Goal: Information Seeking & Learning: Find specific fact

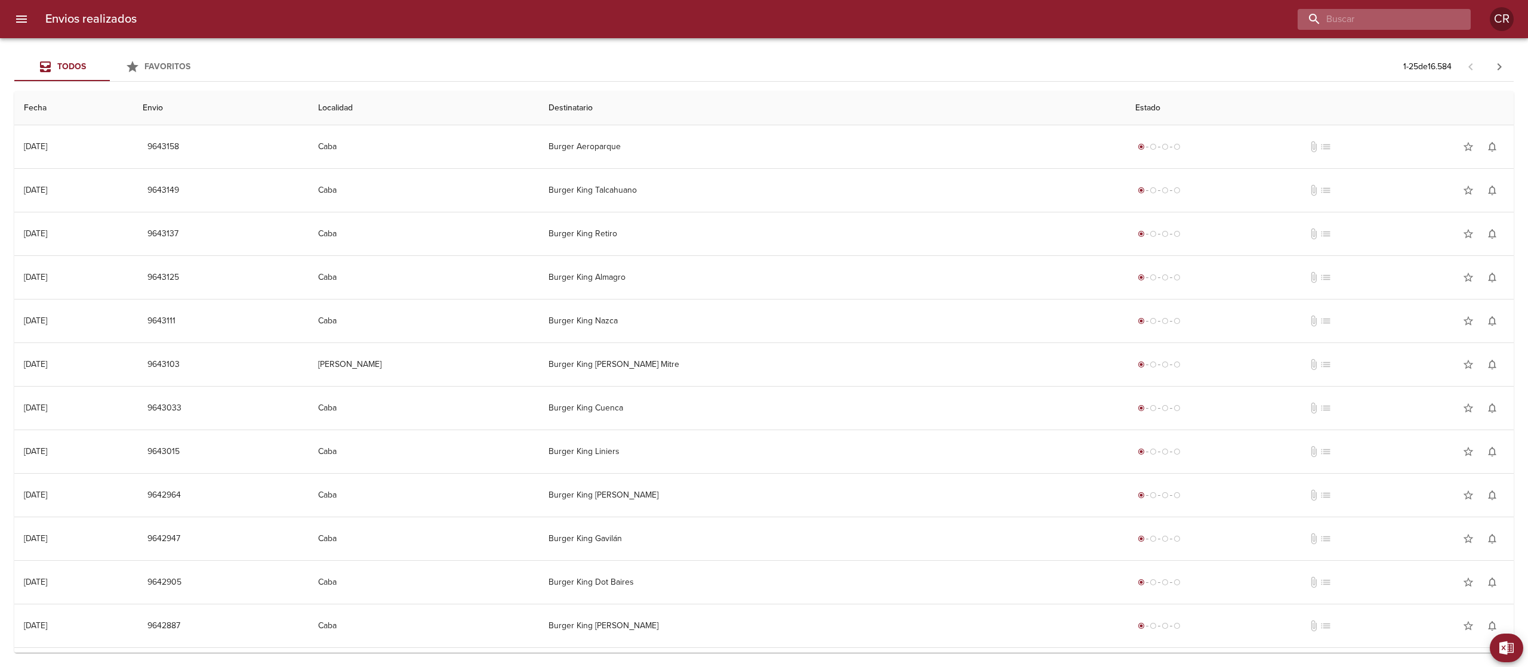
click at [1430, 19] on input "buscar" at bounding box center [1374, 19] width 153 height 21
click at [1054, 63] on div "Todos Favoritos 1 - 25 de 16.584" at bounding box center [763, 67] width 1499 height 29
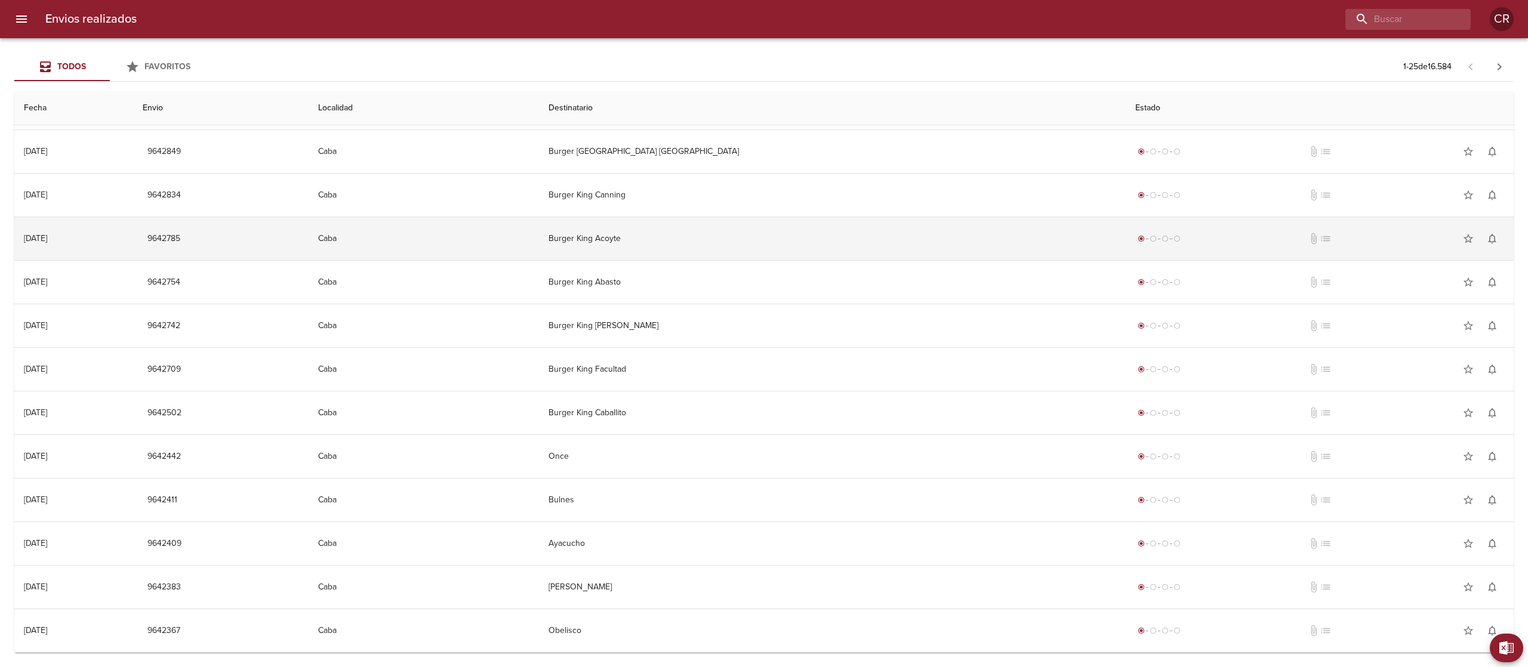
scroll to position [566, 0]
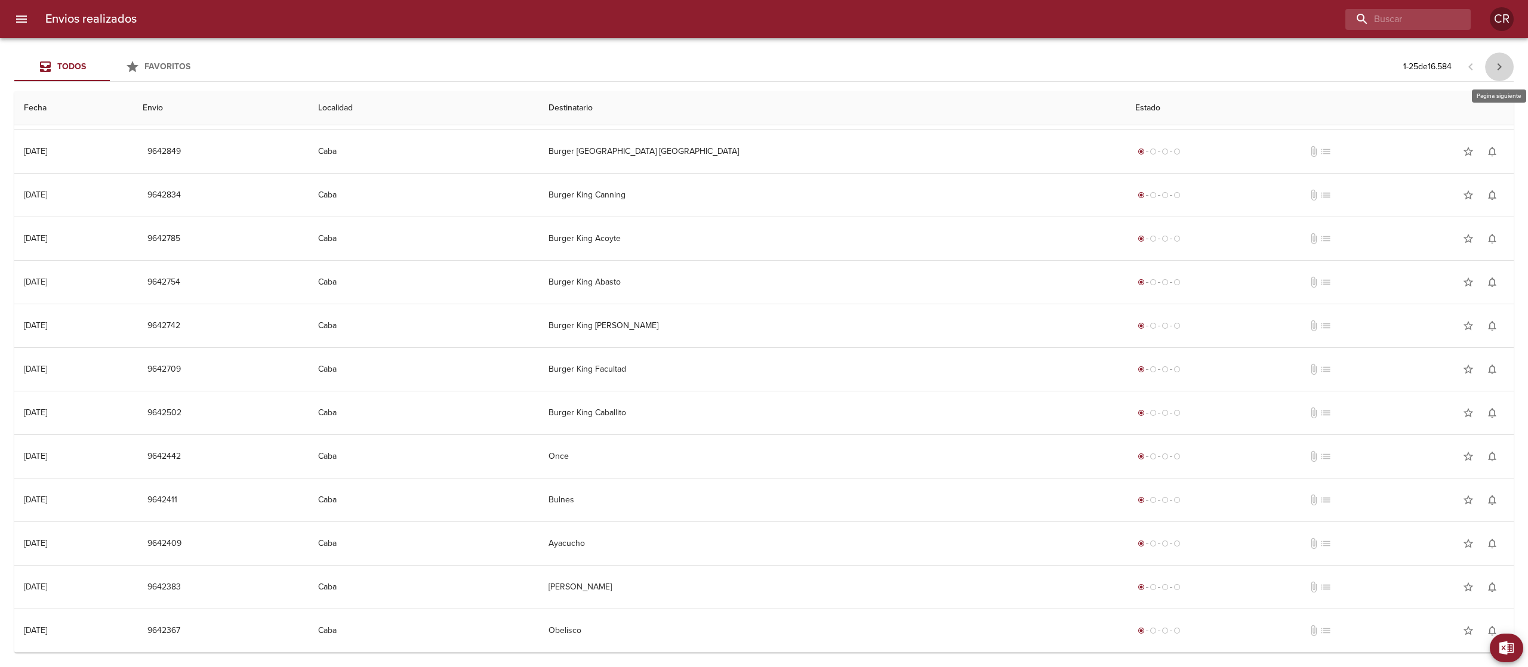
click at [1493, 68] on icon "button" at bounding box center [1499, 67] width 14 height 14
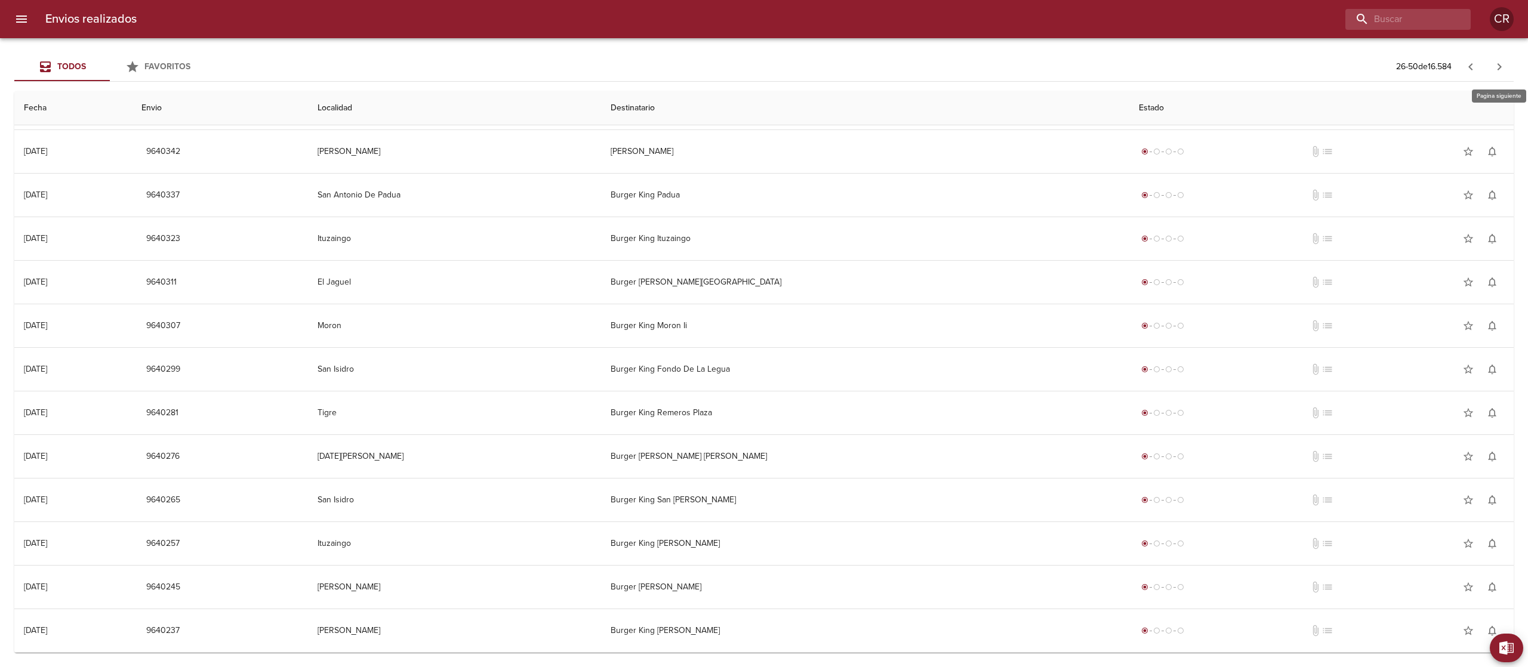
click at [1498, 68] on icon "button" at bounding box center [1499, 67] width 14 height 14
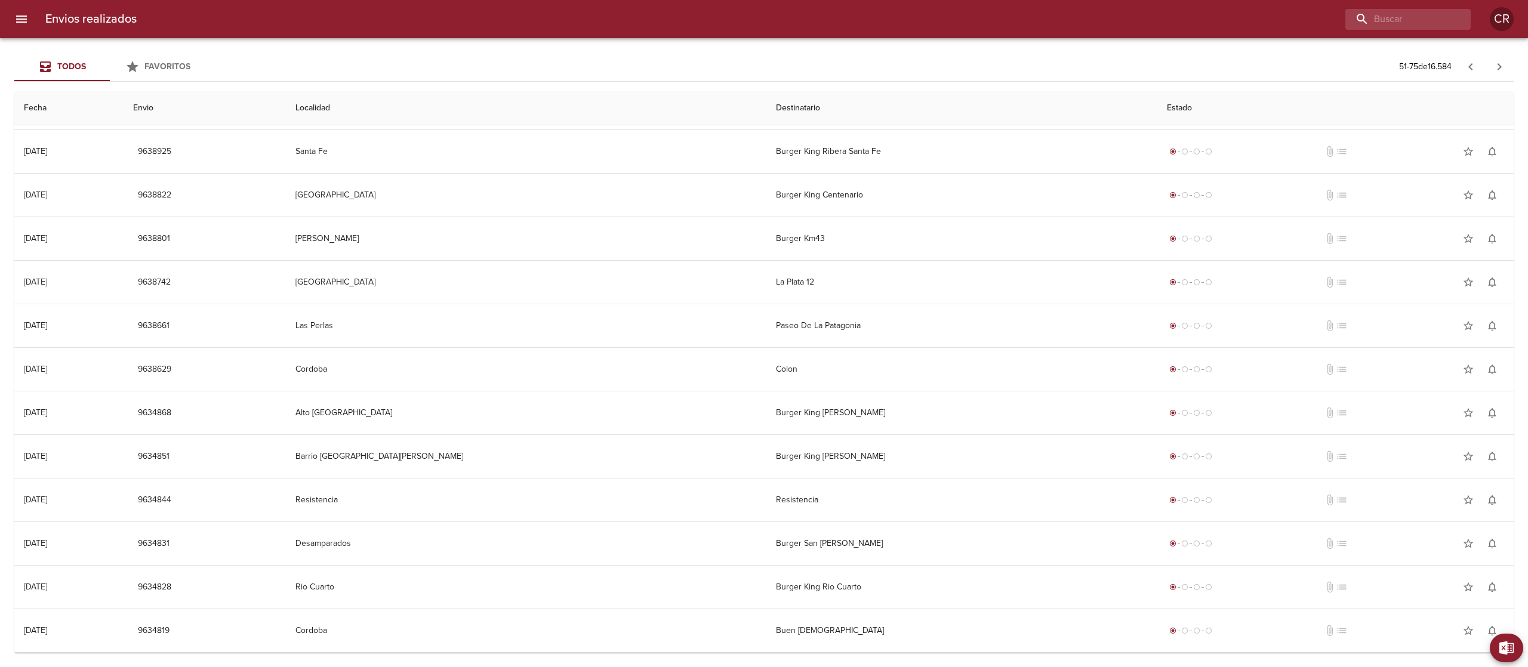
click at [1501, 68] on icon "button" at bounding box center [1499, 67] width 14 height 14
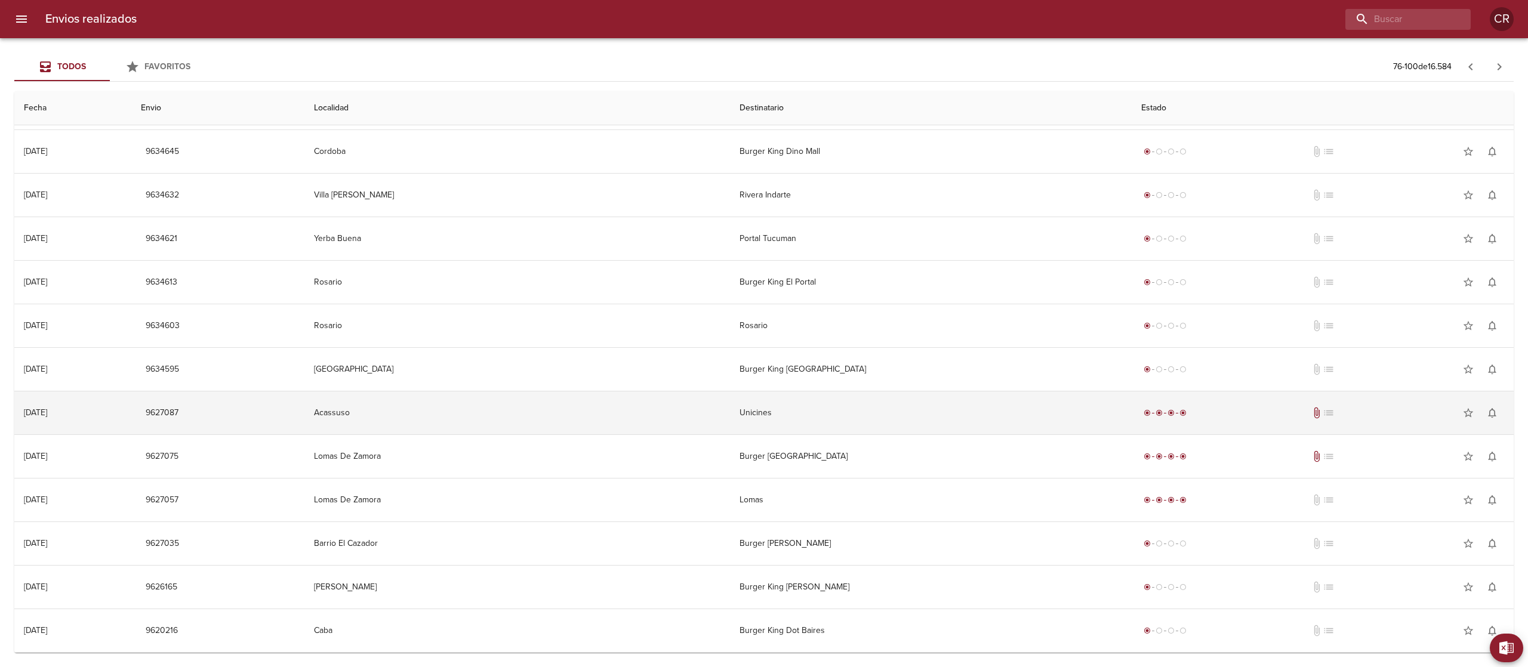
click at [844, 412] on td "Unicines" at bounding box center [931, 413] width 402 height 43
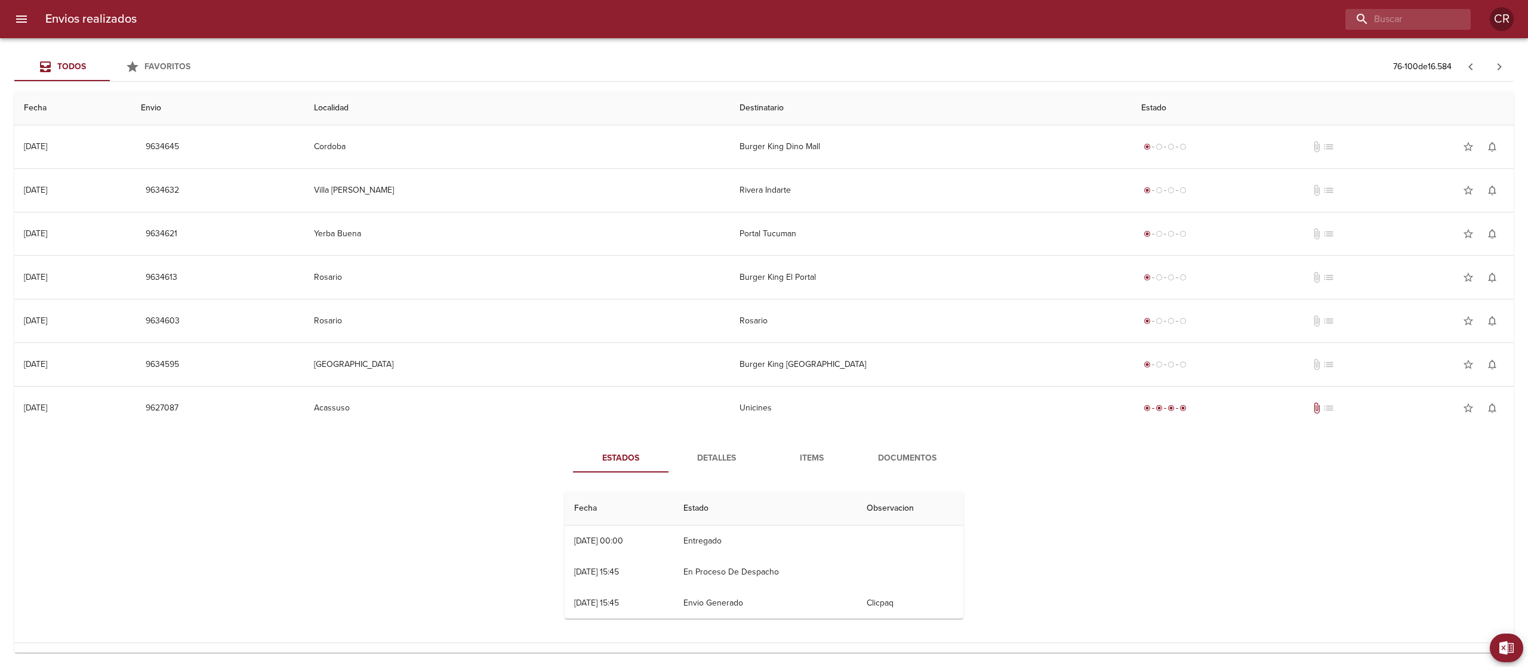
click at [707, 455] on span "Detalles" at bounding box center [716, 458] width 81 height 15
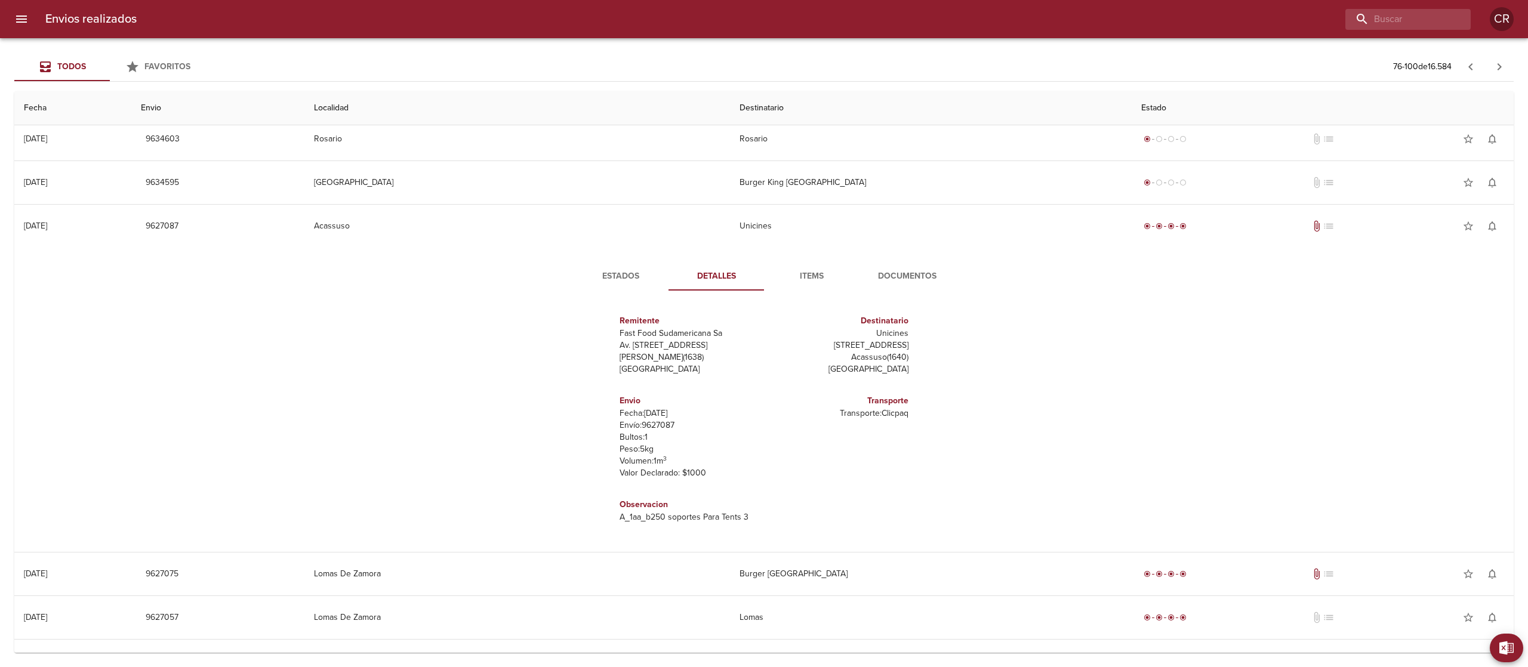
scroll to position [805, 0]
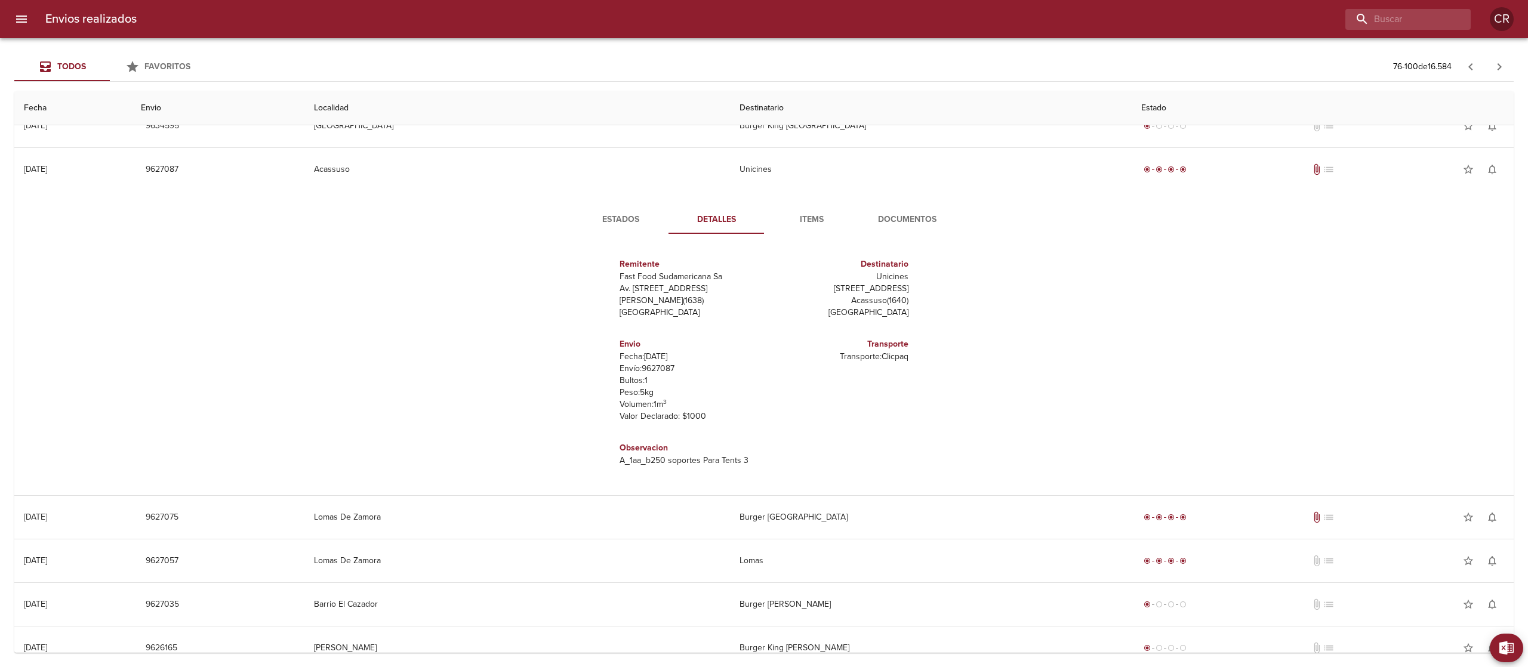
click at [923, 220] on span "Documentos" at bounding box center [907, 219] width 81 height 15
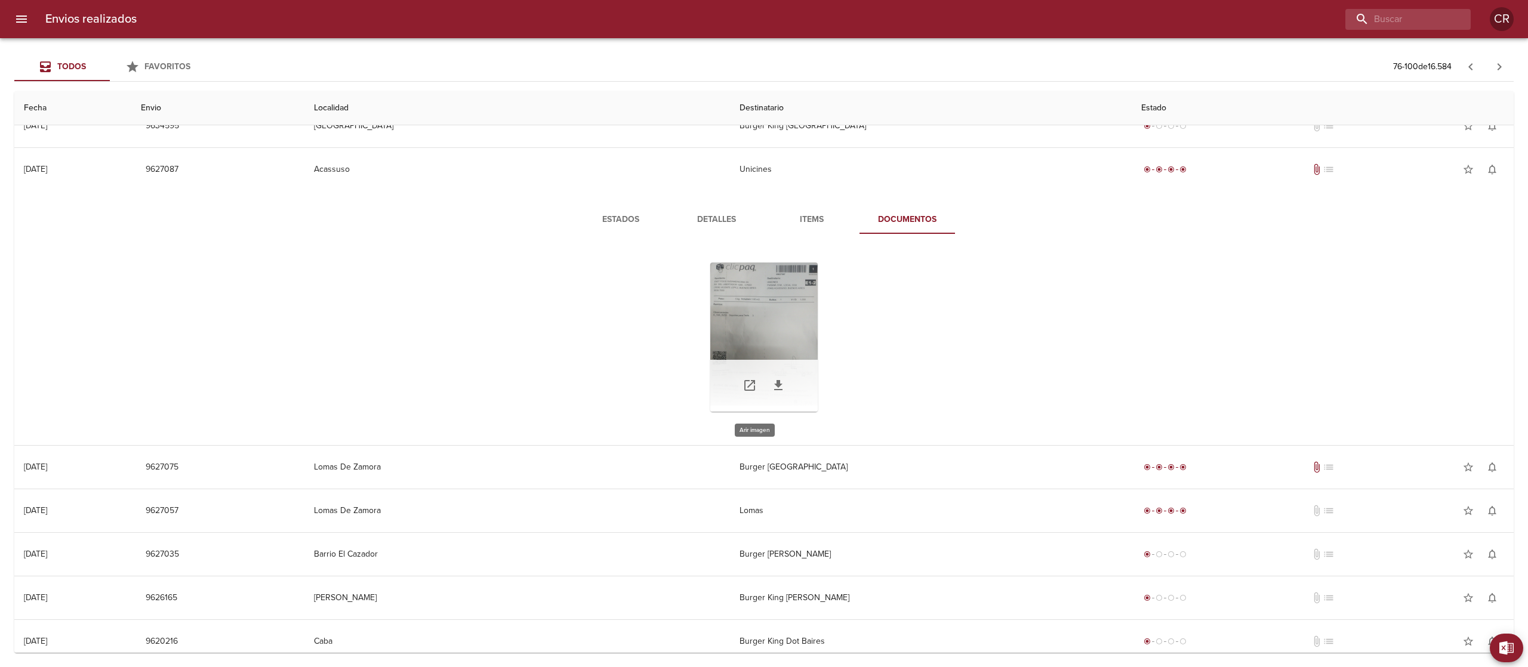
click at [757, 321] on div "Tabla de envíos del cliente" at bounding box center [763, 337] width 107 height 149
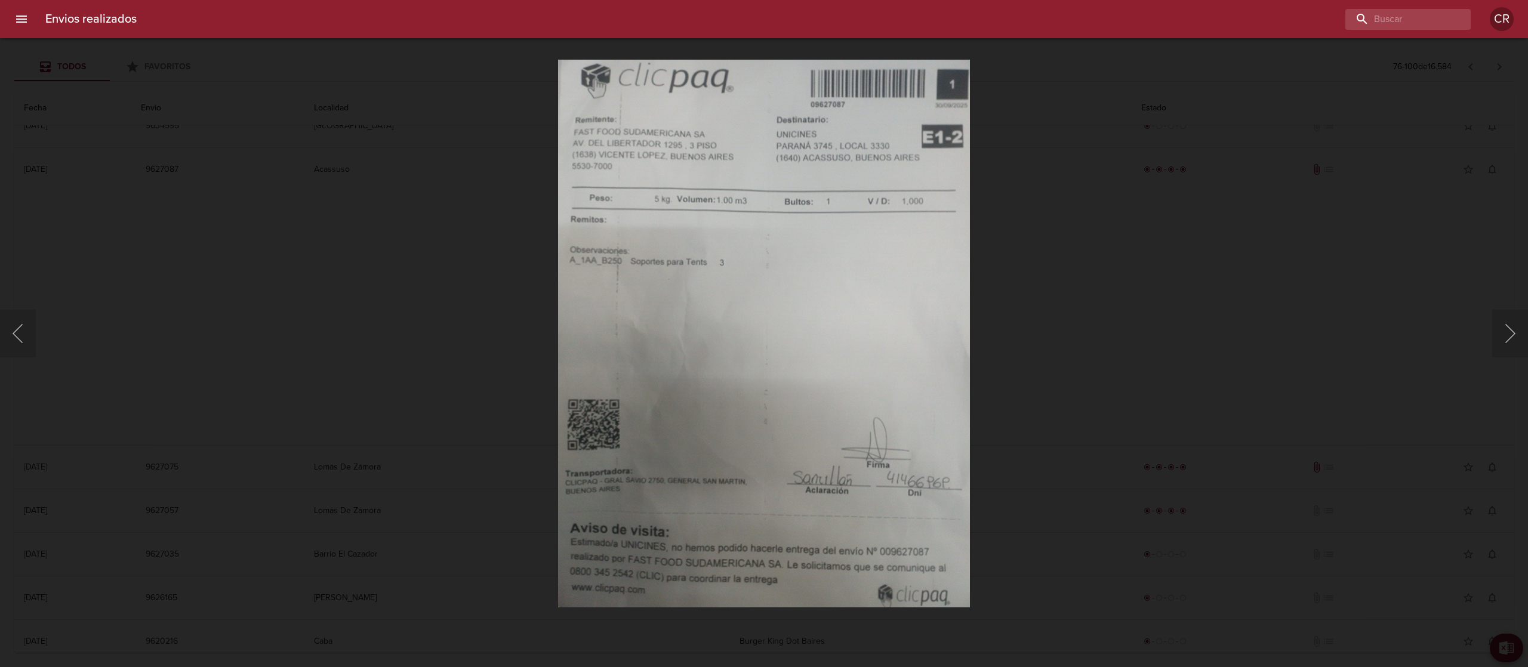
click at [1224, 267] on div "Lightbox" at bounding box center [764, 333] width 1528 height 667
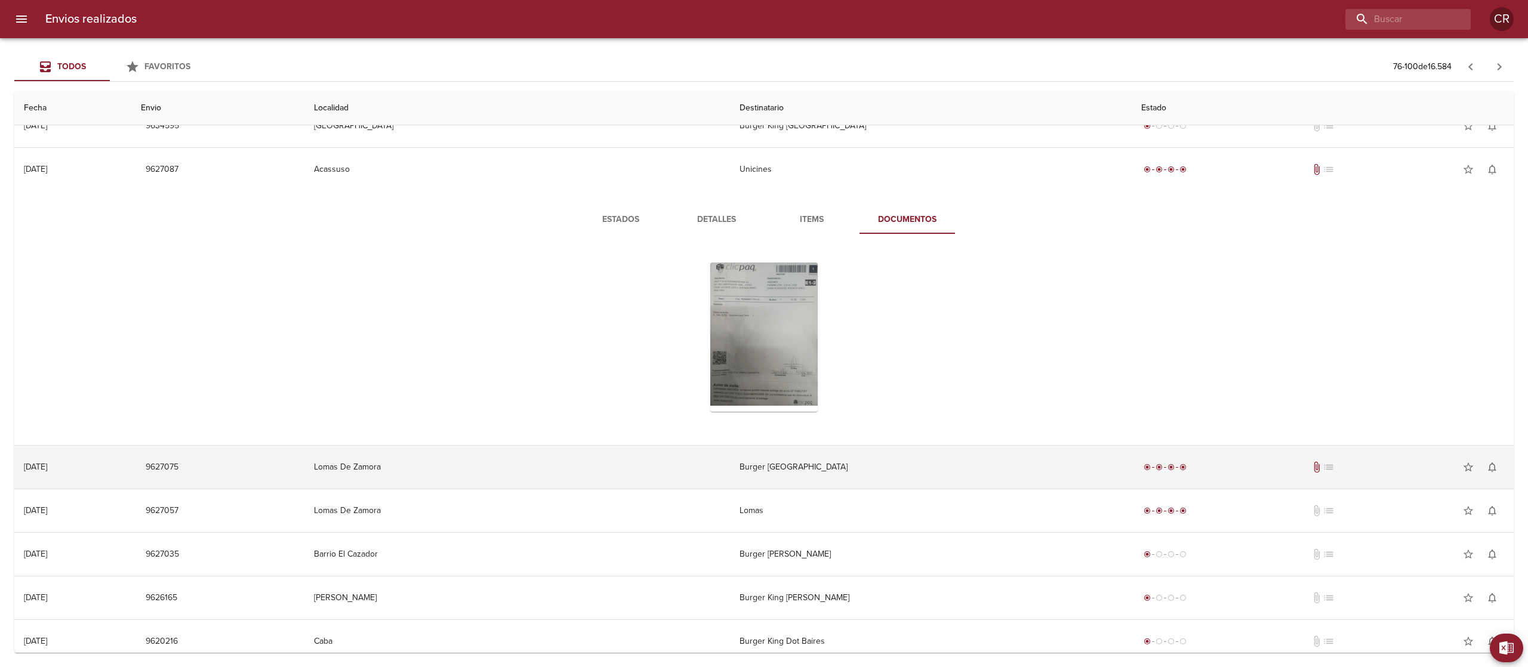
click at [775, 476] on td "Burger King Lomas Centro" at bounding box center [931, 467] width 402 height 43
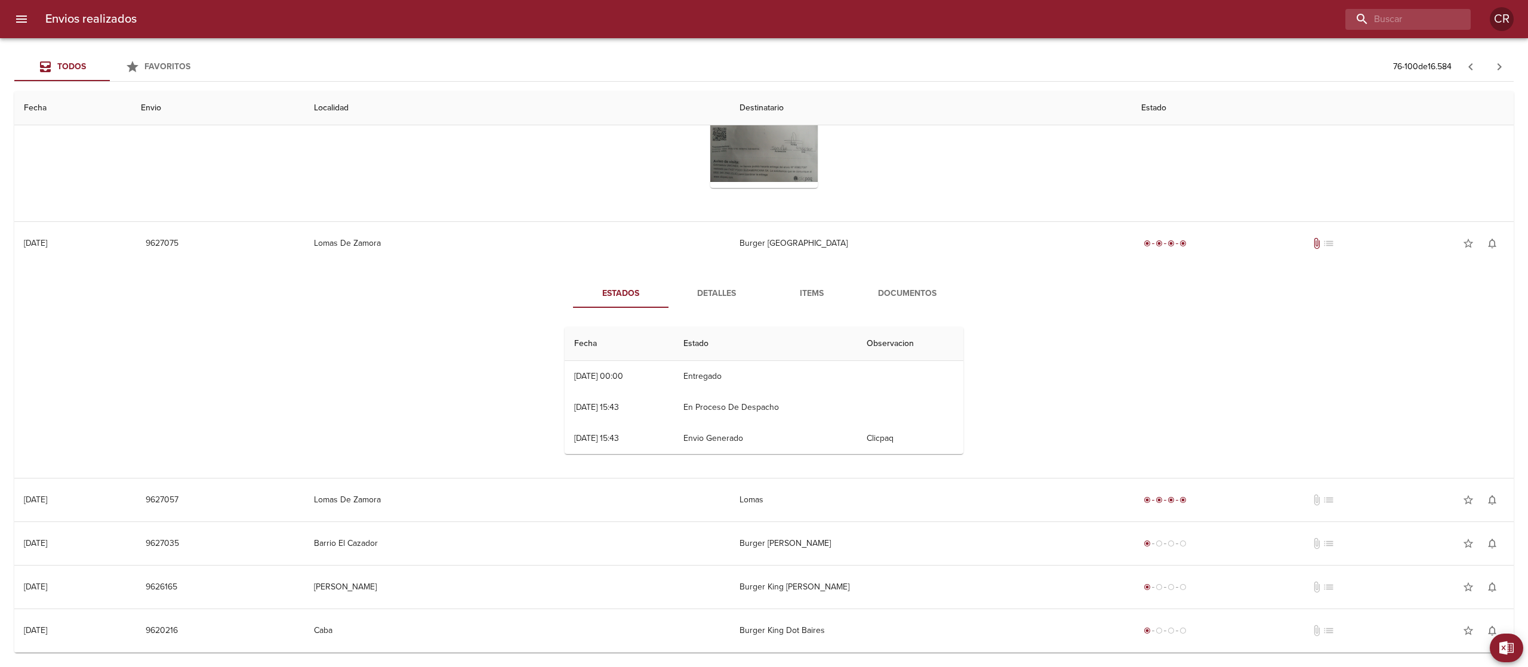
click at [894, 289] on span "Documentos" at bounding box center [907, 293] width 81 height 15
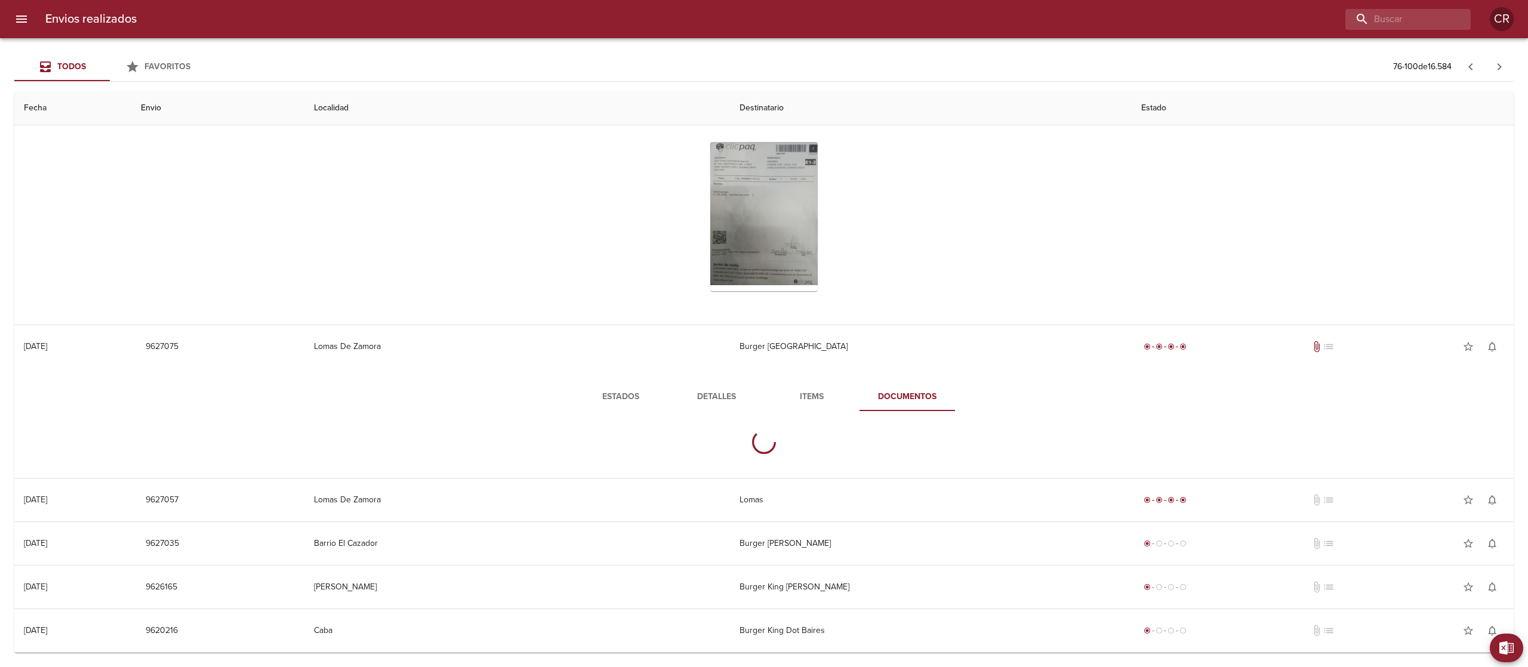
scroll to position [1034, 0]
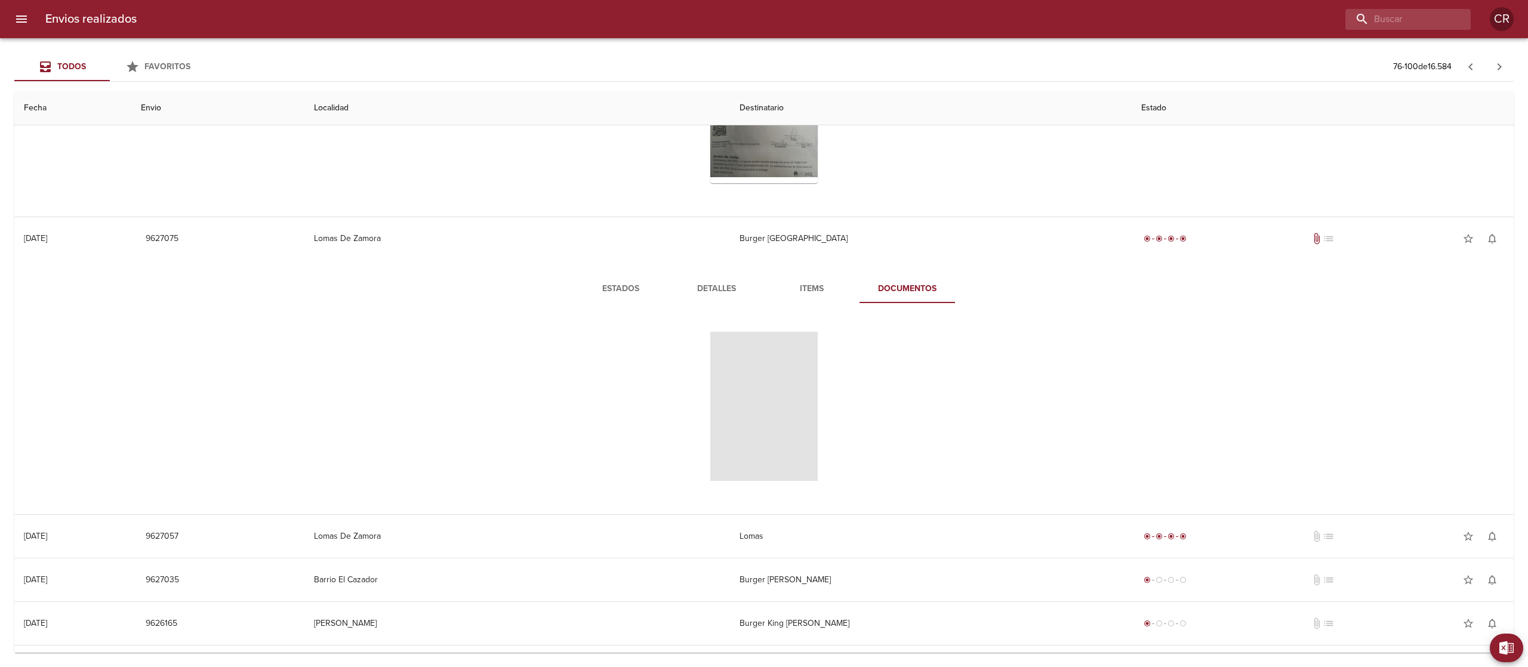
click at [744, 409] on span "Tabla de envíos del cliente" at bounding box center [763, 406] width 107 height 149
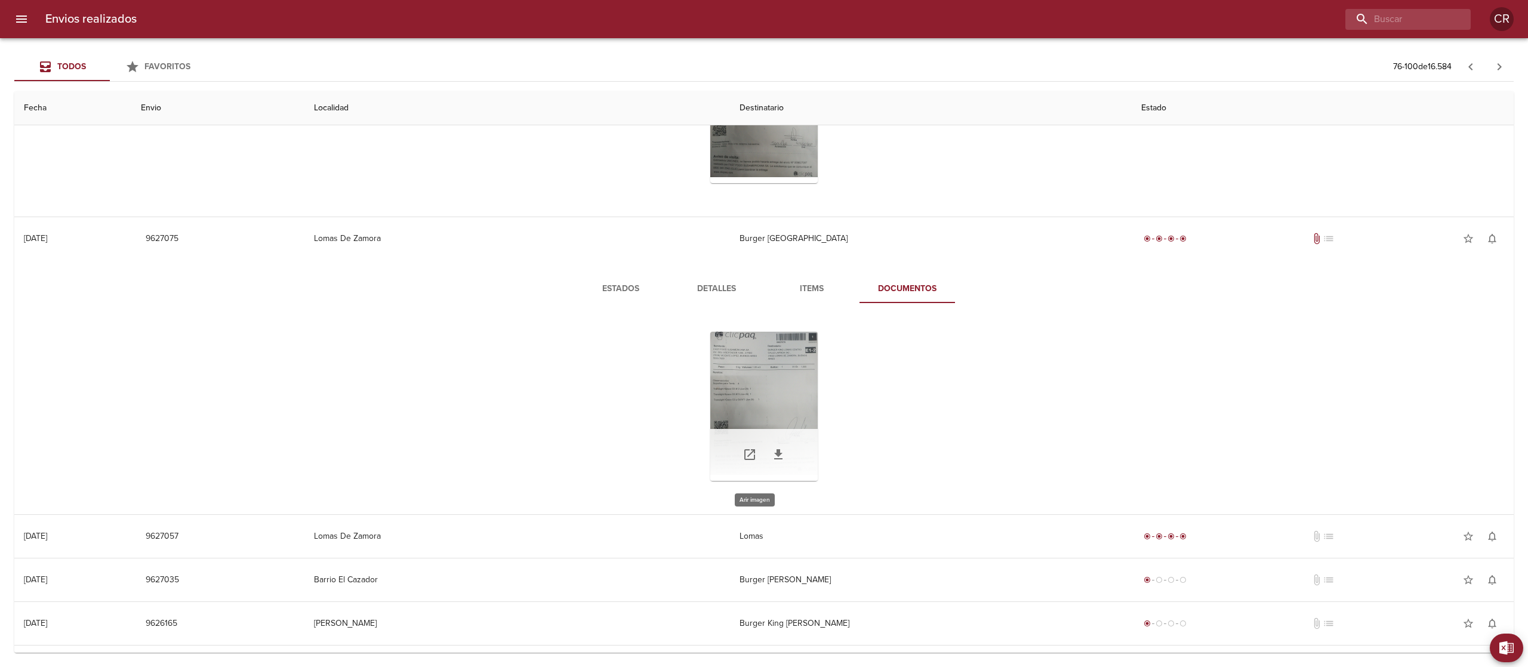
click at [762, 394] on div "Tabla de envíos del cliente" at bounding box center [763, 406] width 107 height 149
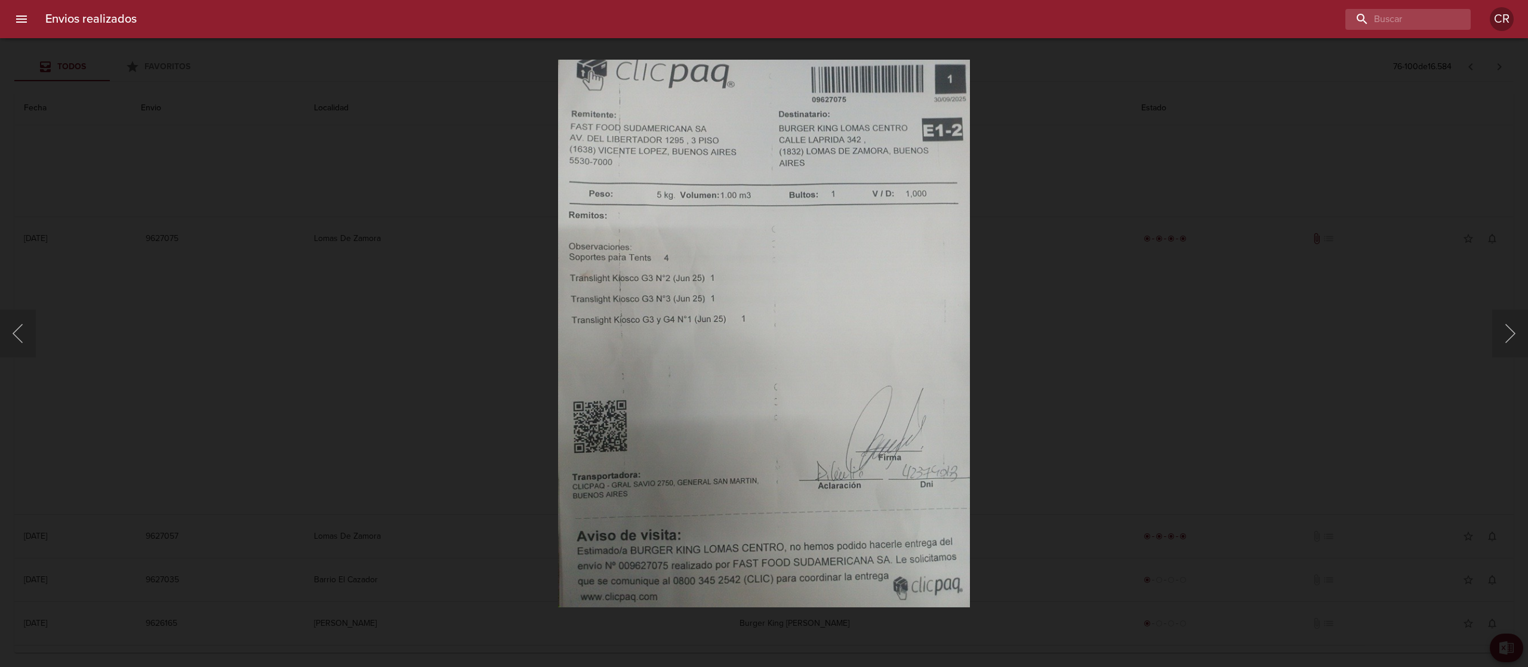
click at [1052, 155] on div "Lightbox" at bounding box center [764, 333] width 1528 height 667
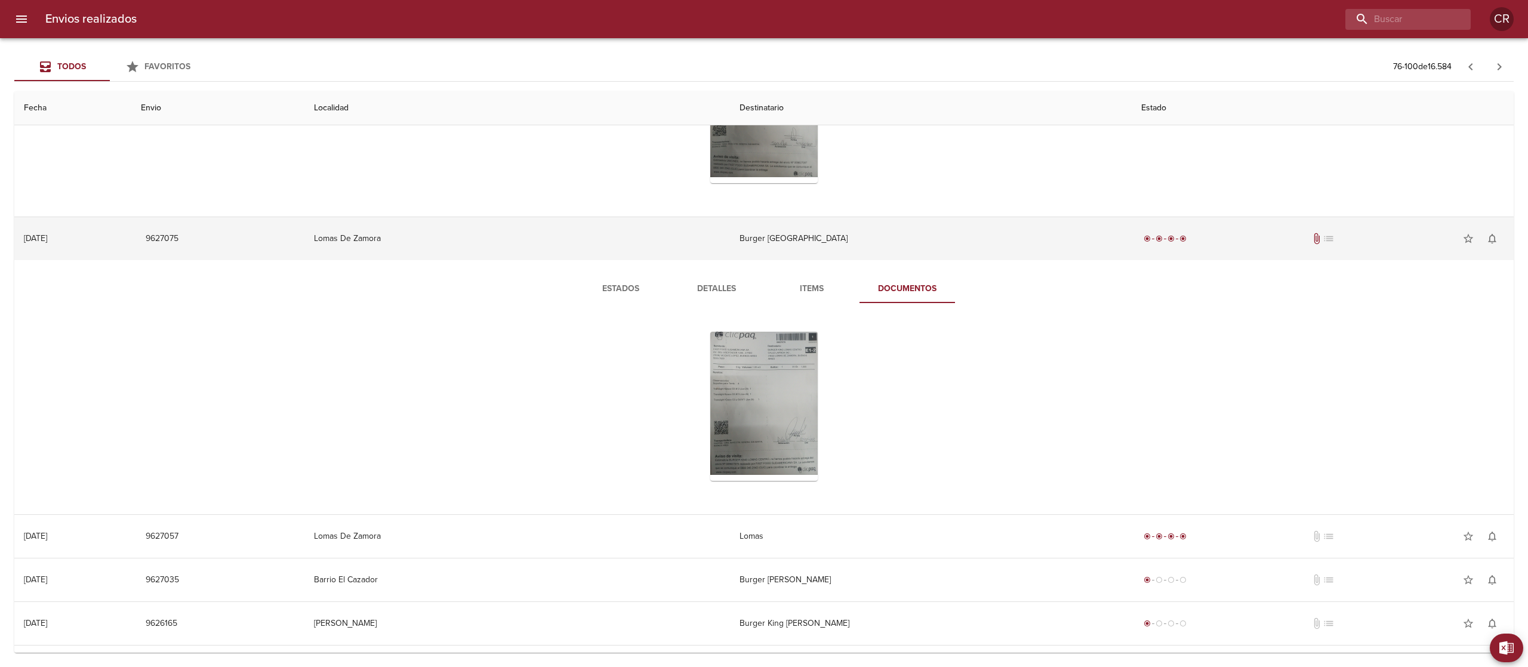
click at [790, 245] on td "Burger King Lomas Centro" at bounding box center [931, 238] width 402 height 43
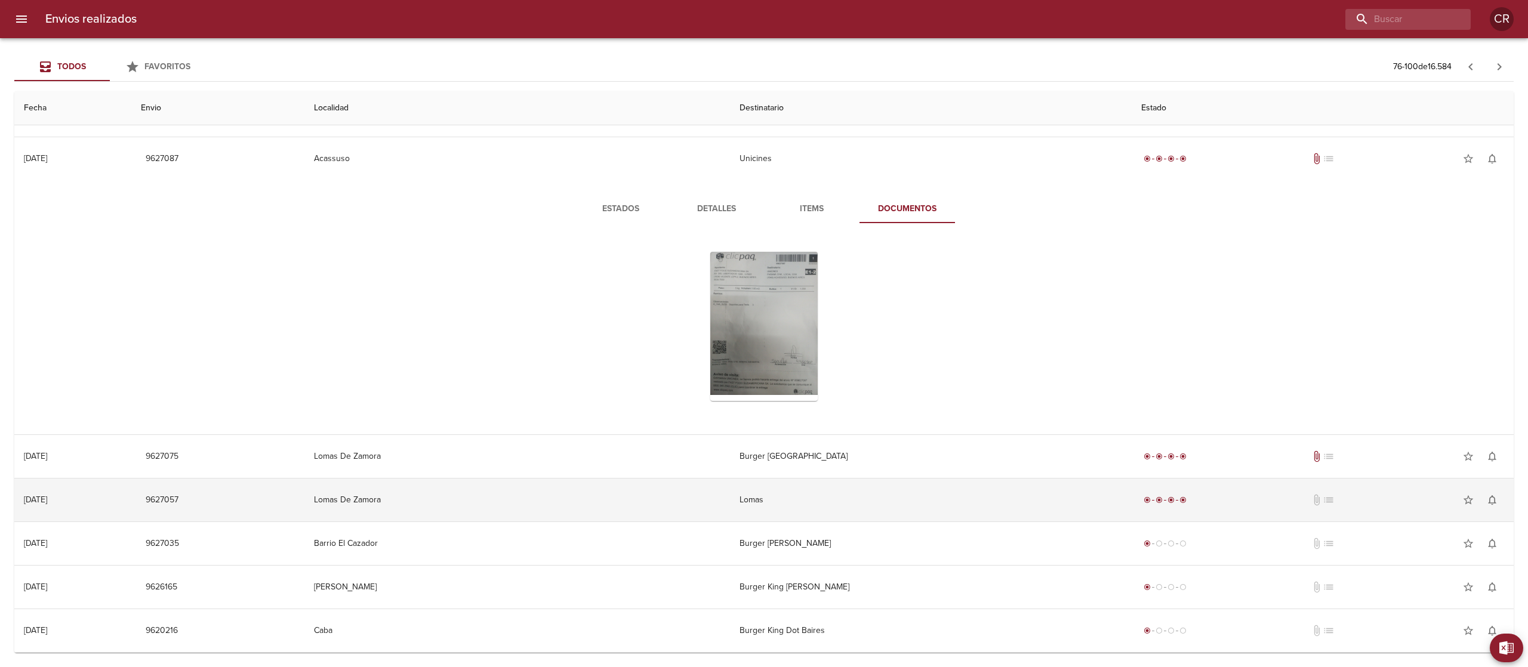
scroll to position [820, 0]
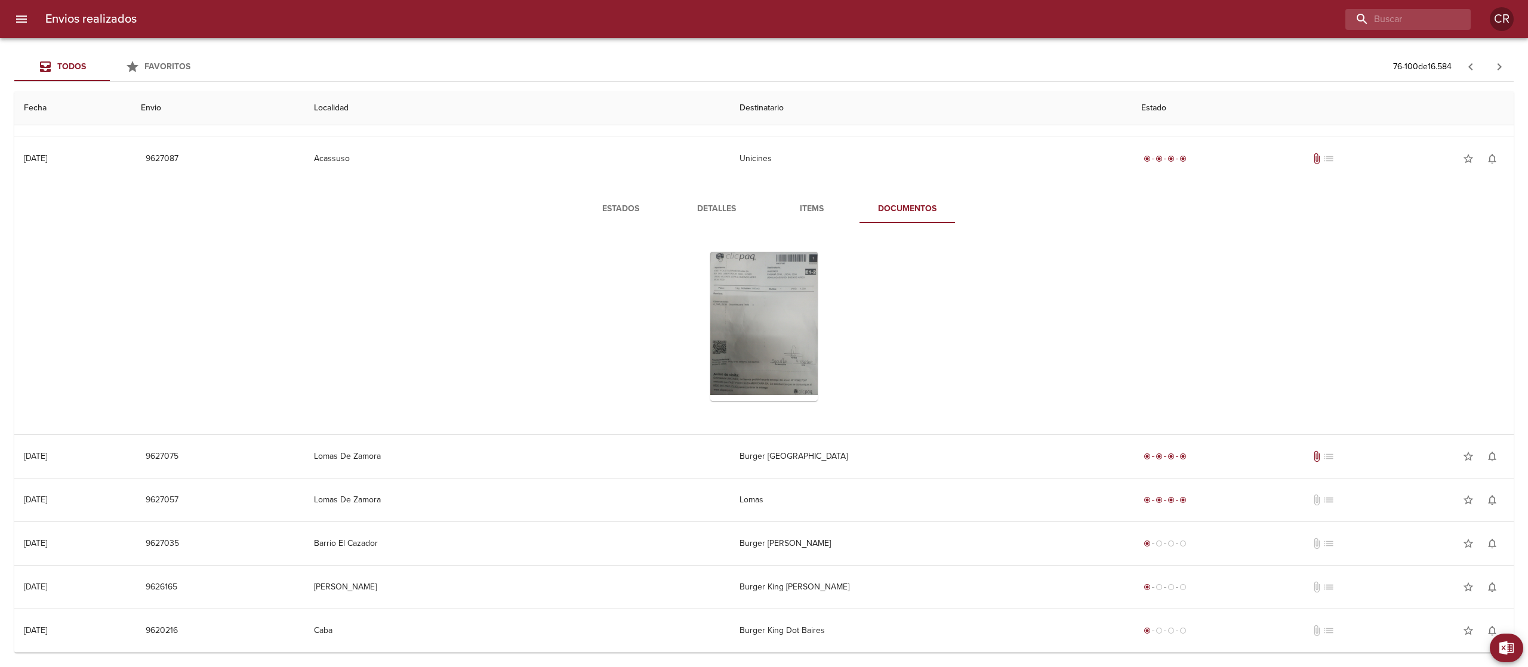
click at [522, 310] on div "Estados Detalles Items Documentos" at bounding box center [764, 307] width 1480 height 254
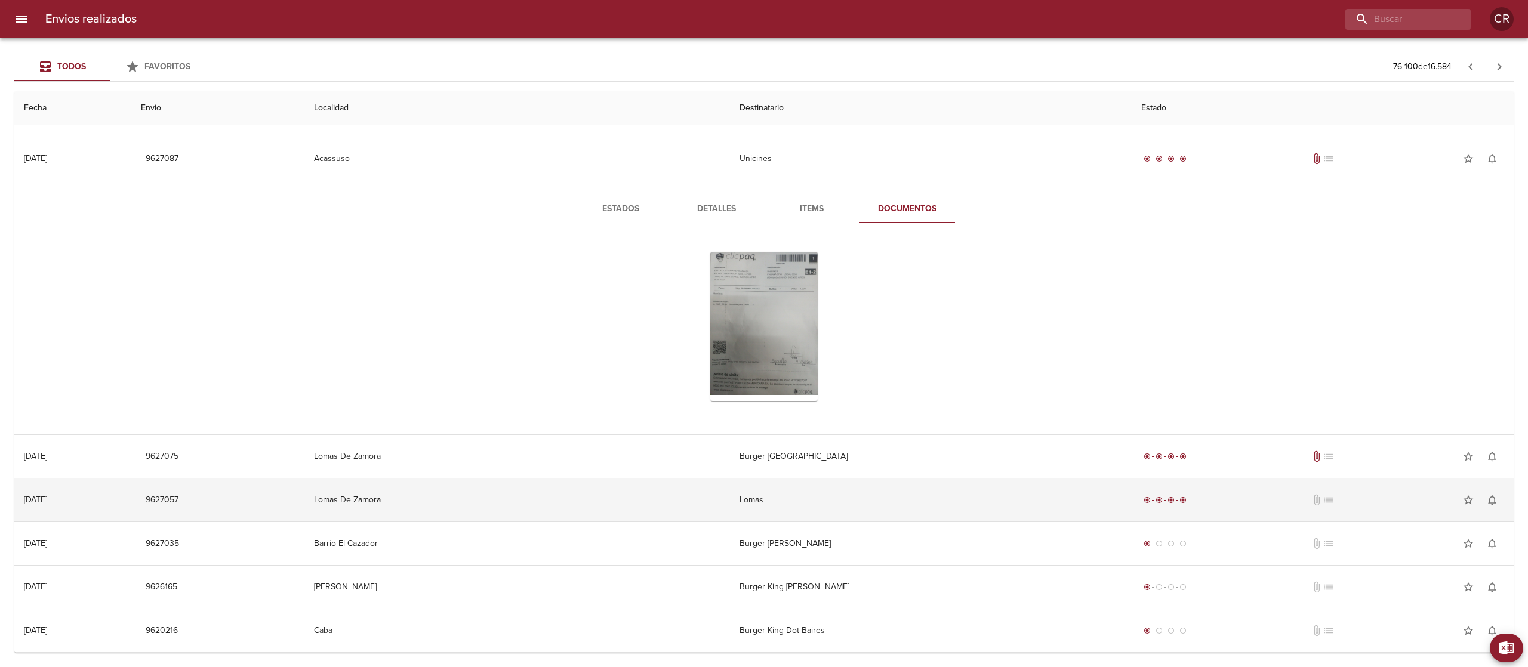
click at [810, 498] on td "Lomas" at bounding box center [931, 500] width 402 height 43
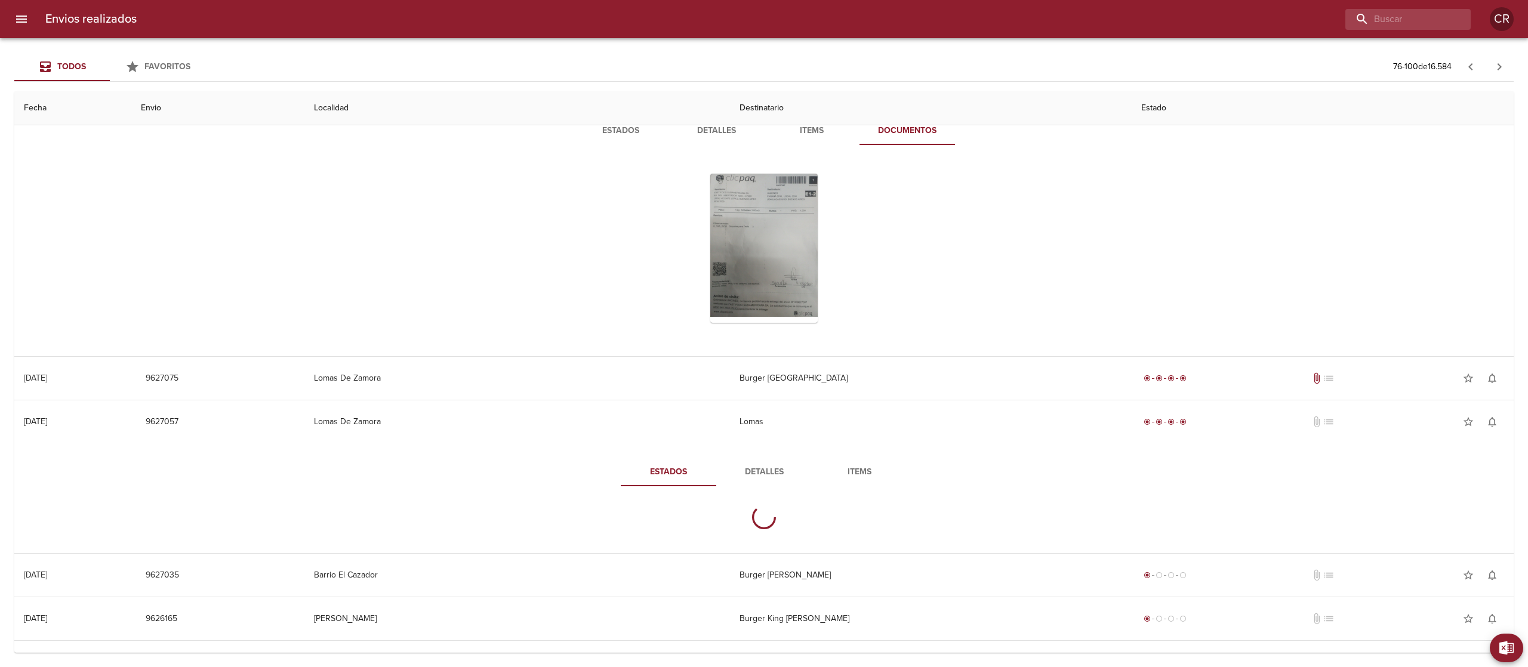
scroll to position [930, 0]
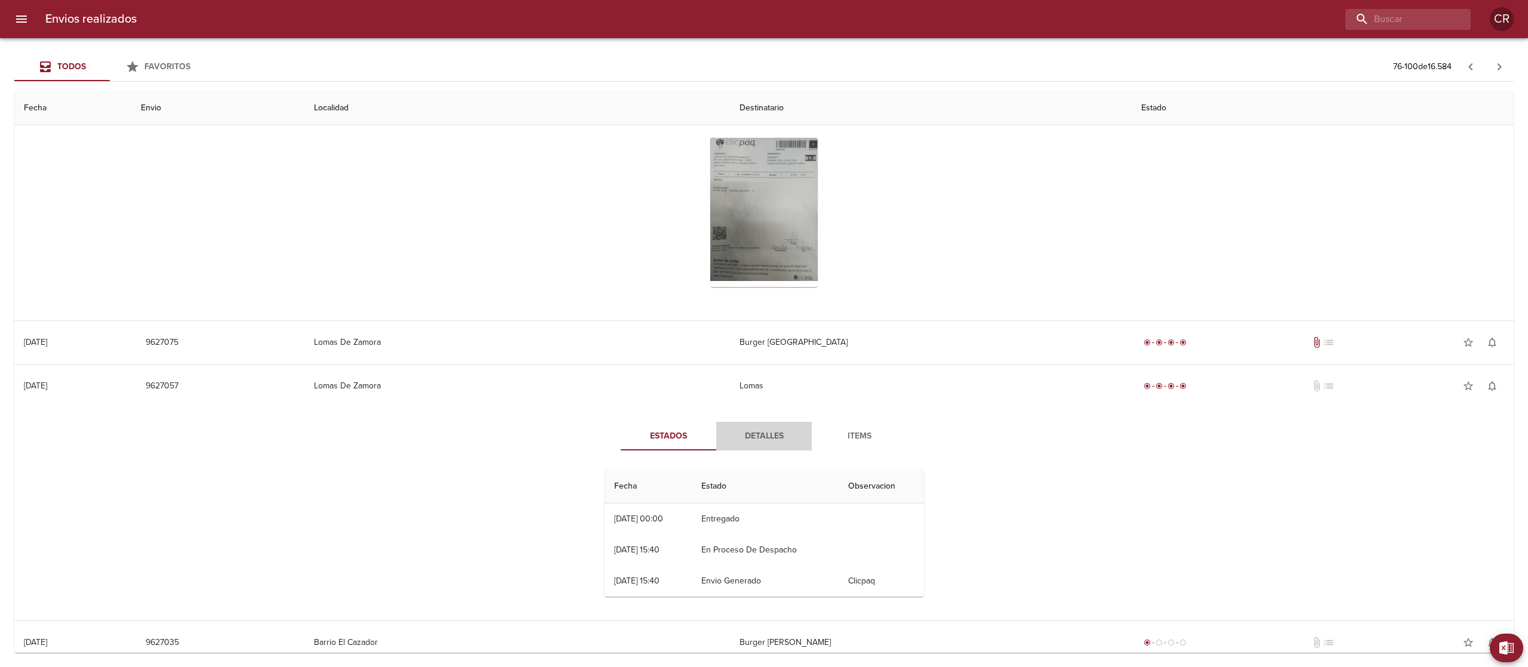
click at [771, 439] on span "Detalles" at bounding box center [763, 436] width 81 height 15
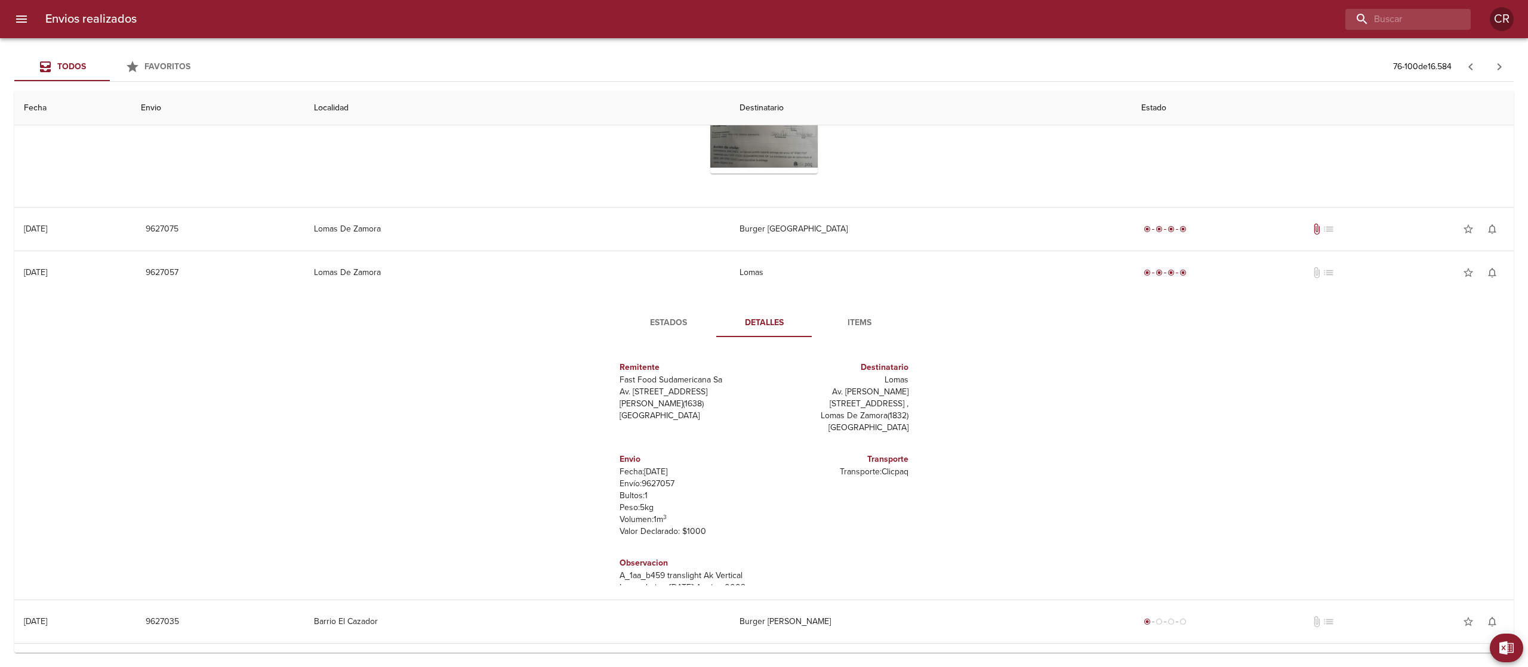
scroll to position [1126, 0]
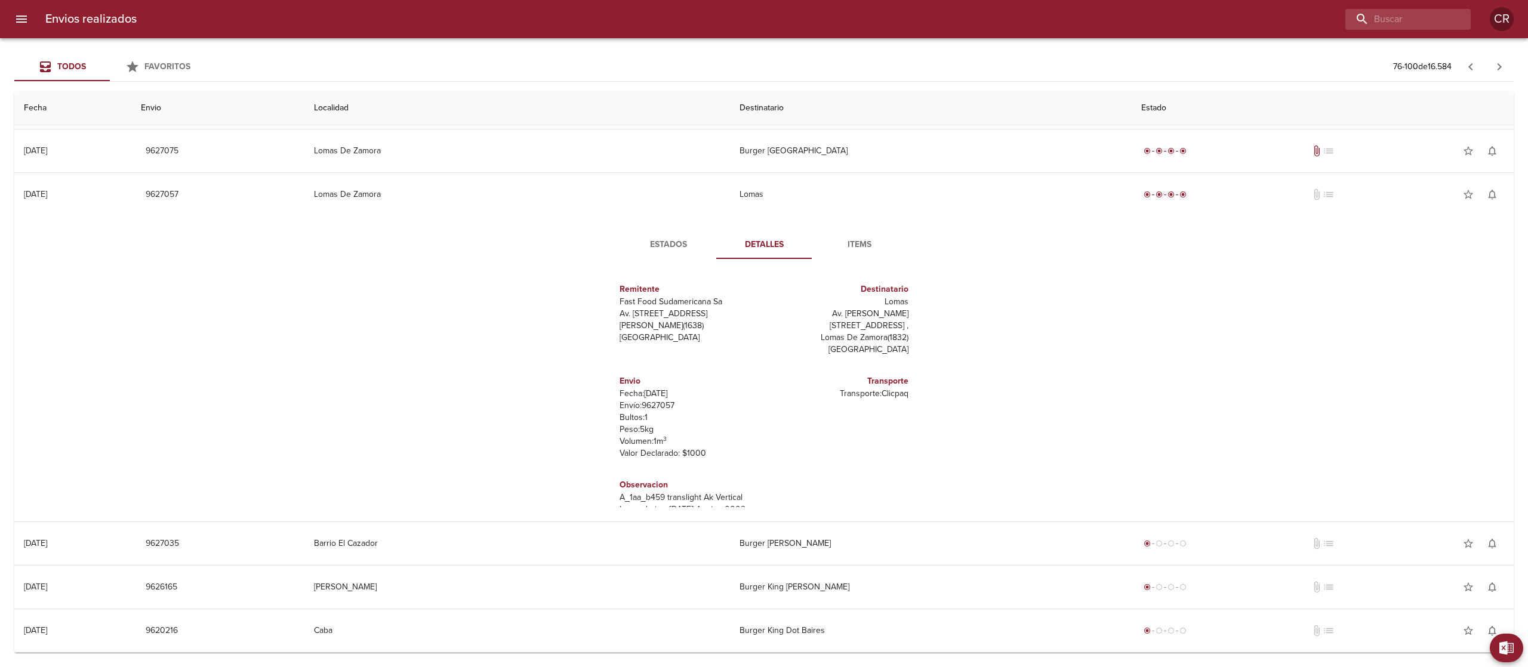
click at [659, 252] on button "Estados" at bounding box center [668, 244] width 95 height 29
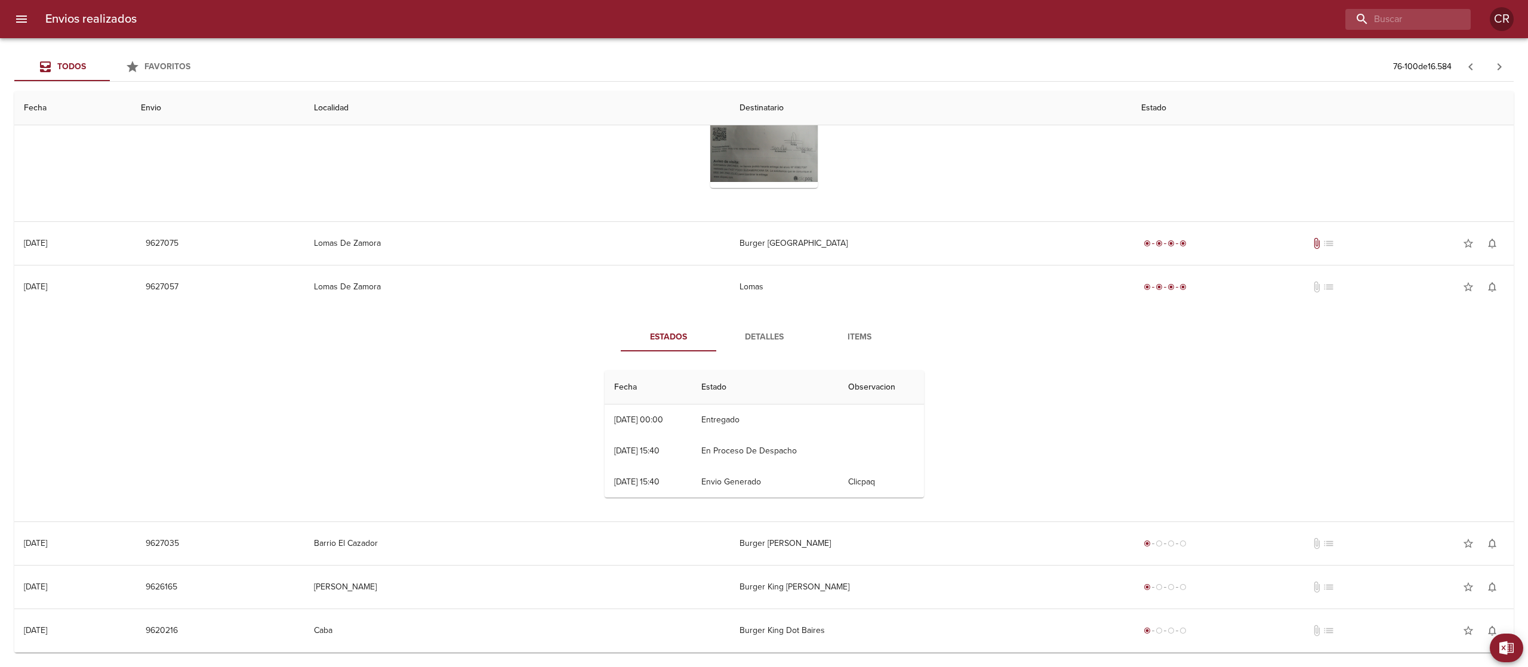
scroll to position [1034, 0]
click at [771, 343] on span "Detalles" at bounding box center [763, 337] width 81 height 15
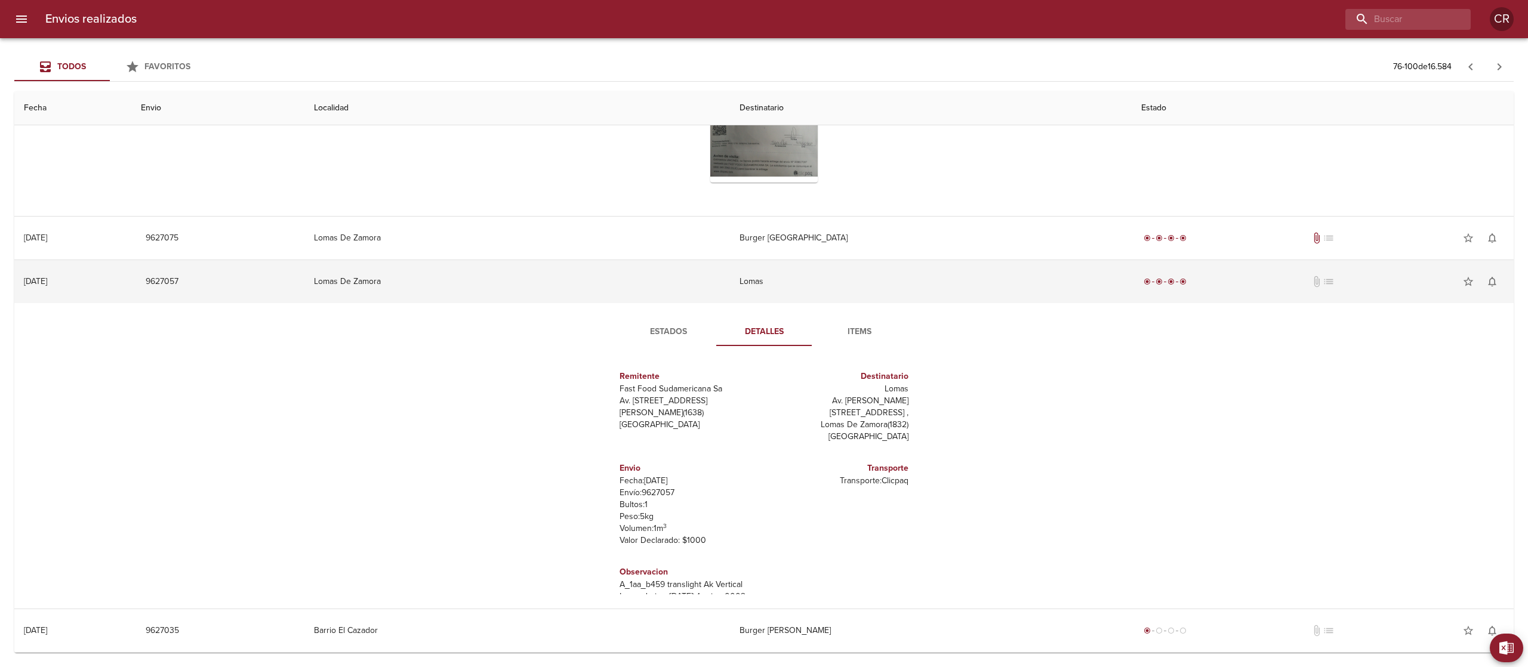
click at [834, 279] on td "Lomas" at bounding box center [931, 281] width 402 height 43
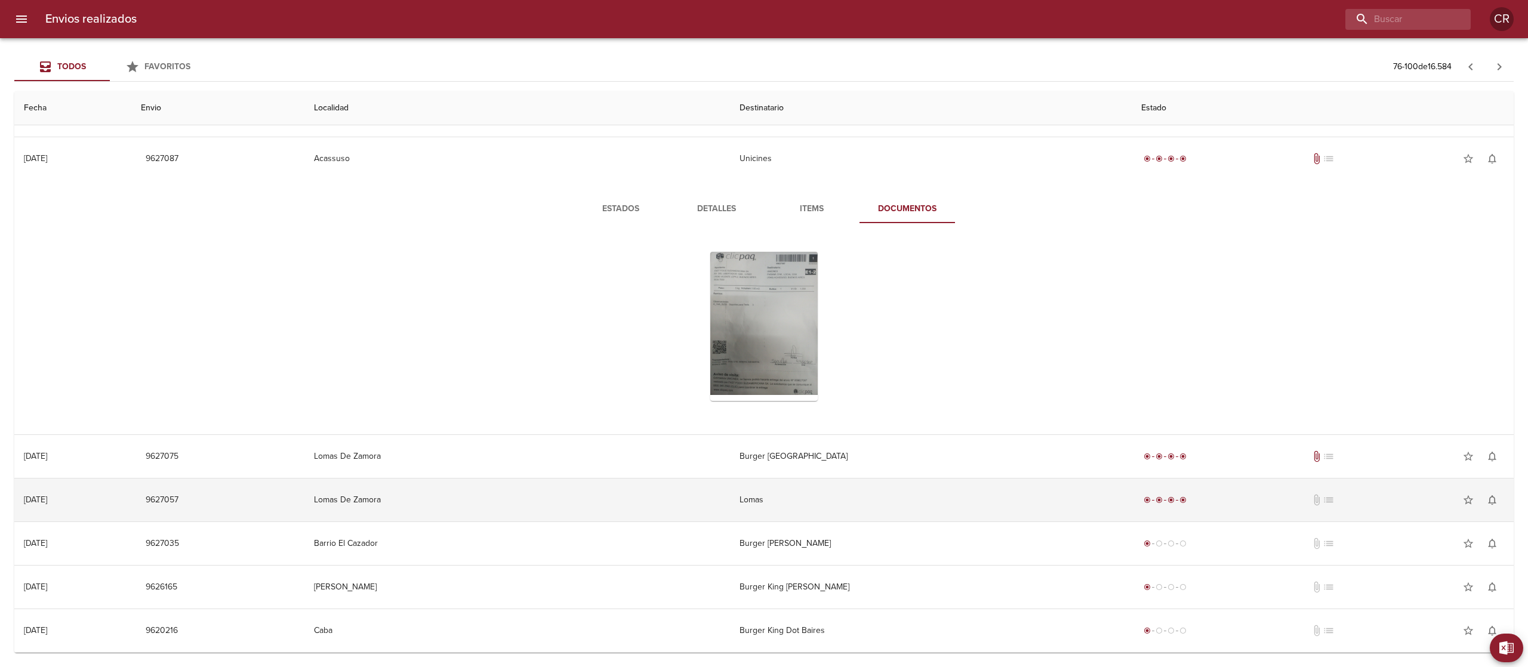
click at [803, 506] on td "Lomas" at bounding box center [931, 500] width 402 height 43
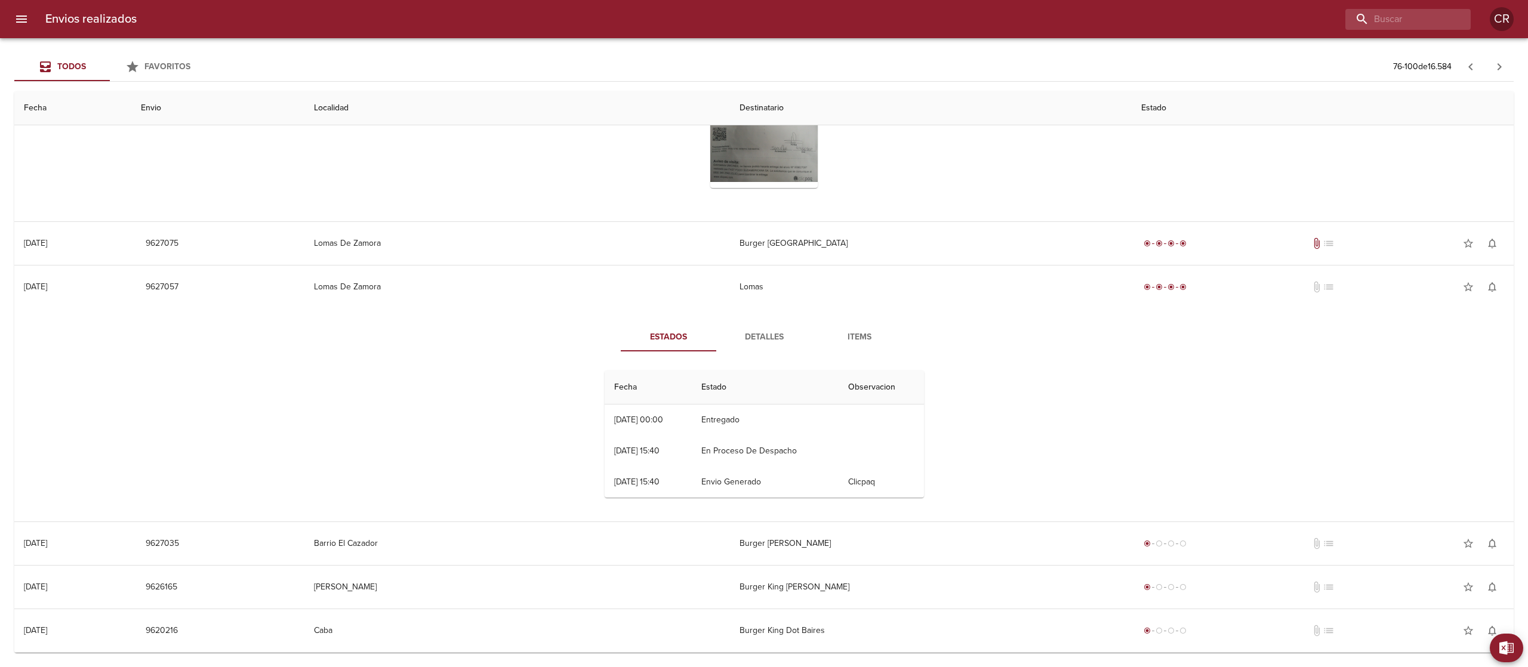
scroll to position [1034, 0]
click at [753, 317] on div "Estados Detalles Items Fecha Estado Observacion 03/10 03/10/2025 00:00 Entregad…" at bounding box center [764, 415] width 1480 height 213
click at [760, 327] on button "Detalles" at bounding box center [763, 337] width 95 height 29
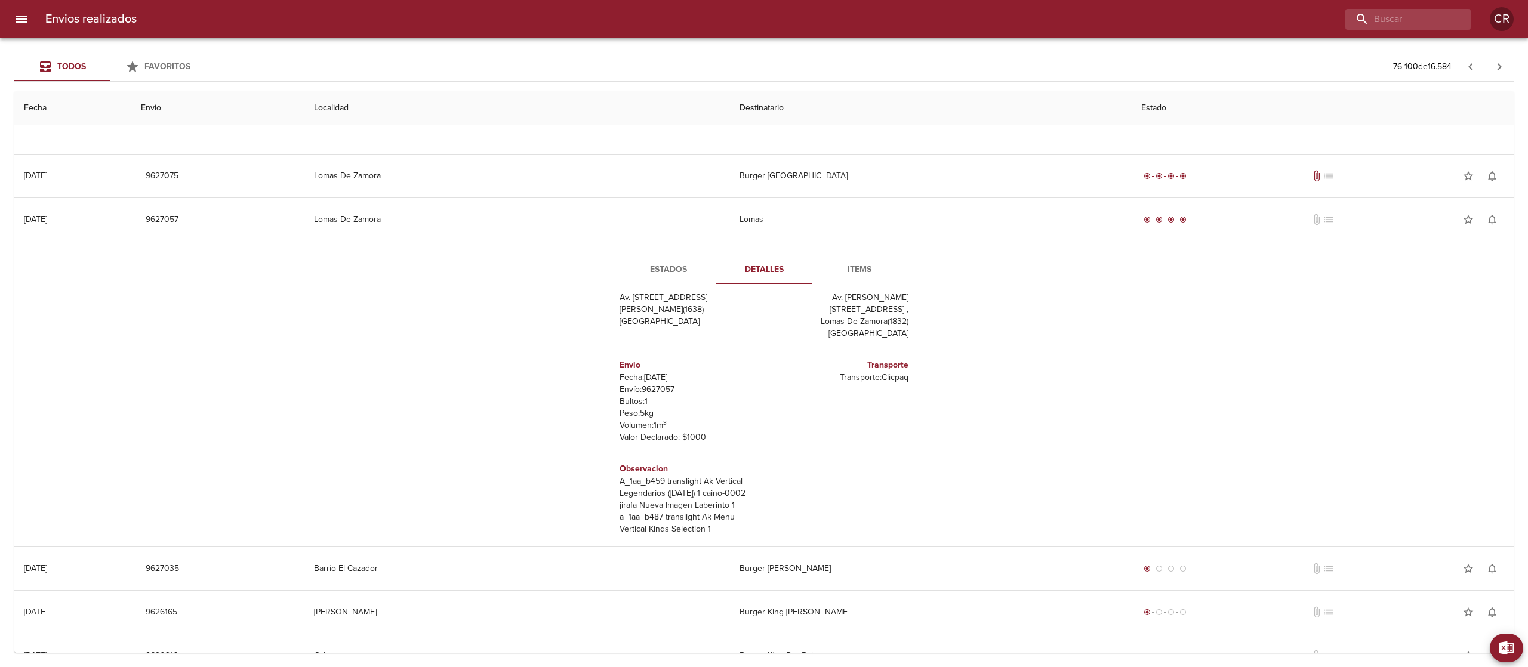
scroll to position [1126, 0]
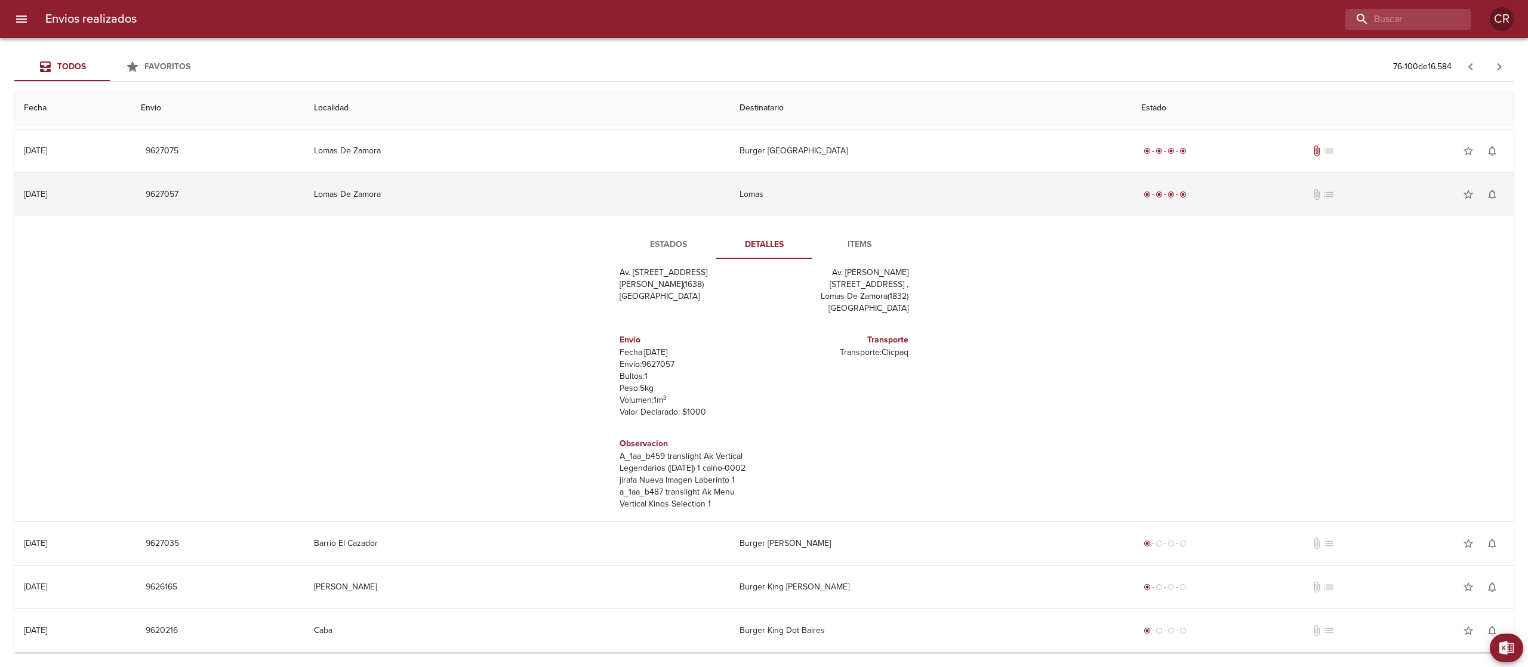
click at [739, 177] on td "Lomas" at bounding box center [931, 194] width 402 height 43
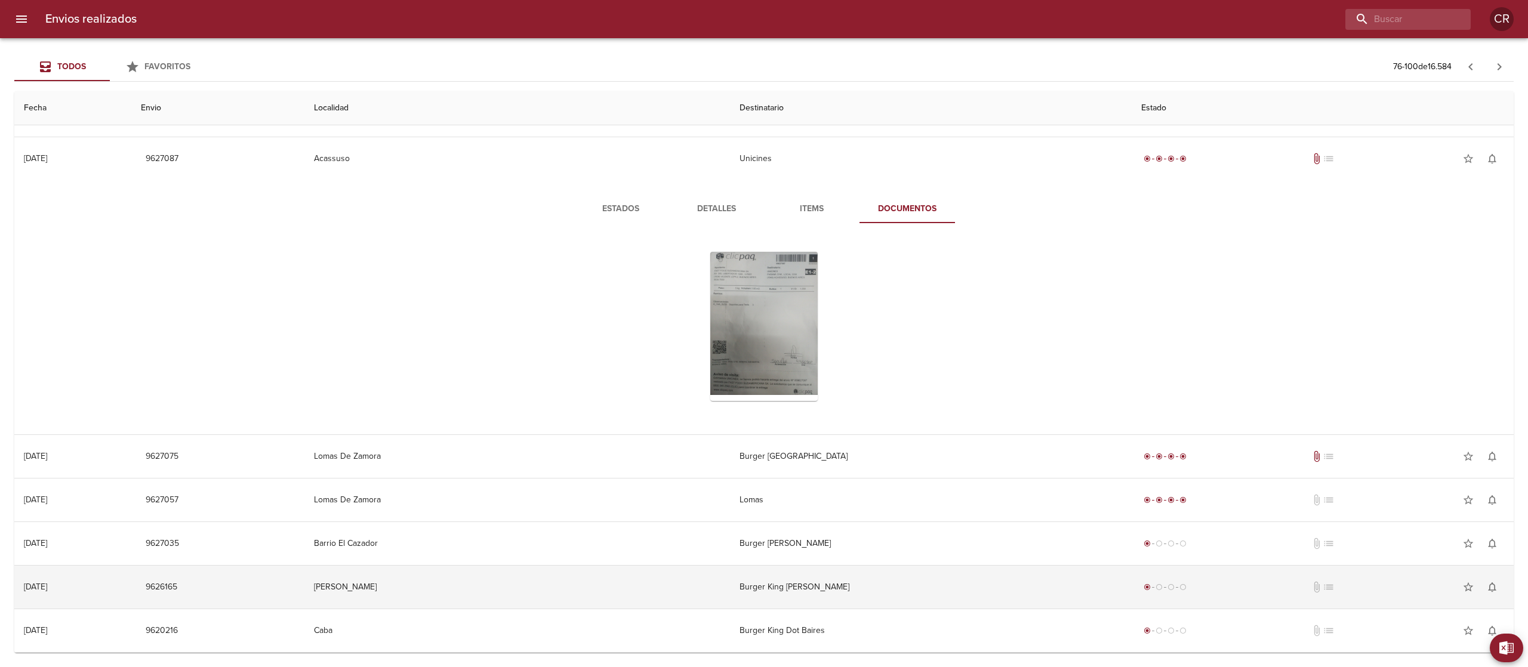
scroll to position [820, 0]
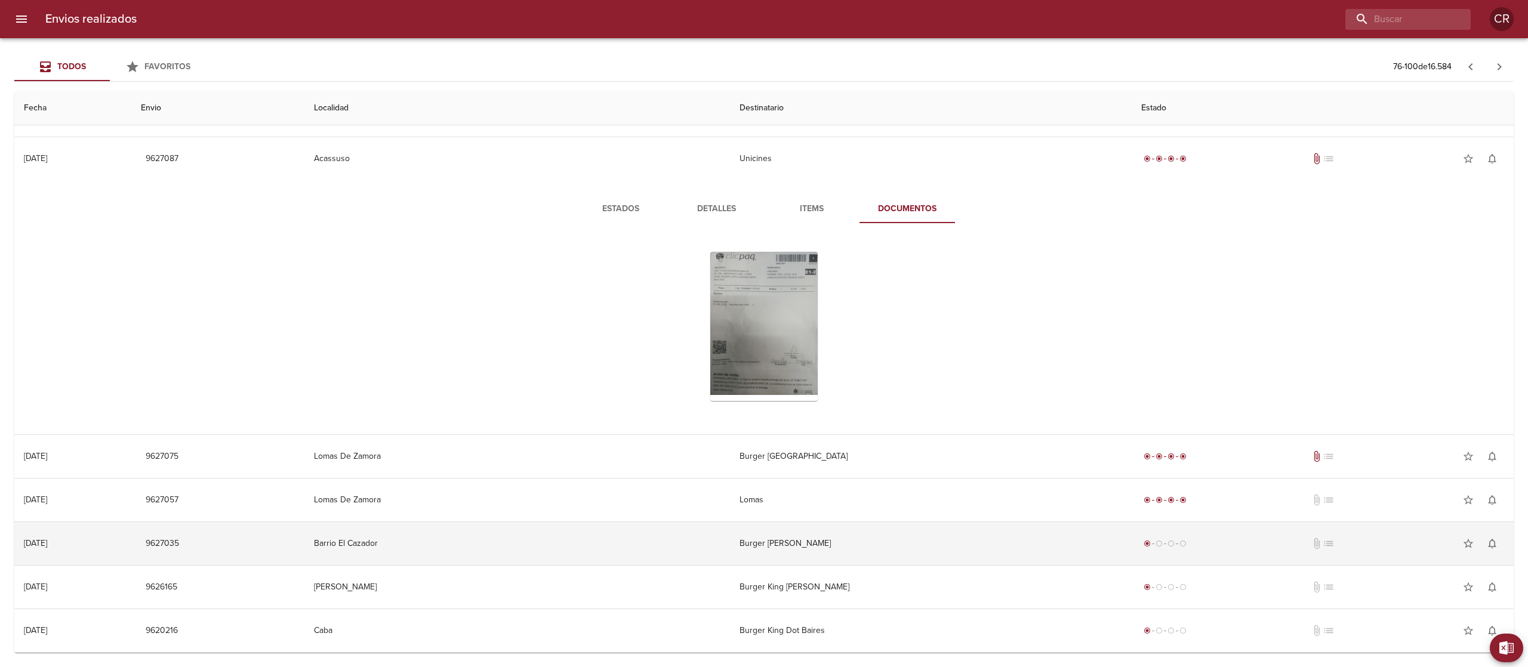
click at [819, 544] on td "Burger [PERSON_NAME]" at bounding box center [931, 543] width 402 height 43
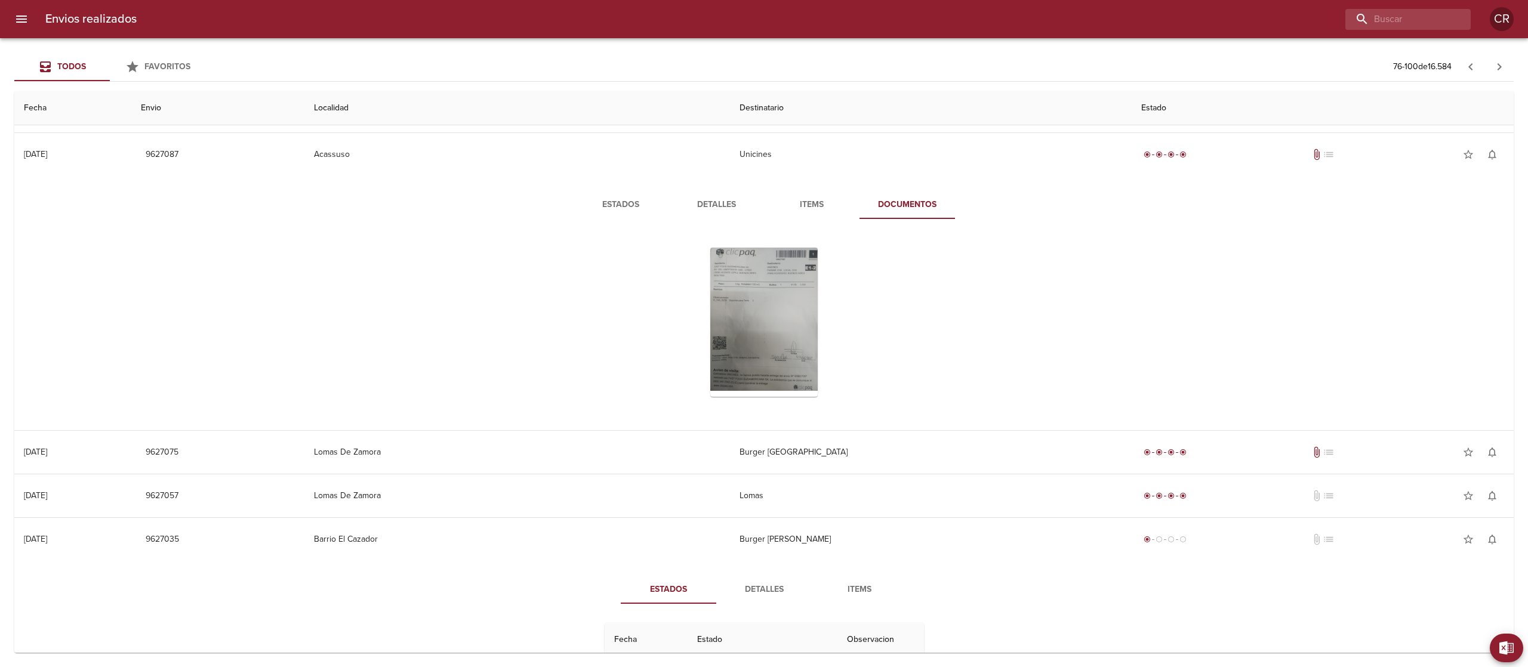
click at [759, 593] on span "Detalles" at bounding box center [763, 590] width 81 height 15
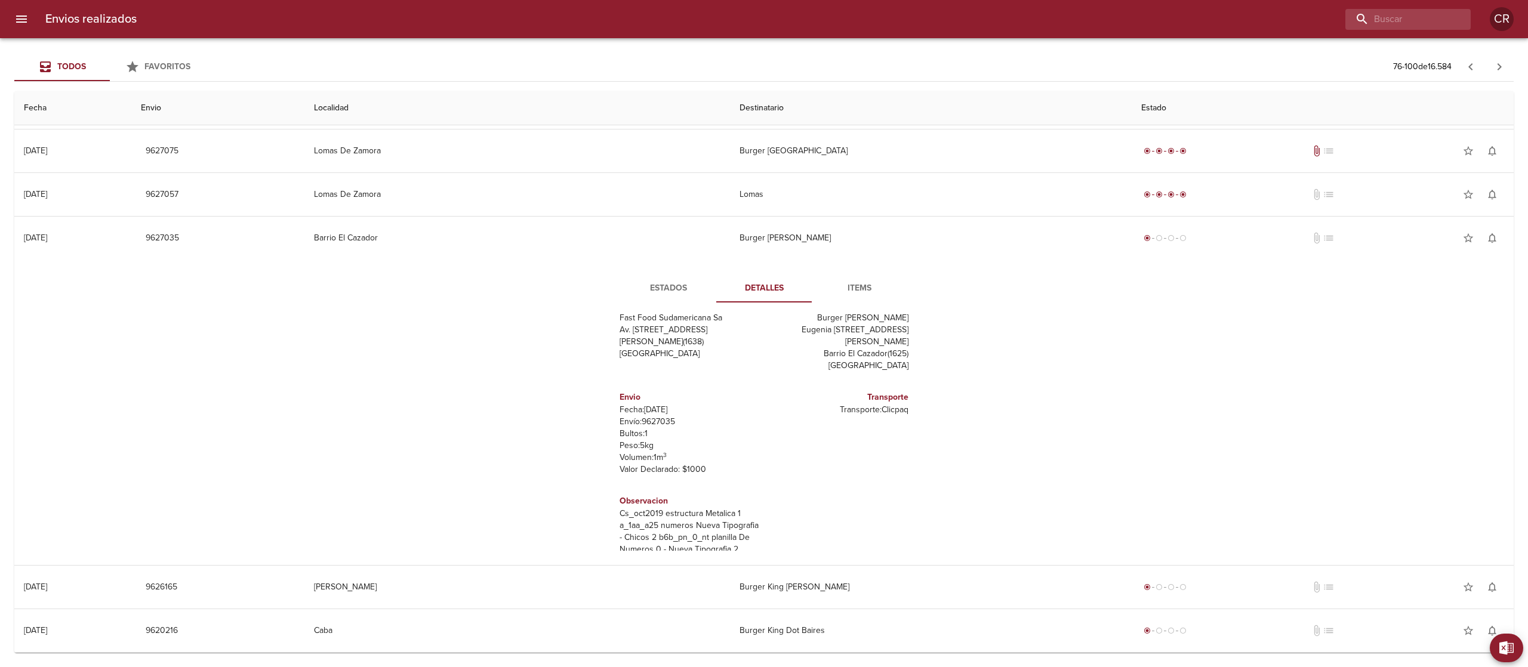
scroll to position [41, 0]
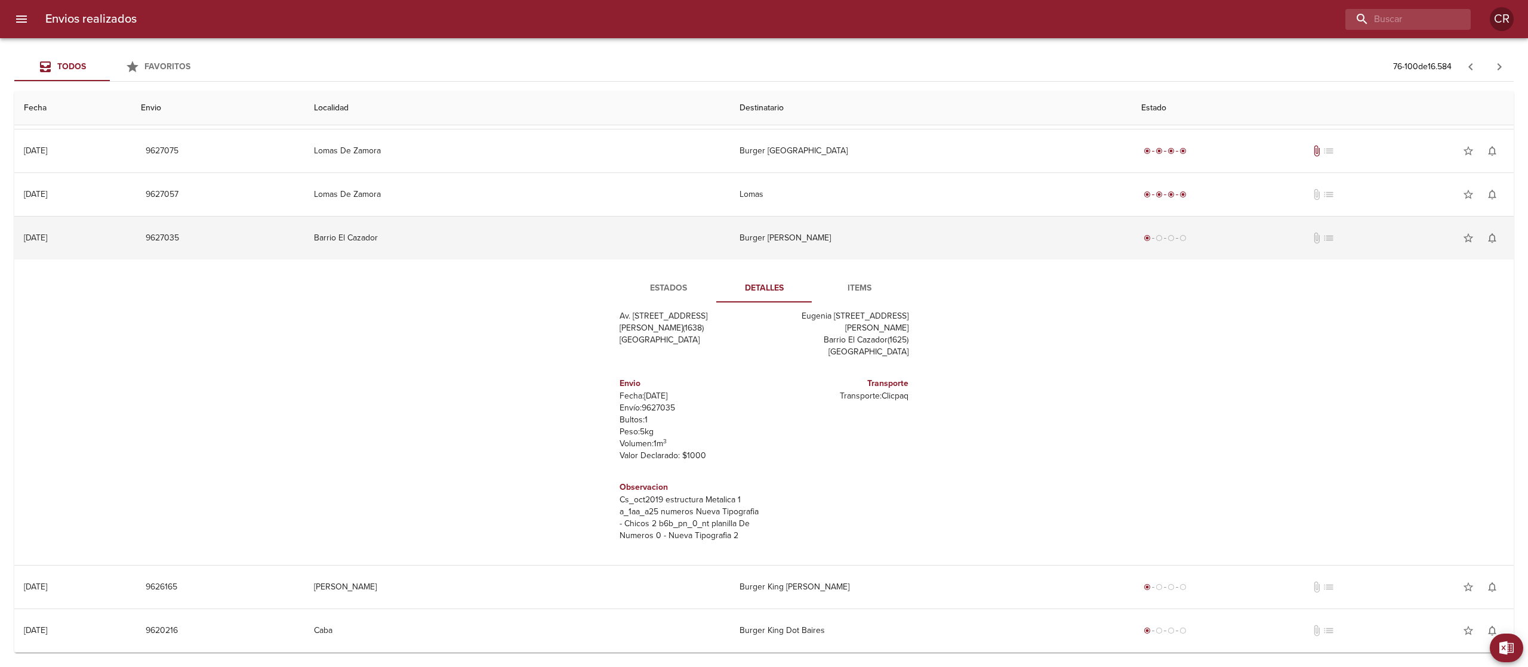
click at [770, 241] on td "Burger [PERSON_NAME]" at bounding box center [931, 238] width 402 height 43
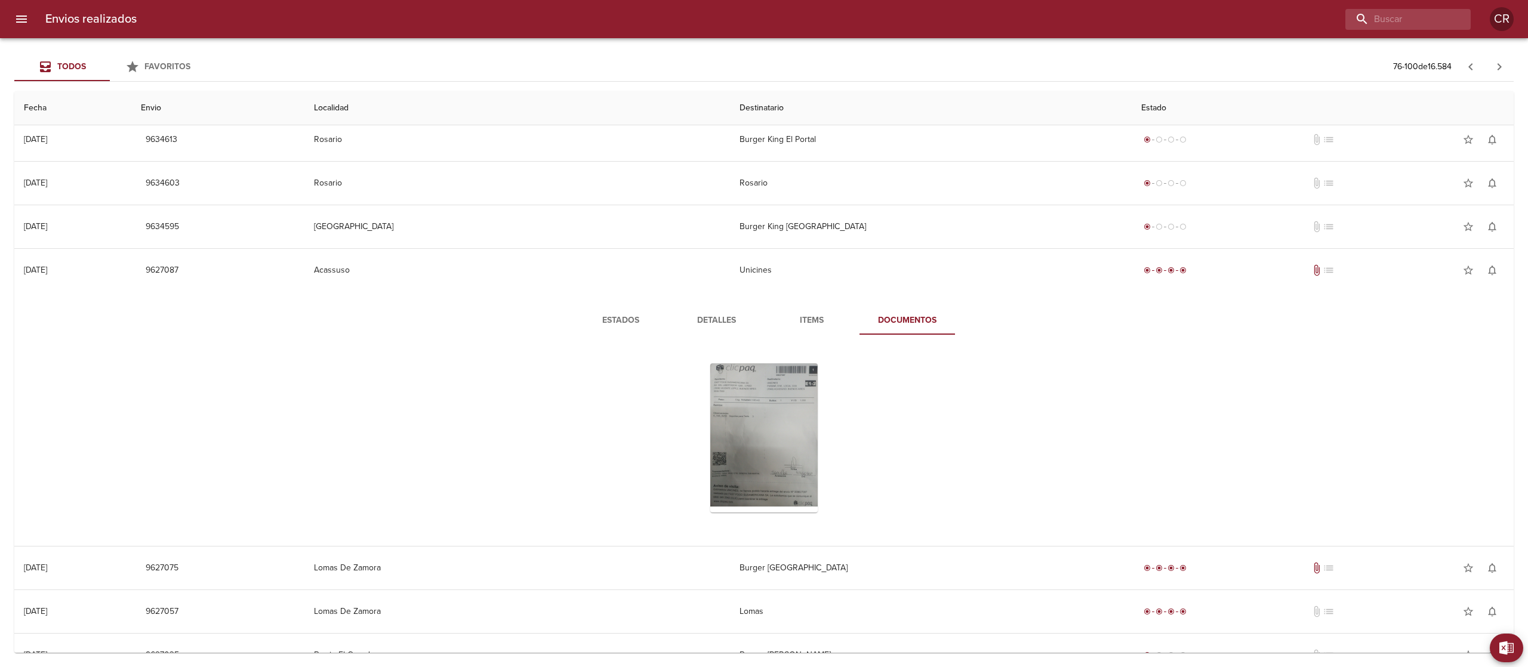
scroll to position [702, 0]
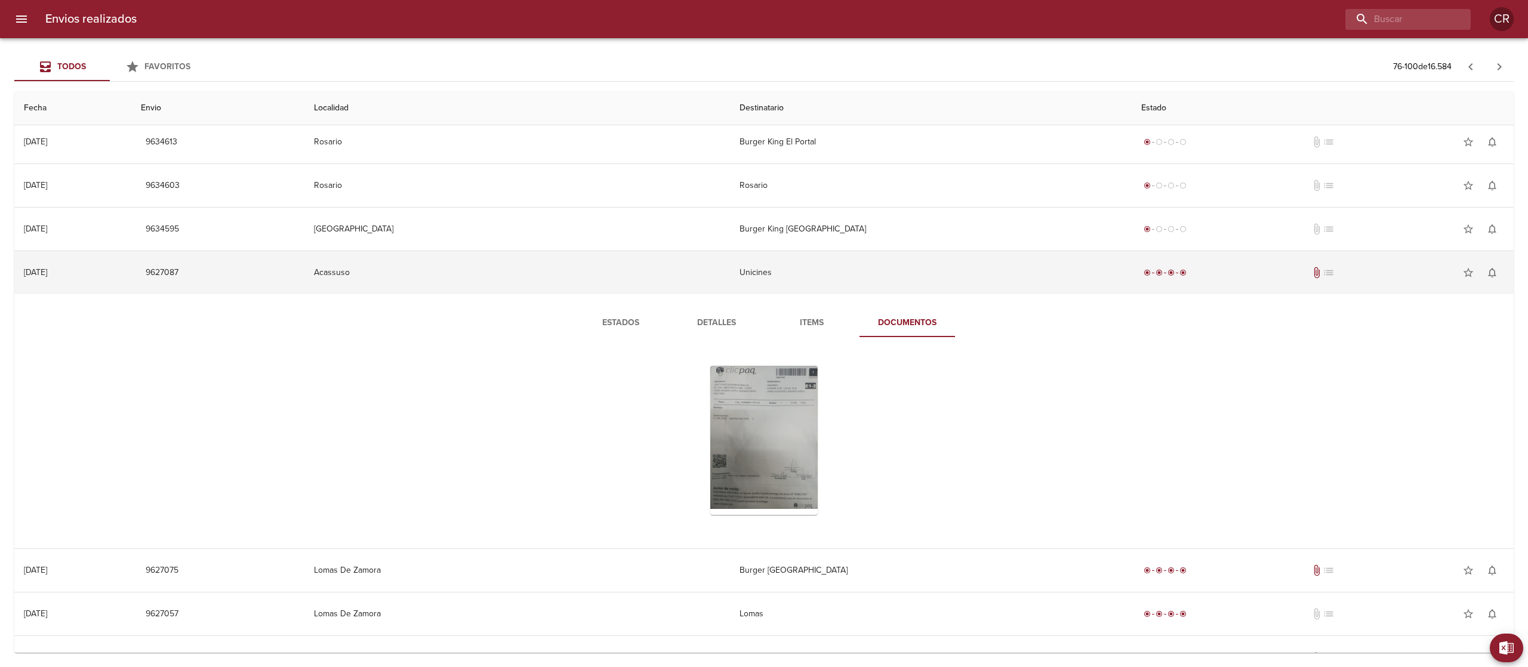
click at [762, 276] on td "Unicines" at bounding box center [931, 272] width 402 height 43
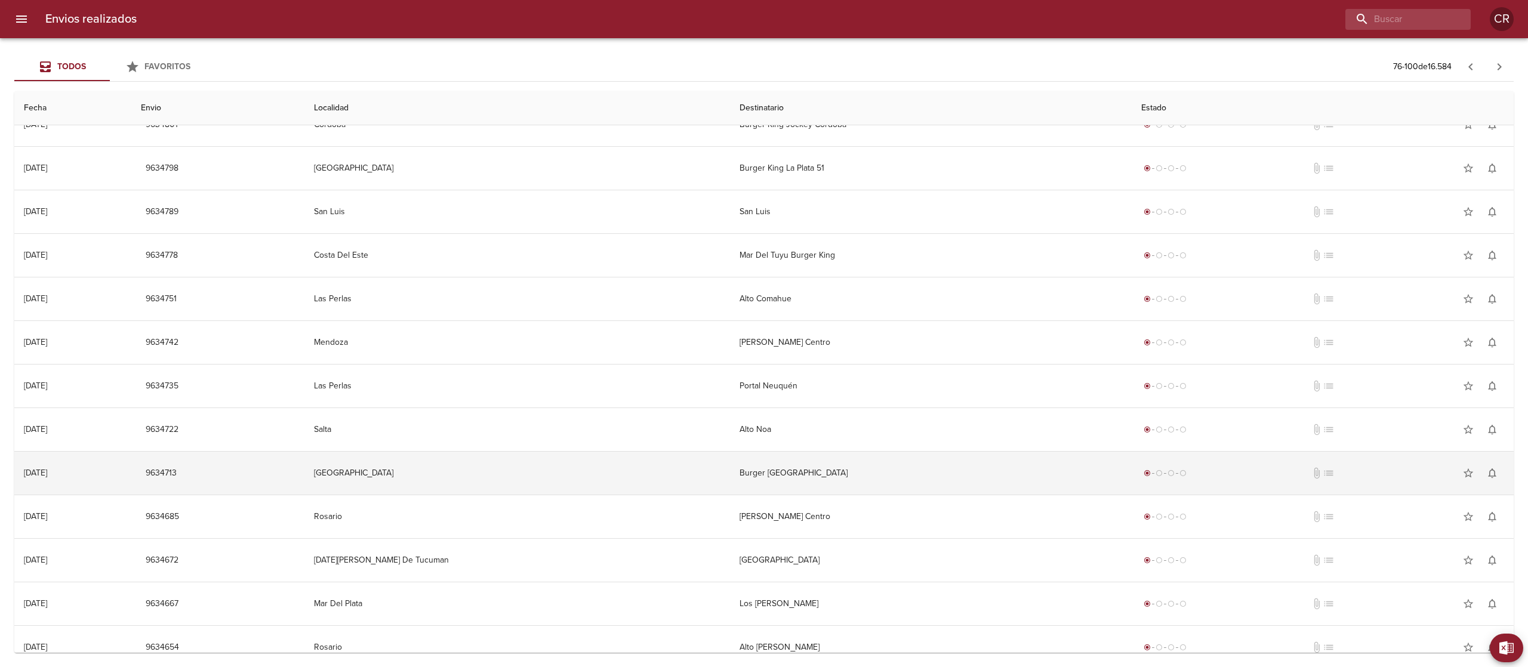
scroll to position [0, 0]
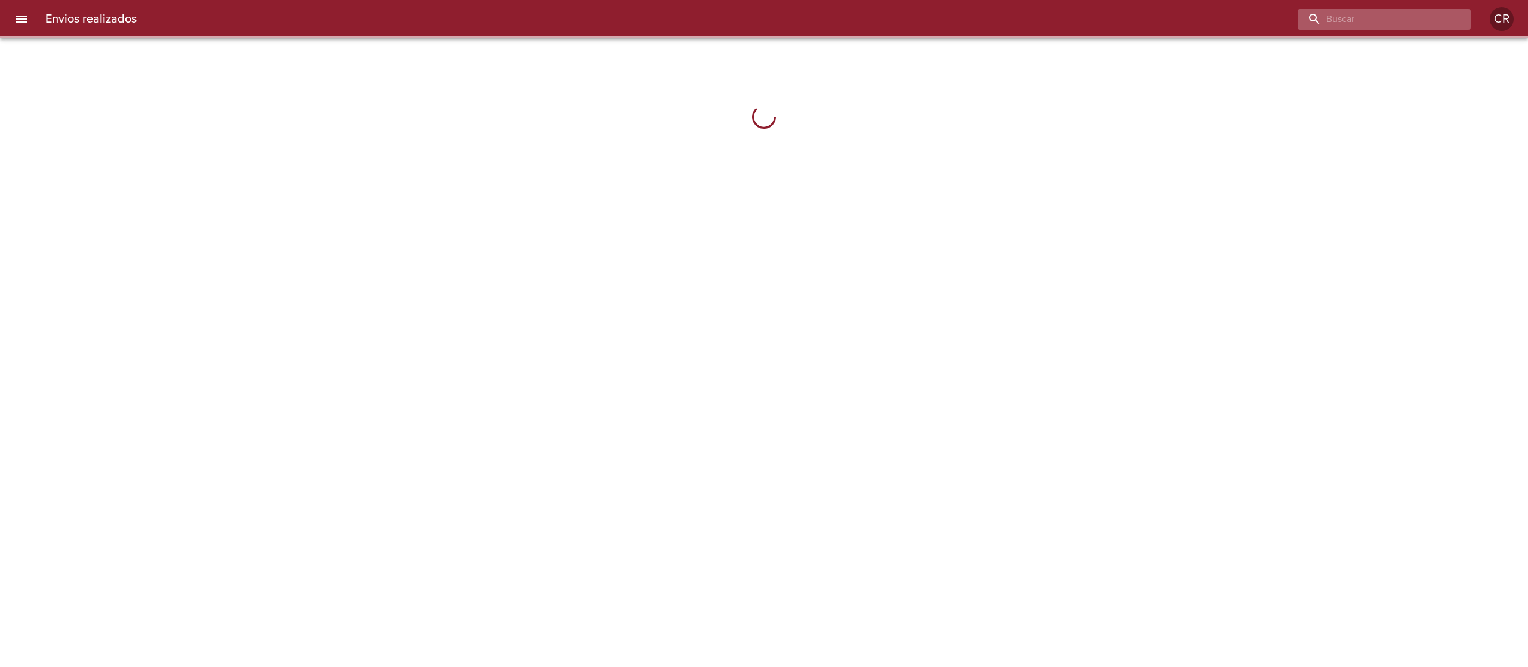
click at [1424, 21] on input "buscar" at bounding box center [1374, 19] width 153 height 21
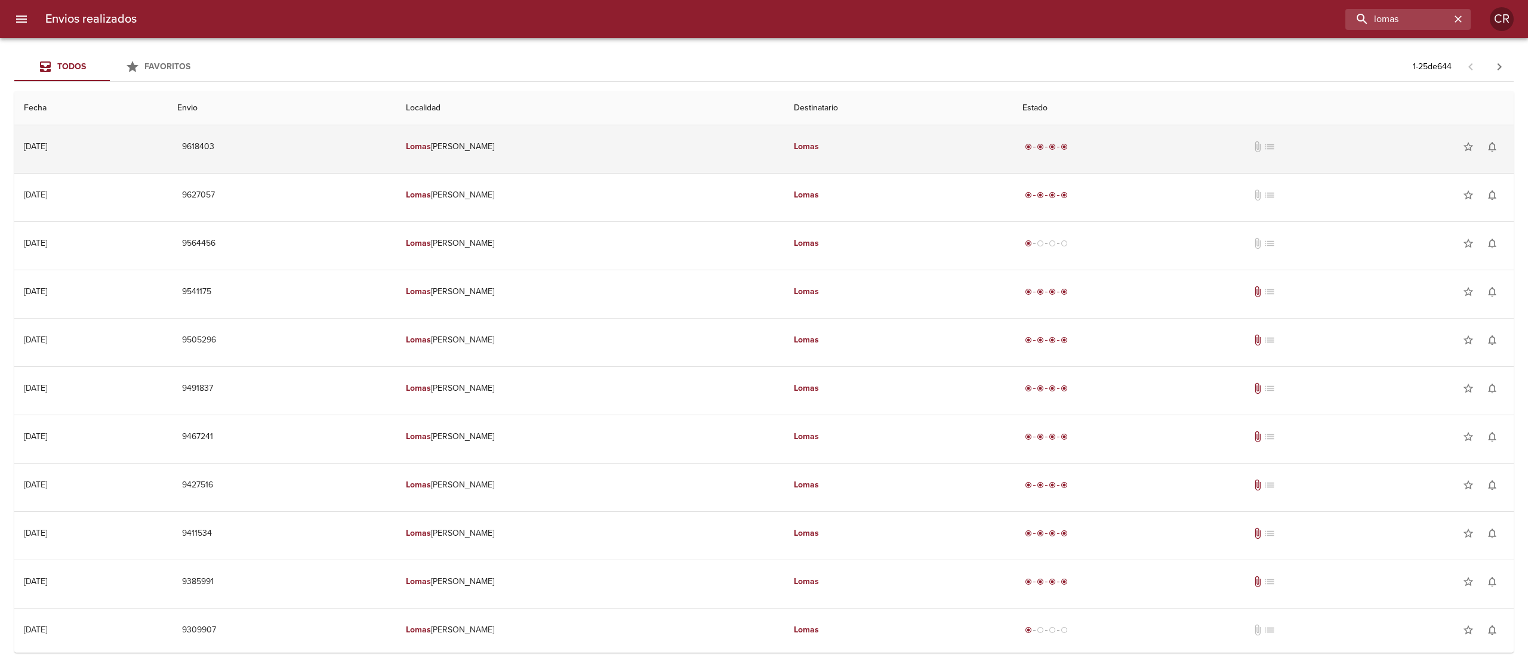
click at [818, 152] on td "Lomas" at bounding box center [898, 146] width 229 height 43
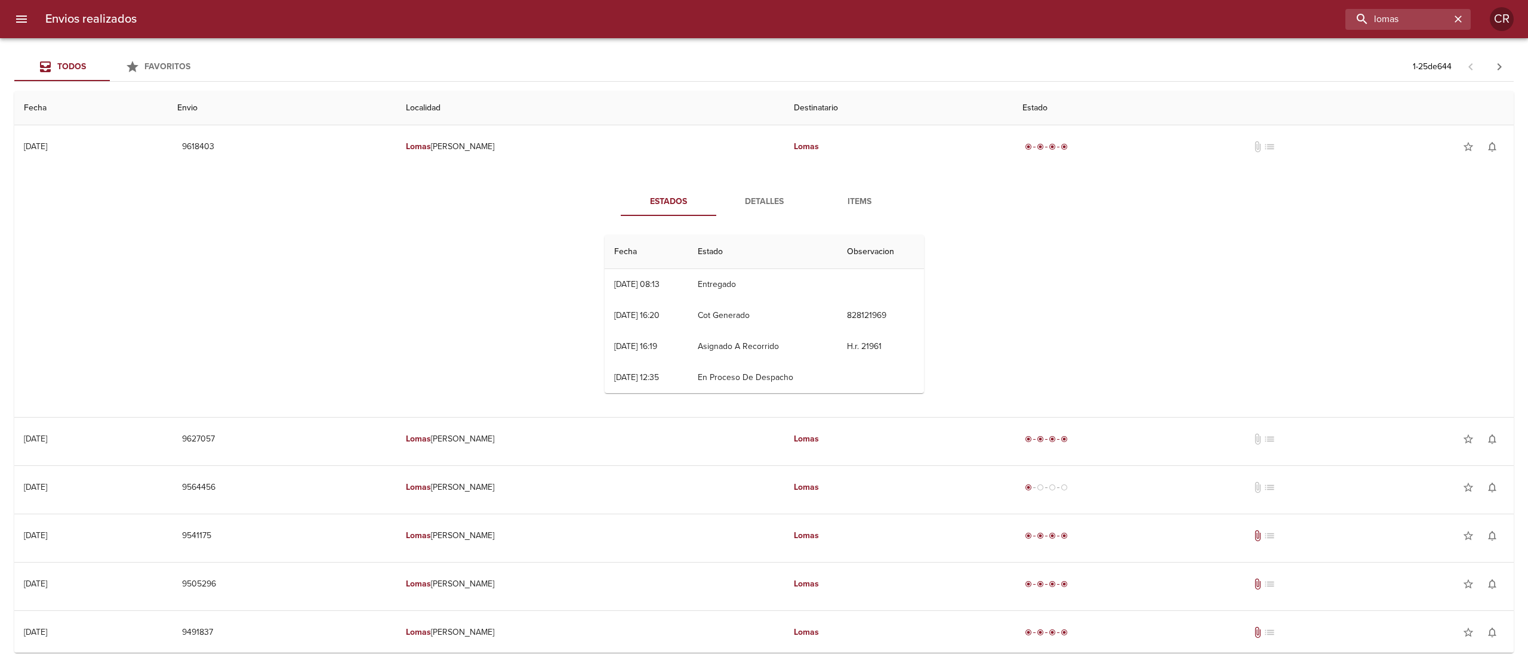
click at [702, 199] on button "Estados" at bounding box center [668, 201] width 95 height 29
click at [735, 199] on span "Detalles" at bounding box center [763, 202] width 81 height 15
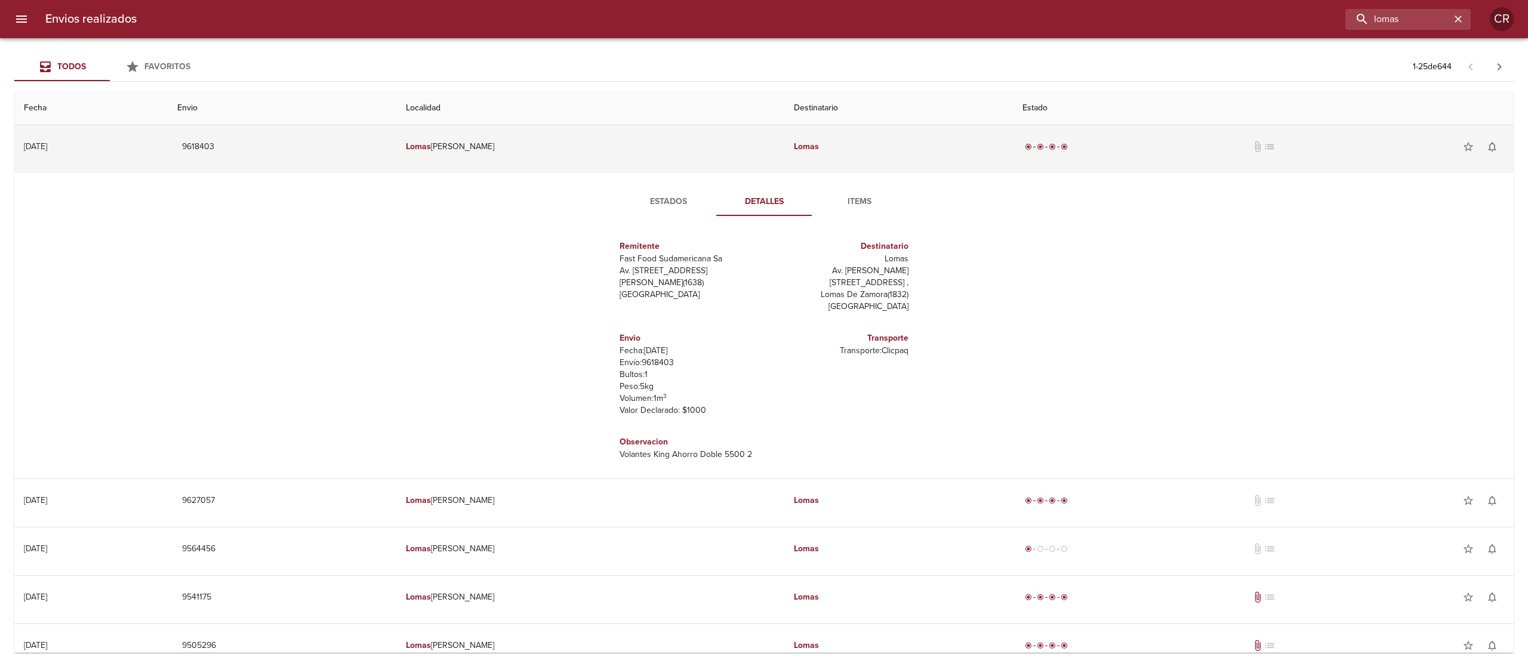
click at [813, 147] on td "Lomas" at bounding box center [898, 146] width 229 height 43
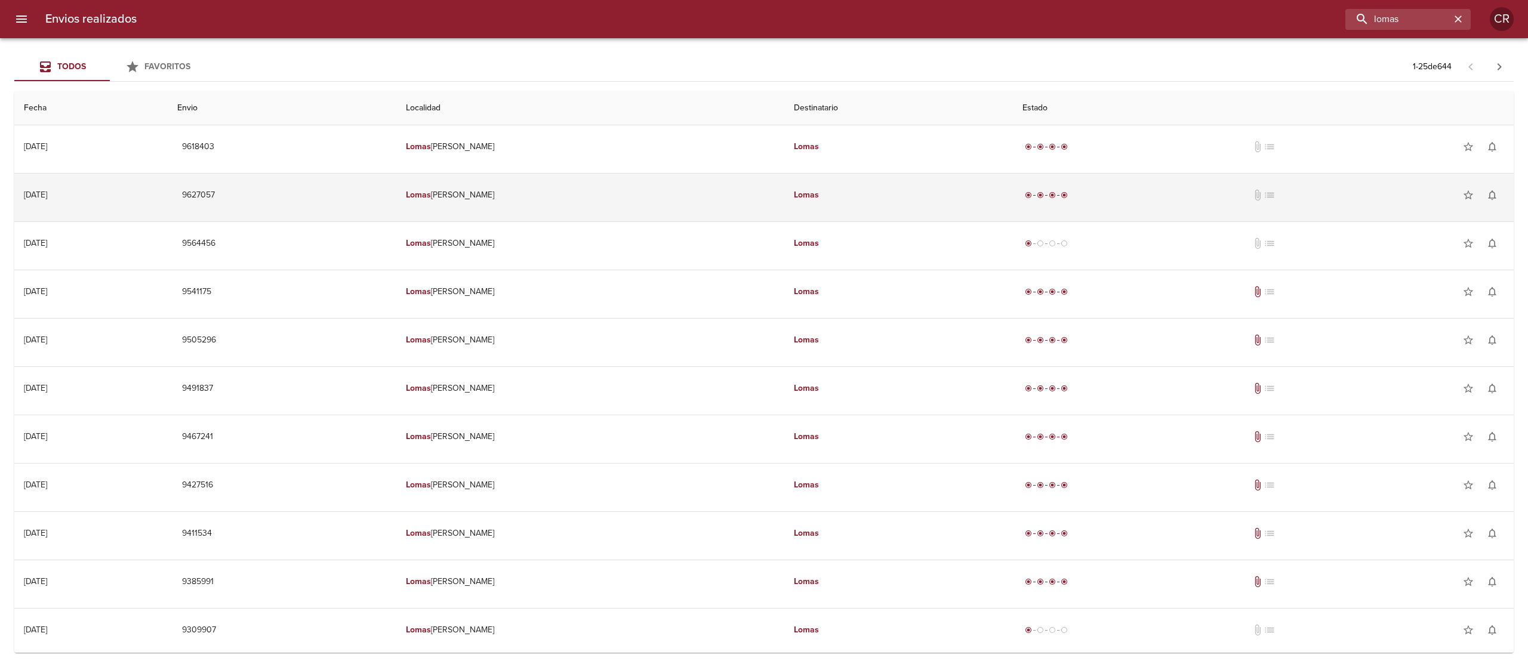
click at [796, 204] on td "Lomas" at bounding box center [898, 195] width 229 height 43
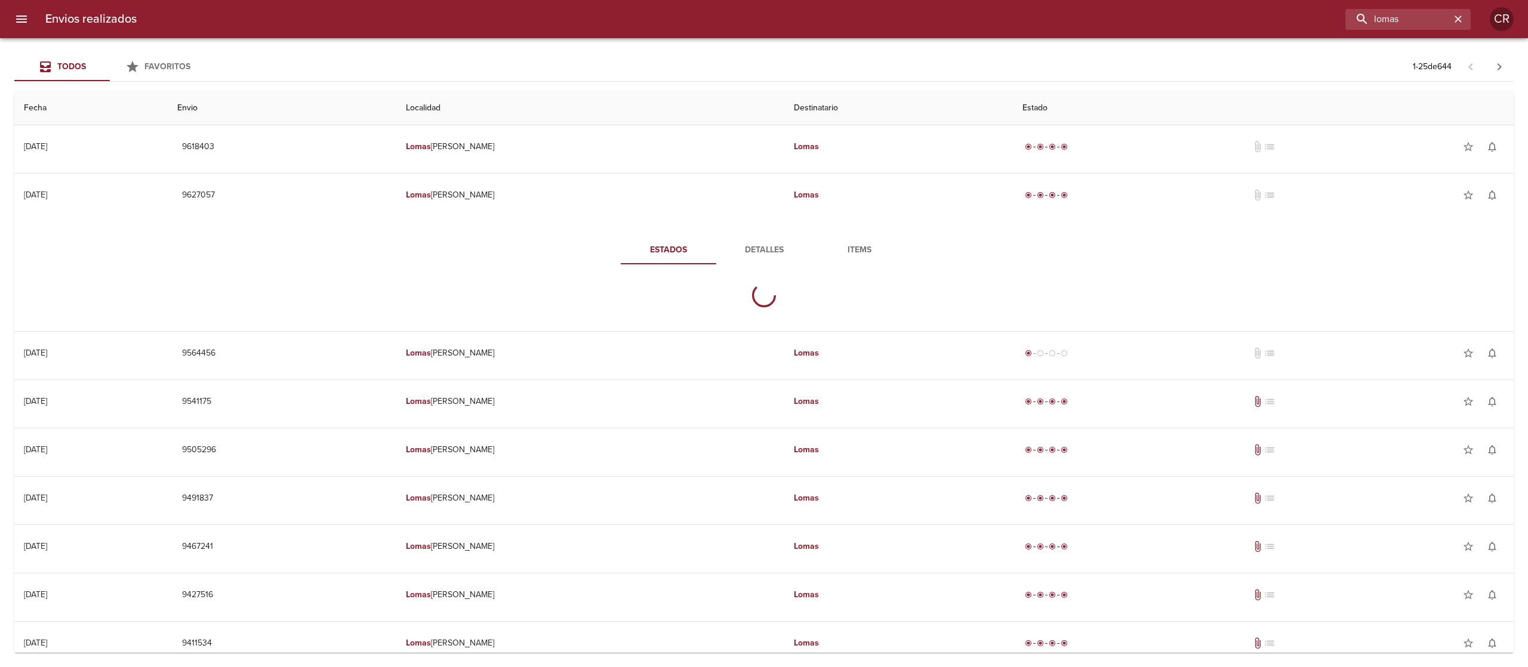
click at [769, 259] on button "Detalles" at bounding box center [763, 250] width 95 height 29
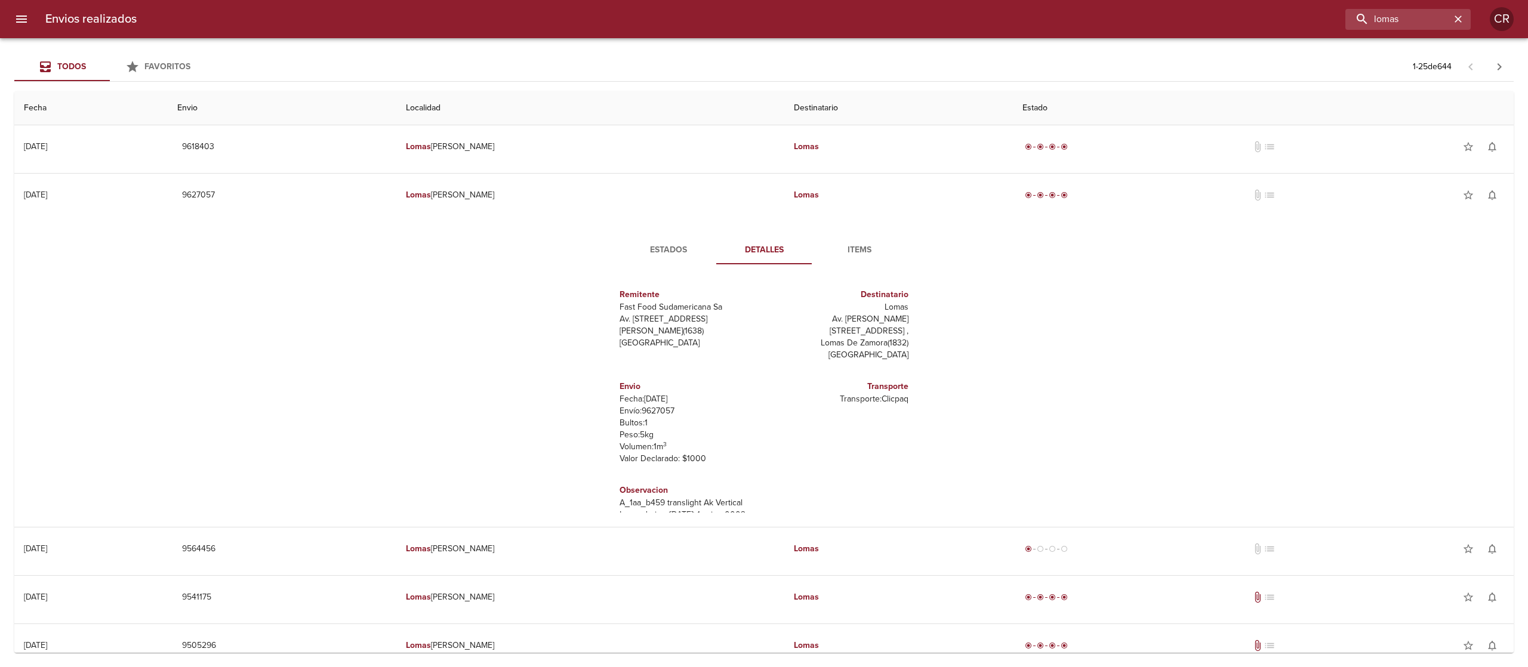
scroll to position [41, 0]
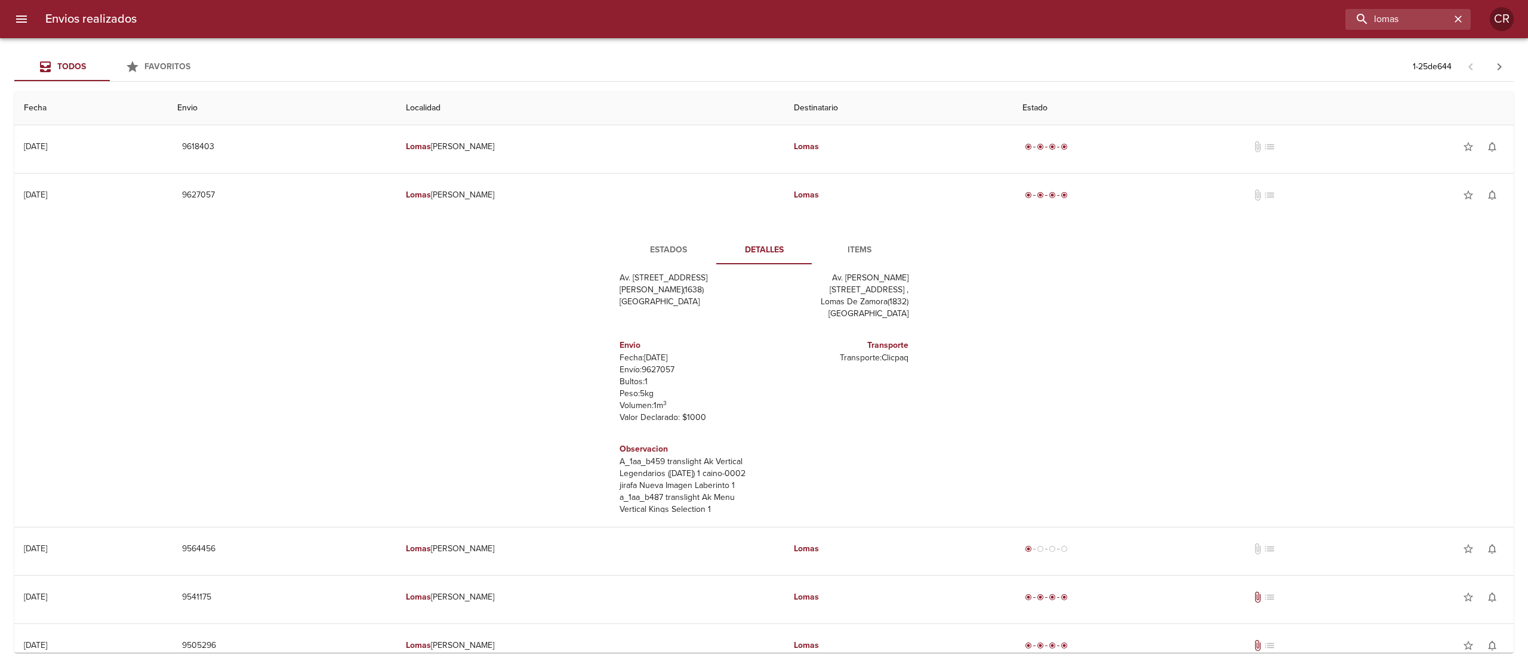
click at [664, 249] on span "Estados" at bounding box center [668, 250] width 81 height 15
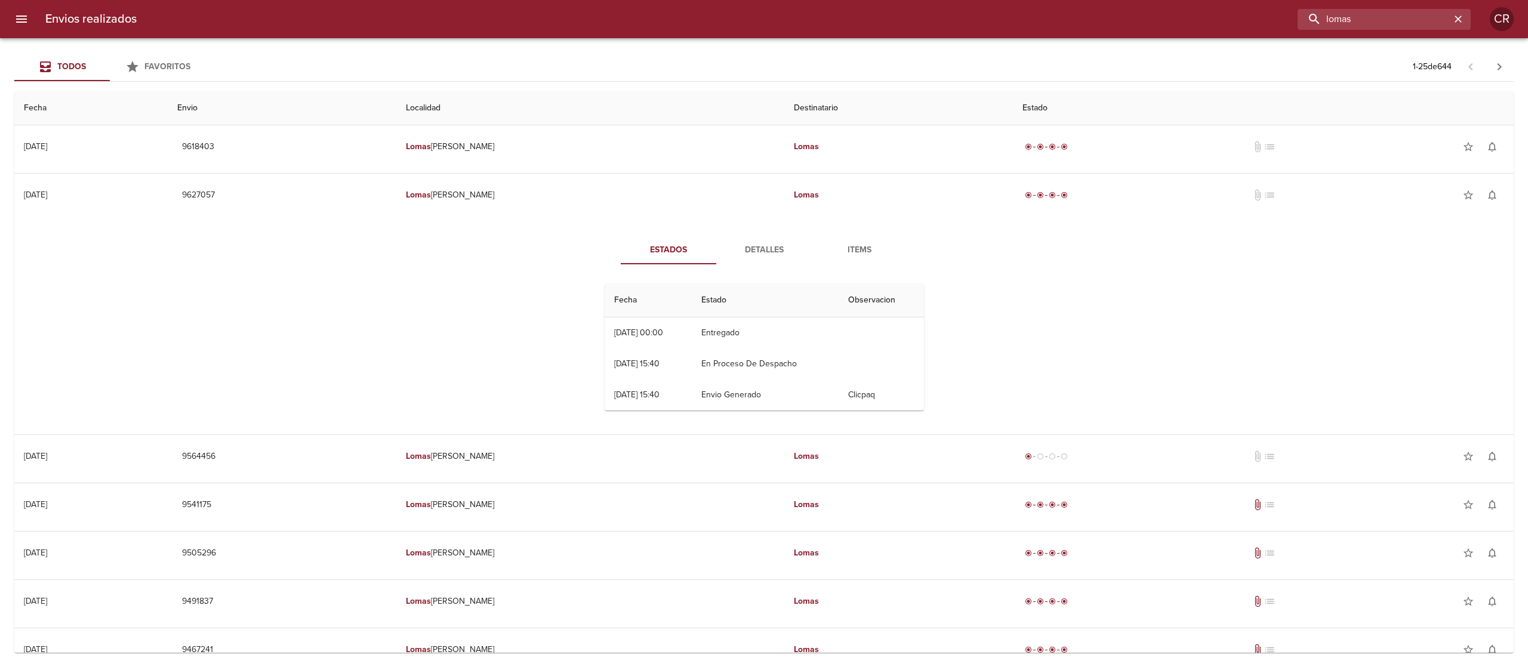
drag, startPoint x: 1404, startPoint y: 16, endPoint x: 1290, endPoint y: 19, distance: 114.0
click at [1290, 19] on div "lomas" at bounding box center [808, 19] width 1324 height 21
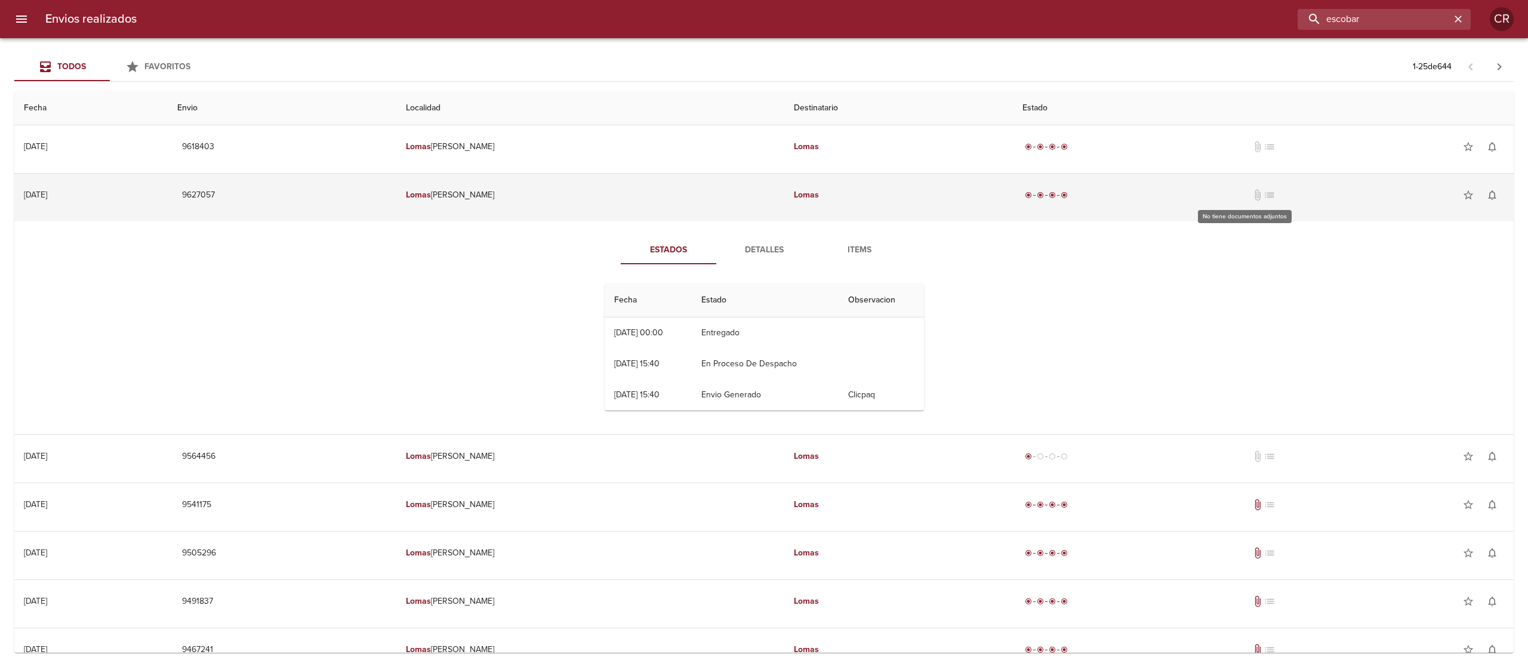
type input "escobar"
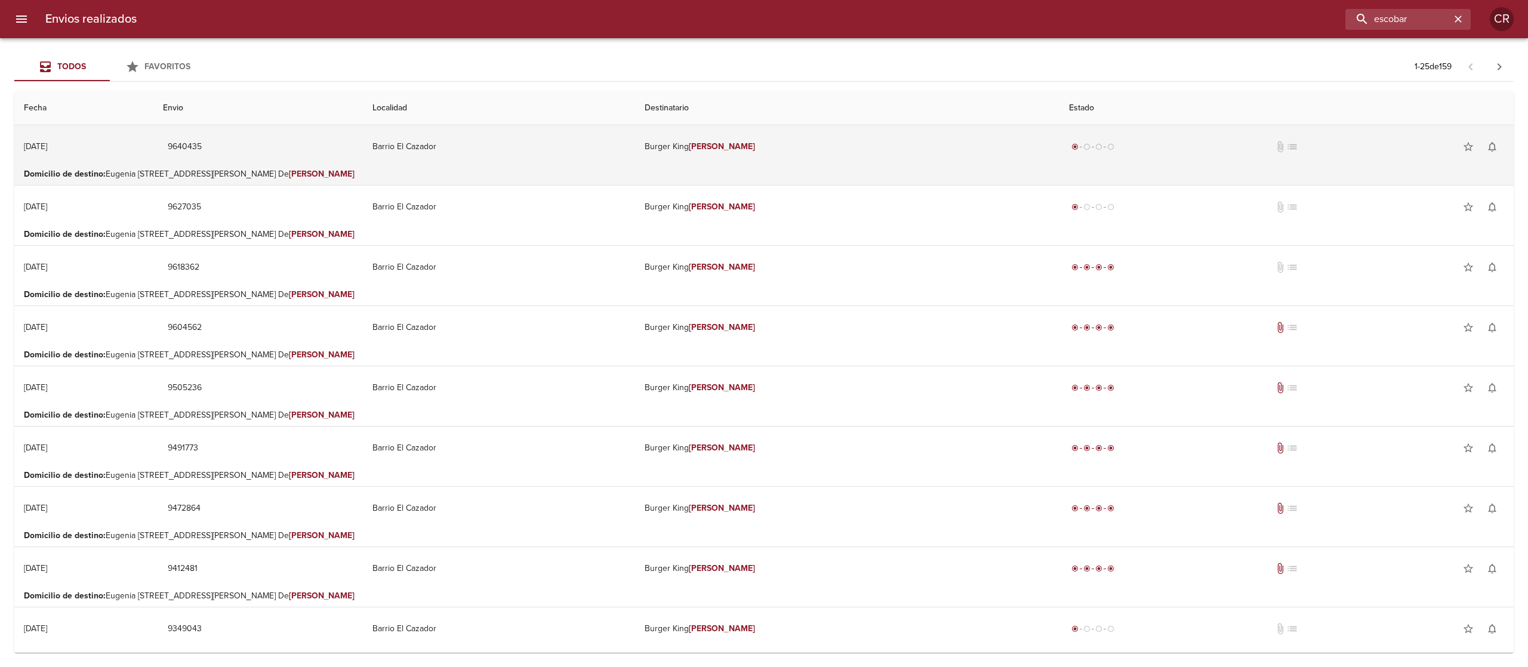
click at [760, 161] on td "Burger [PERSON_NAME]" at bounding box center [847, 146] width 424 height 43
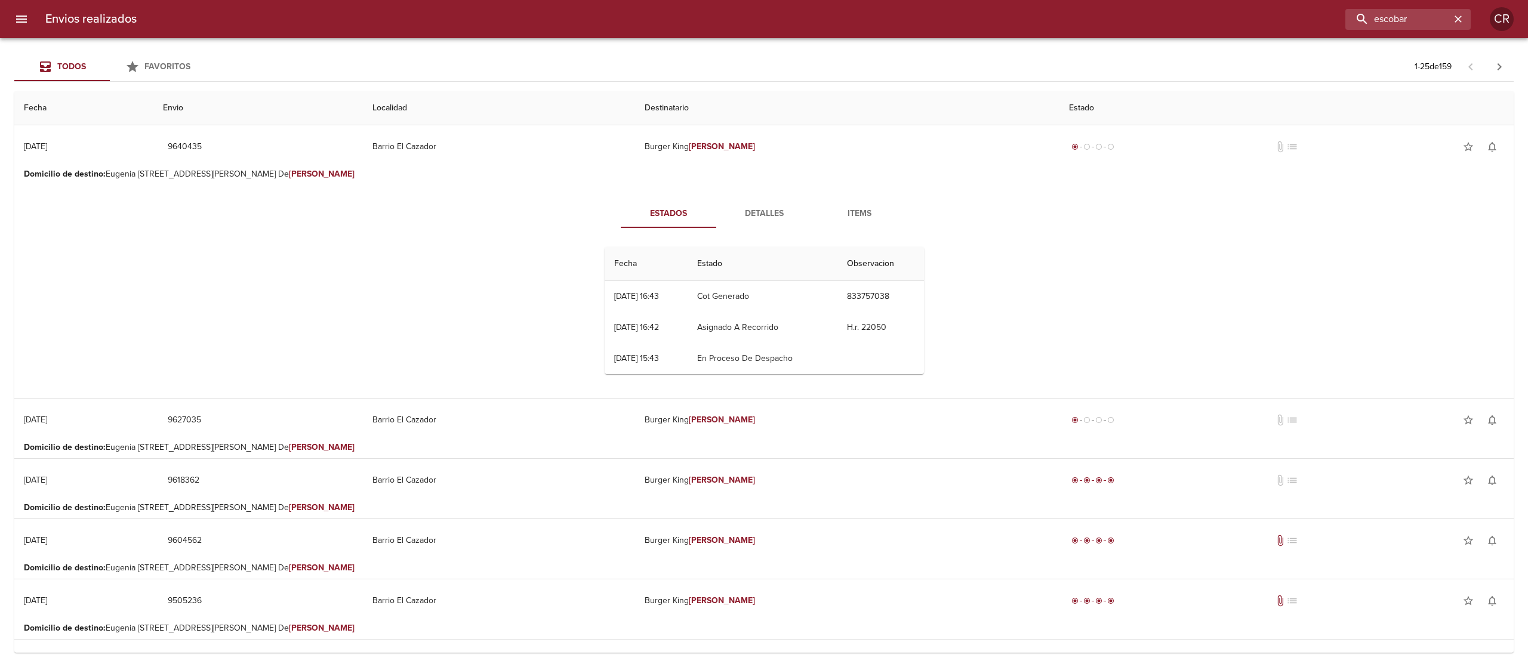
click at [754, 212] on span "Detalles" at bounding box center [763, 214] width 81 height 15
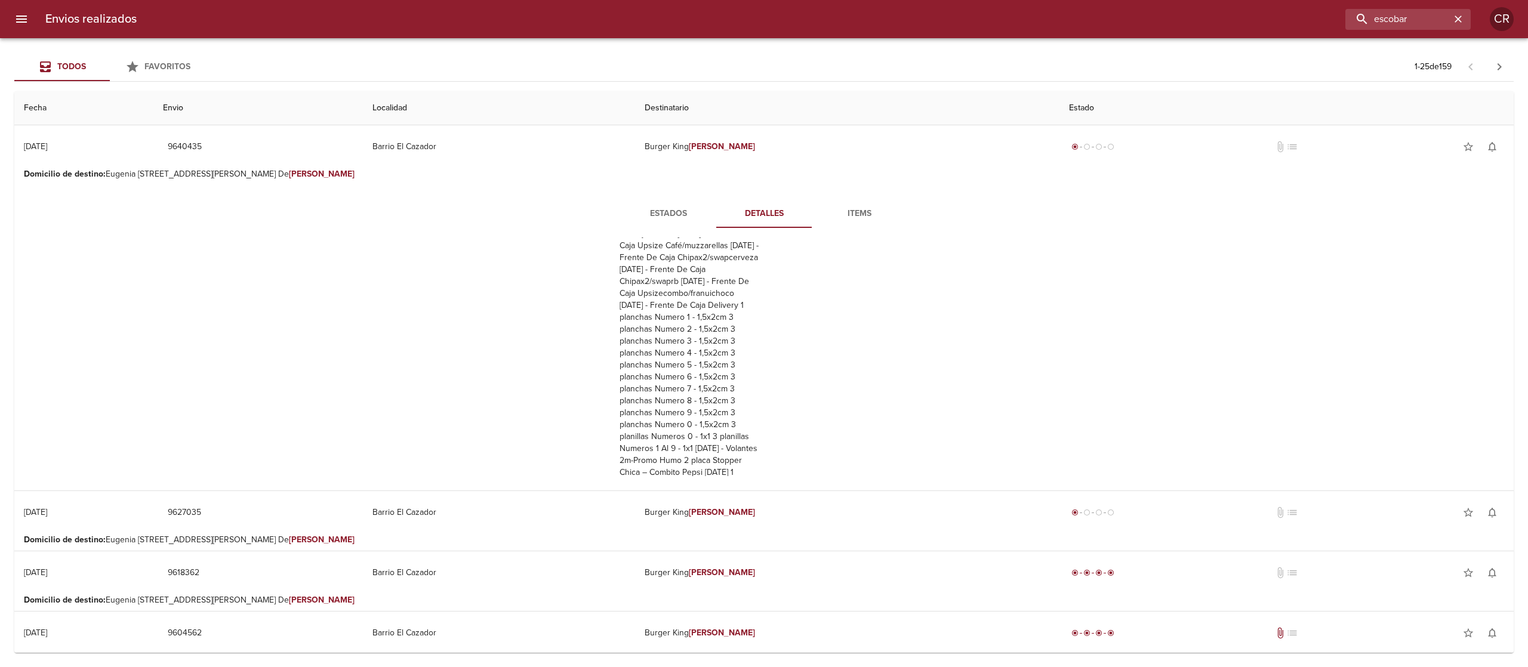
scroll to position [304, 0]
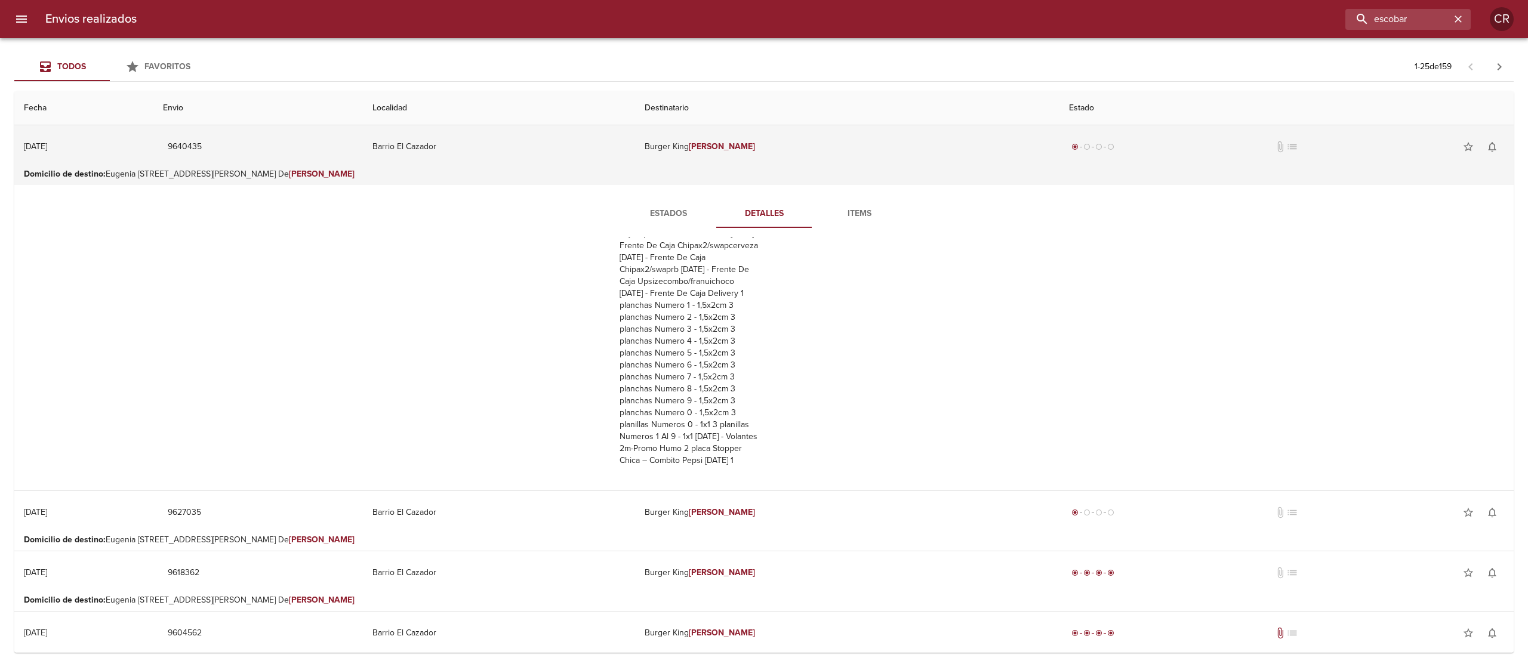
click at [755, 143] on em "[PERSON_NAME]" at bounding box center [722, 146] width 66 height 10
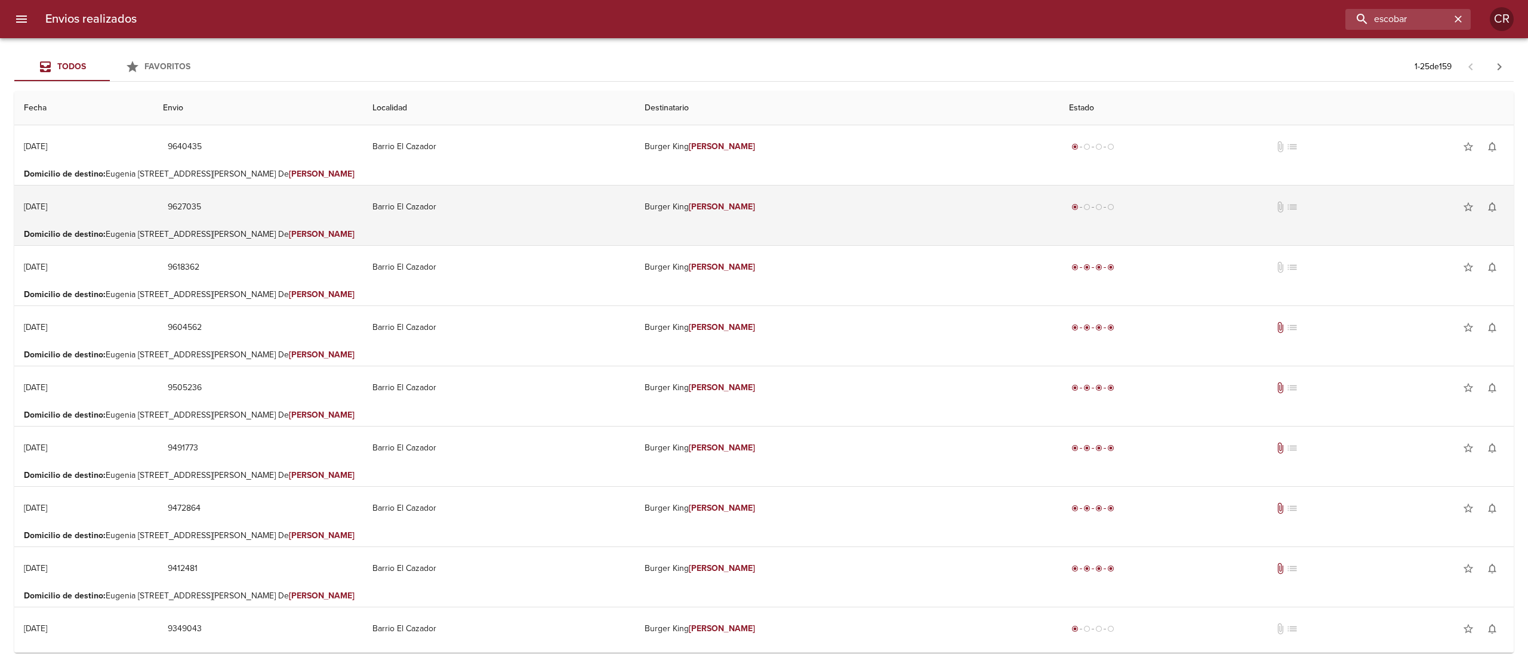
click at [755, 208] on em "[PERSON_NAME]" at bounding box center [722, 207] width 66 height 10
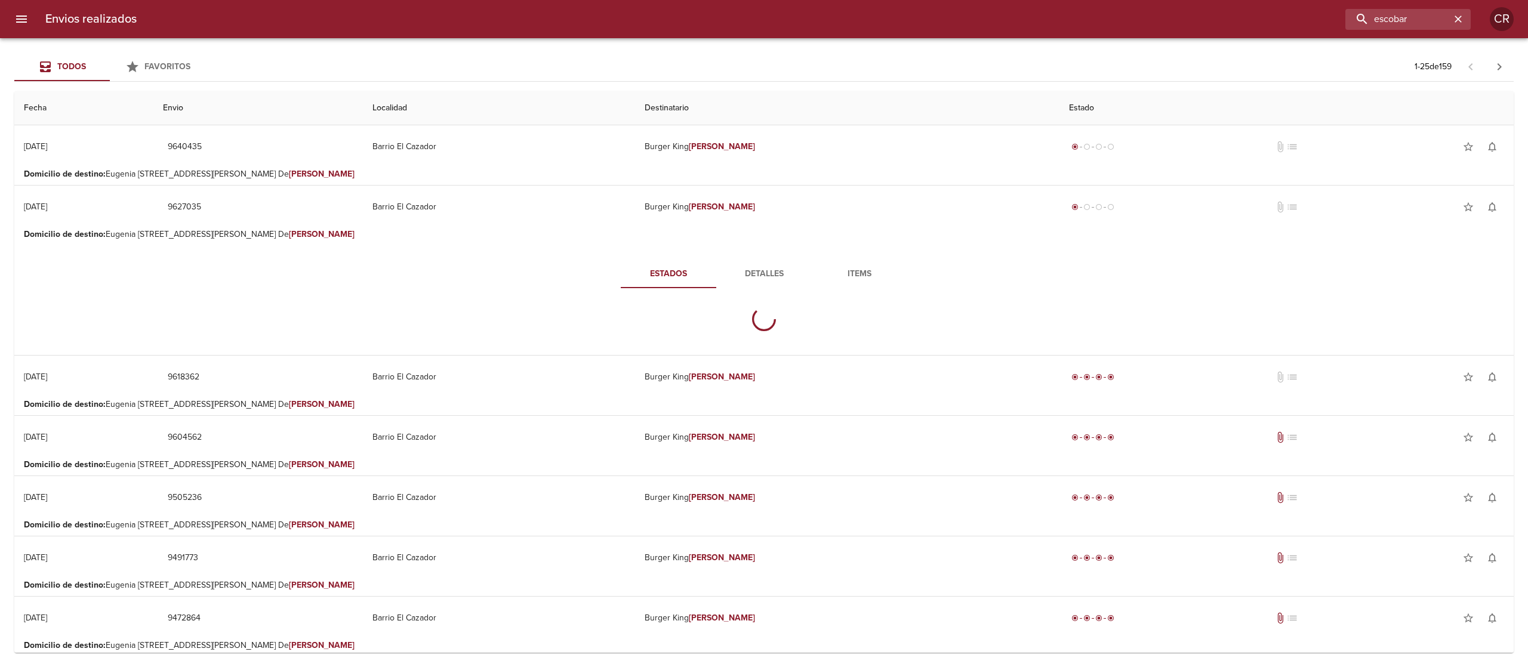
click at [764, 272] on span "Detalles" at bounding box center [763, 274] width 81 height 15
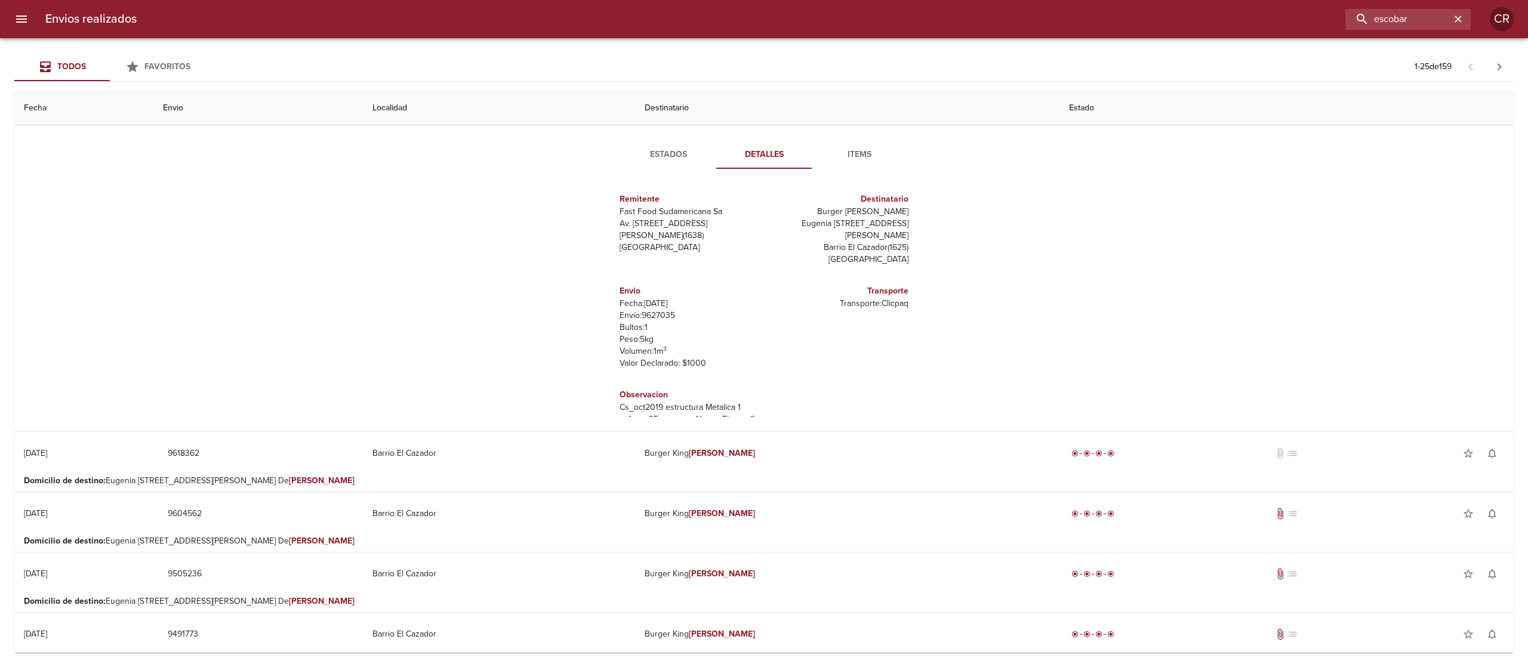
scroll to position [0, 0]
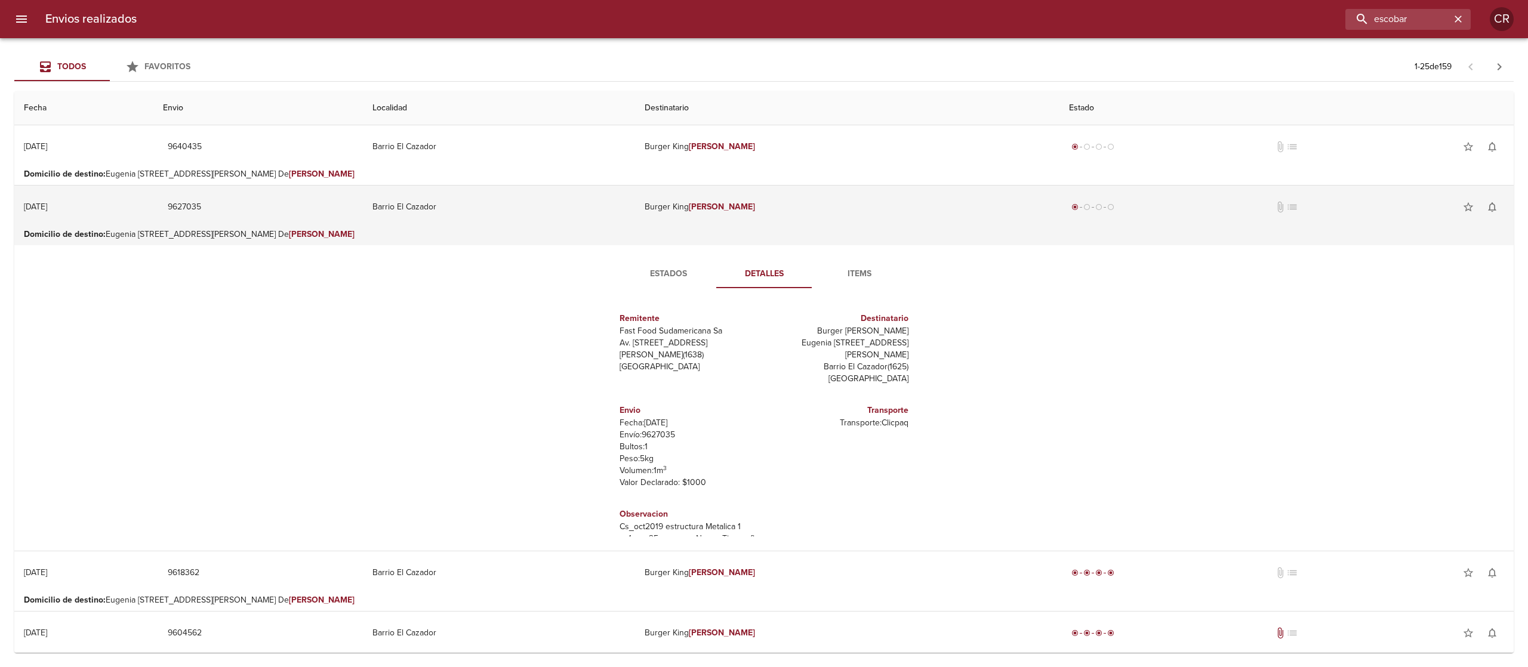
click at [763, 209] on td "Burger [PERSON_NAME]" at bounding box center [847, 207] width 424 height 43
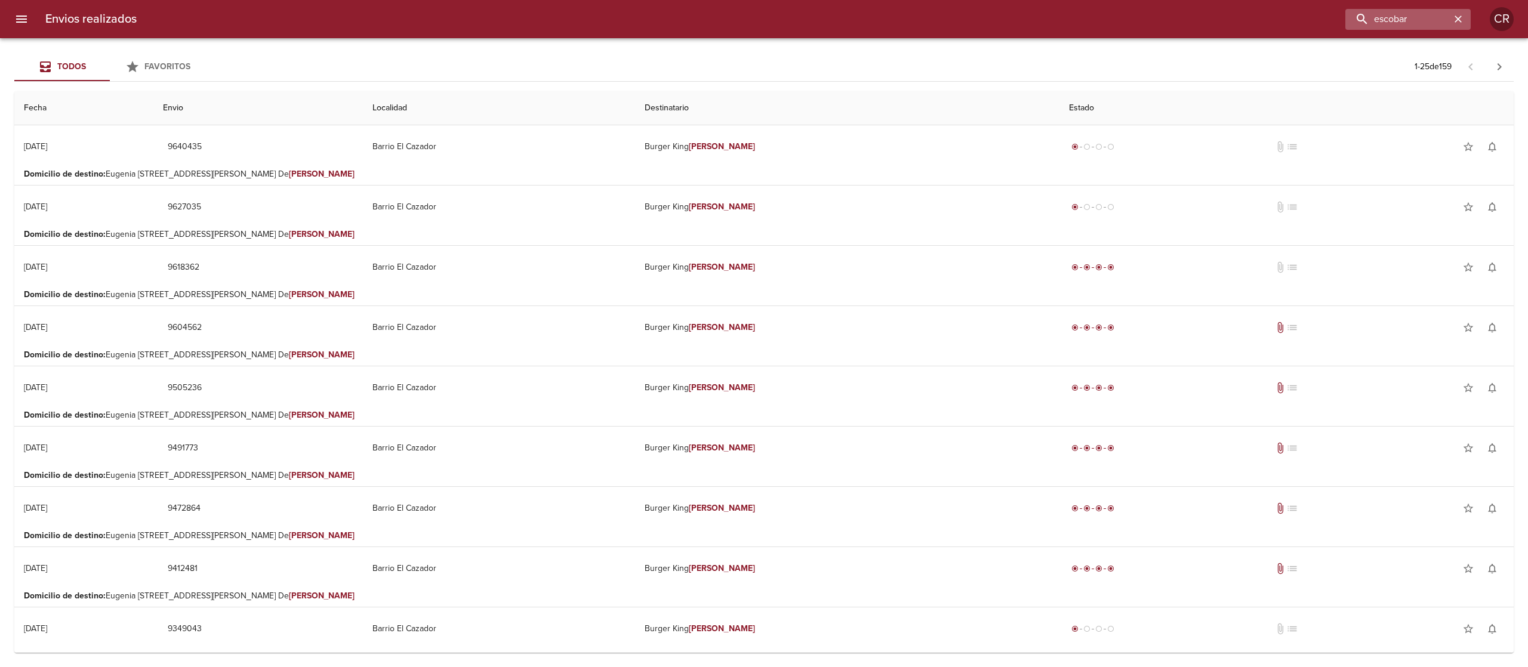
click at [1462, 17] on icon "button" at bounding box center [1458, 19] width 12 height 12
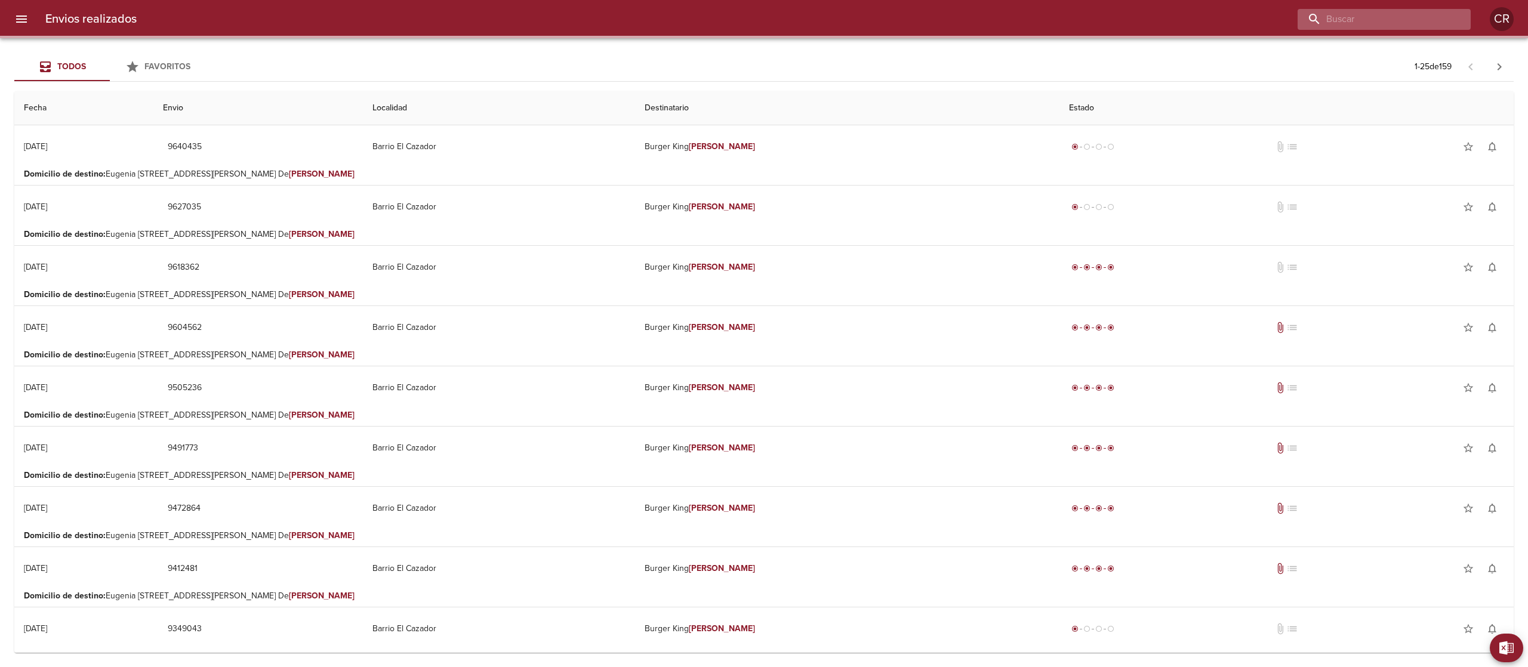
click at [1424, 19] on input "buscar" at bounding box center [1374, 19] width 153 height 21
type input "g"
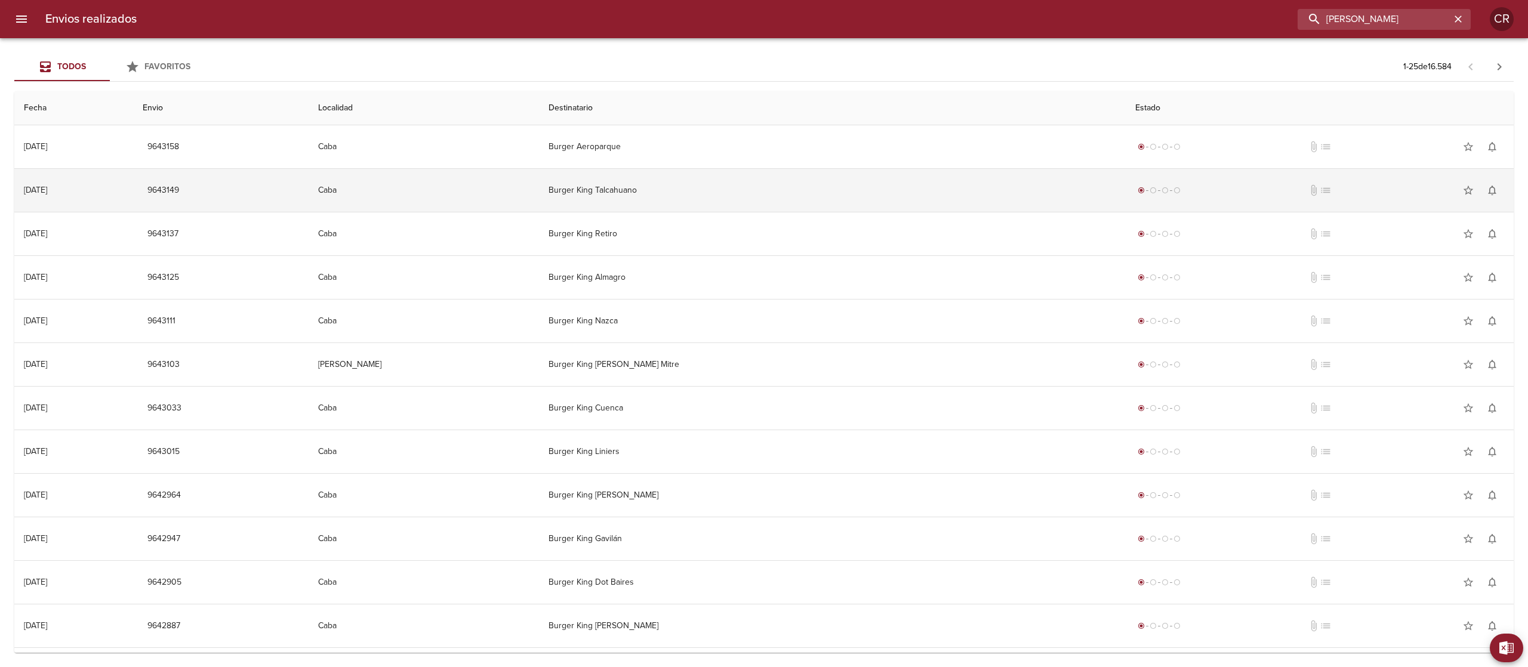
type input "[PERSON_NAME]"
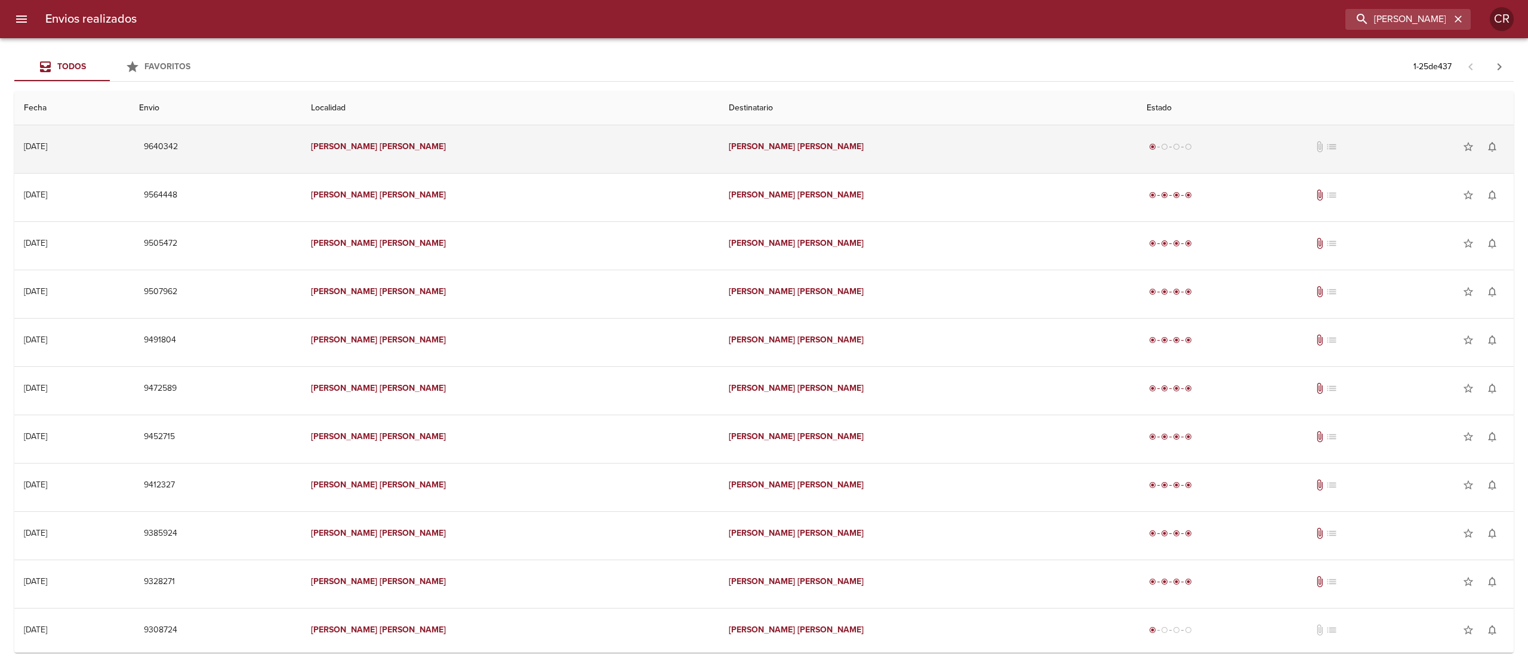
click at [746, 152] on em "[PERSON_NAME]" at bounding box center [762, 146] width 66 height 10
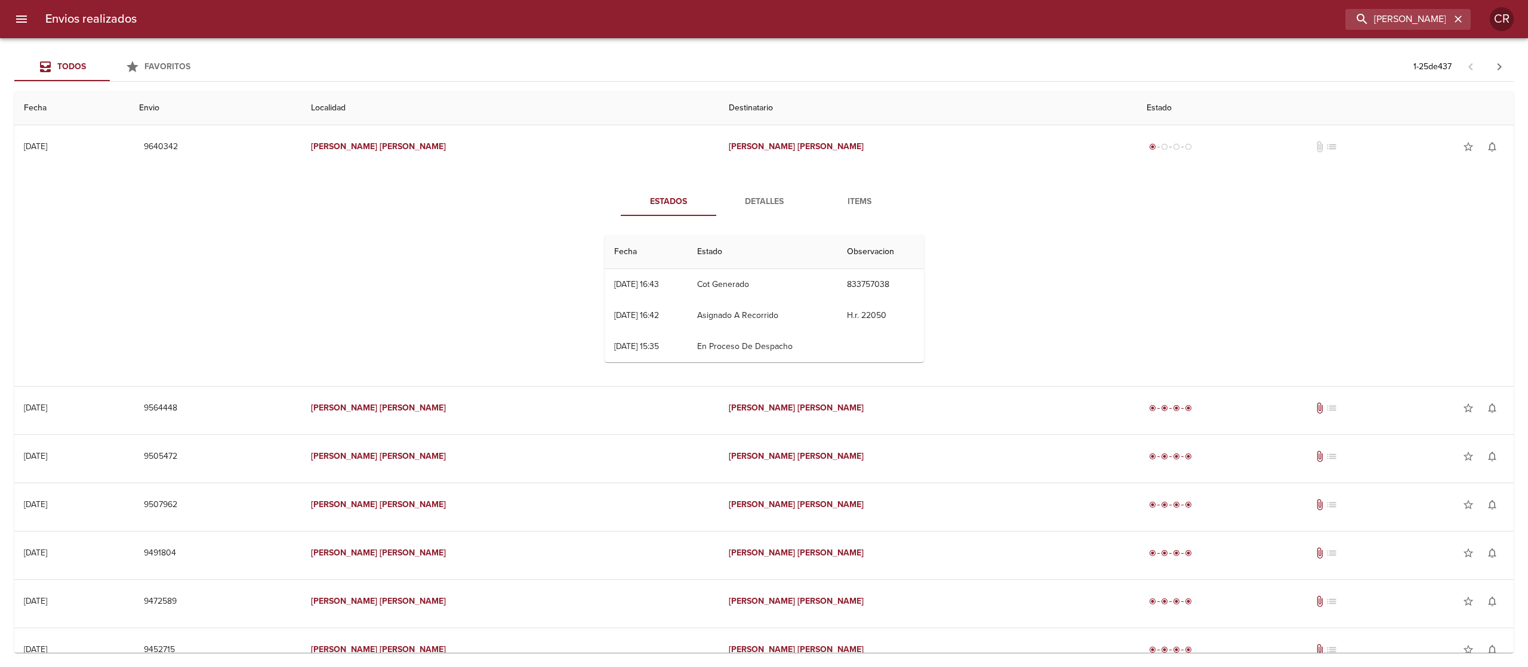
click at [763, 200] on span "Detalles" at bounding box center [763, 202] width 81 height 15
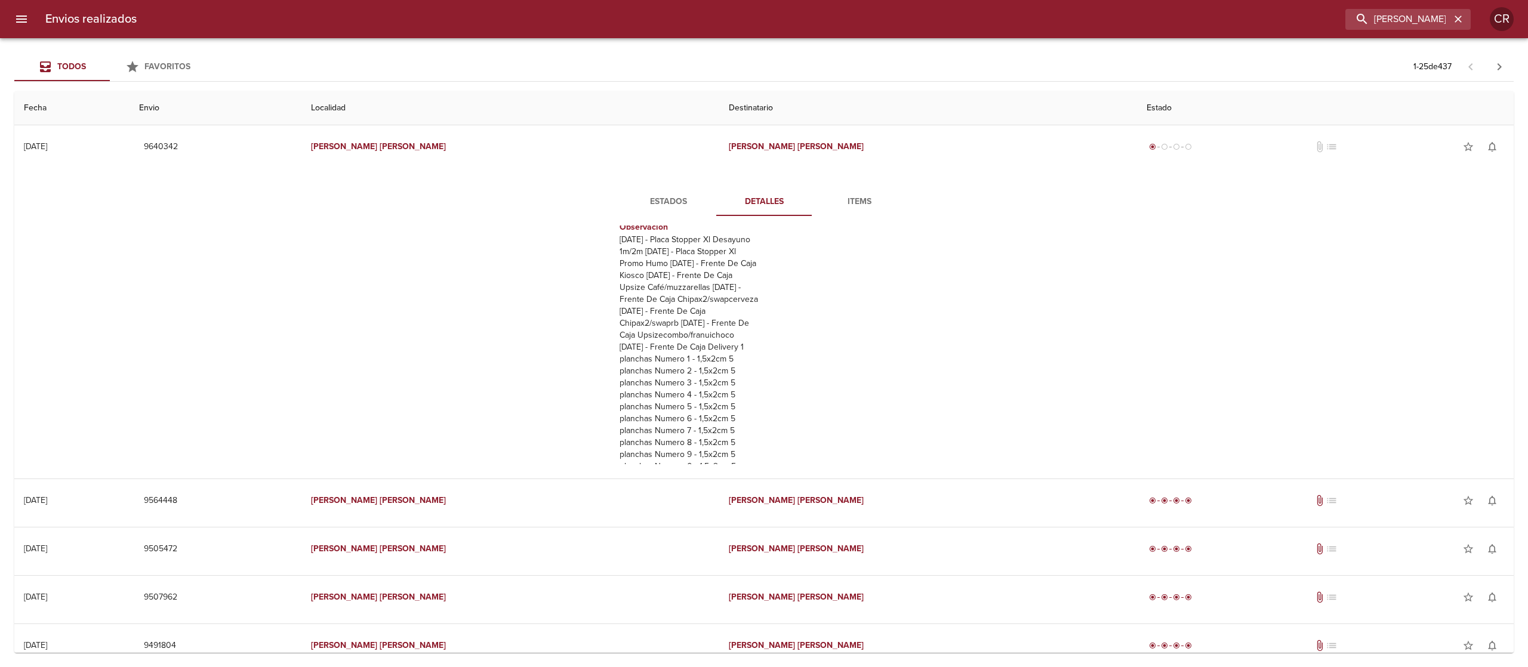
scroll to position [119, 0]
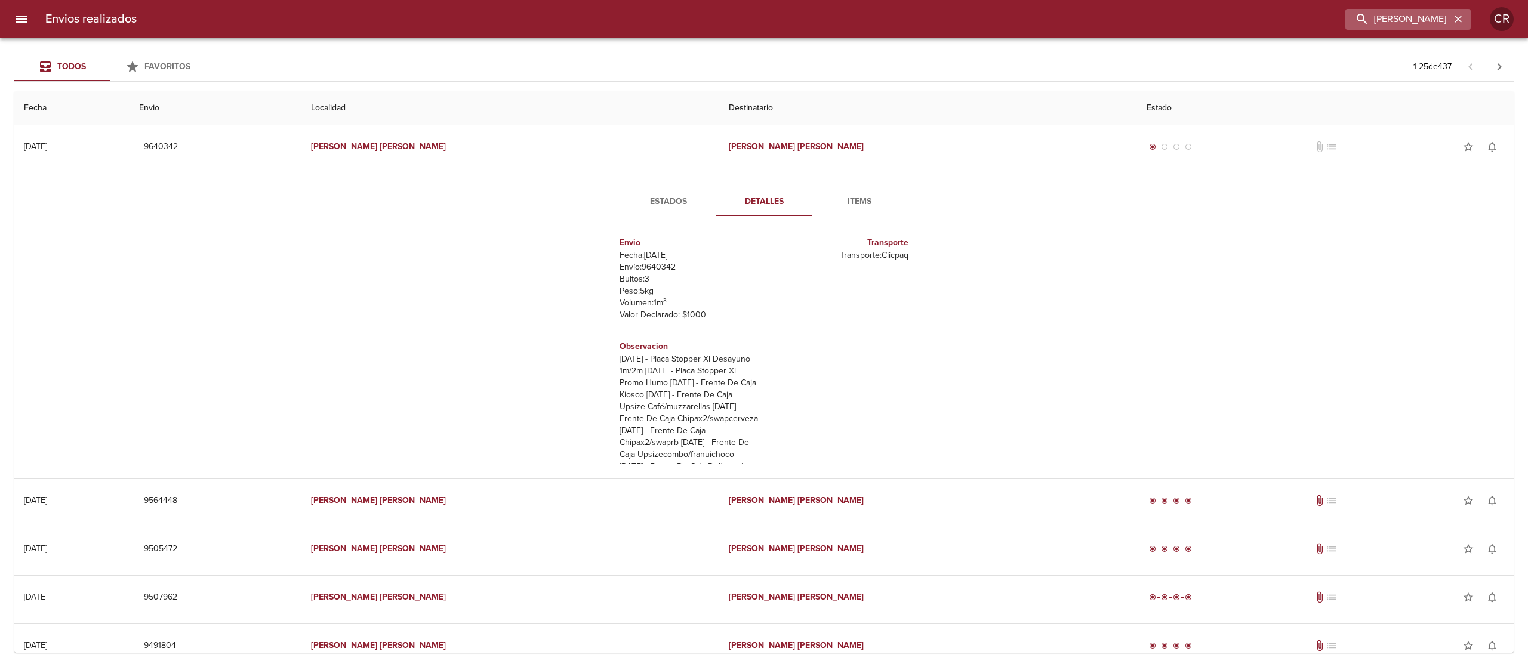
click at [1456, 19] on icon "button" at bounding box center [1458, 19] width 12 height 12
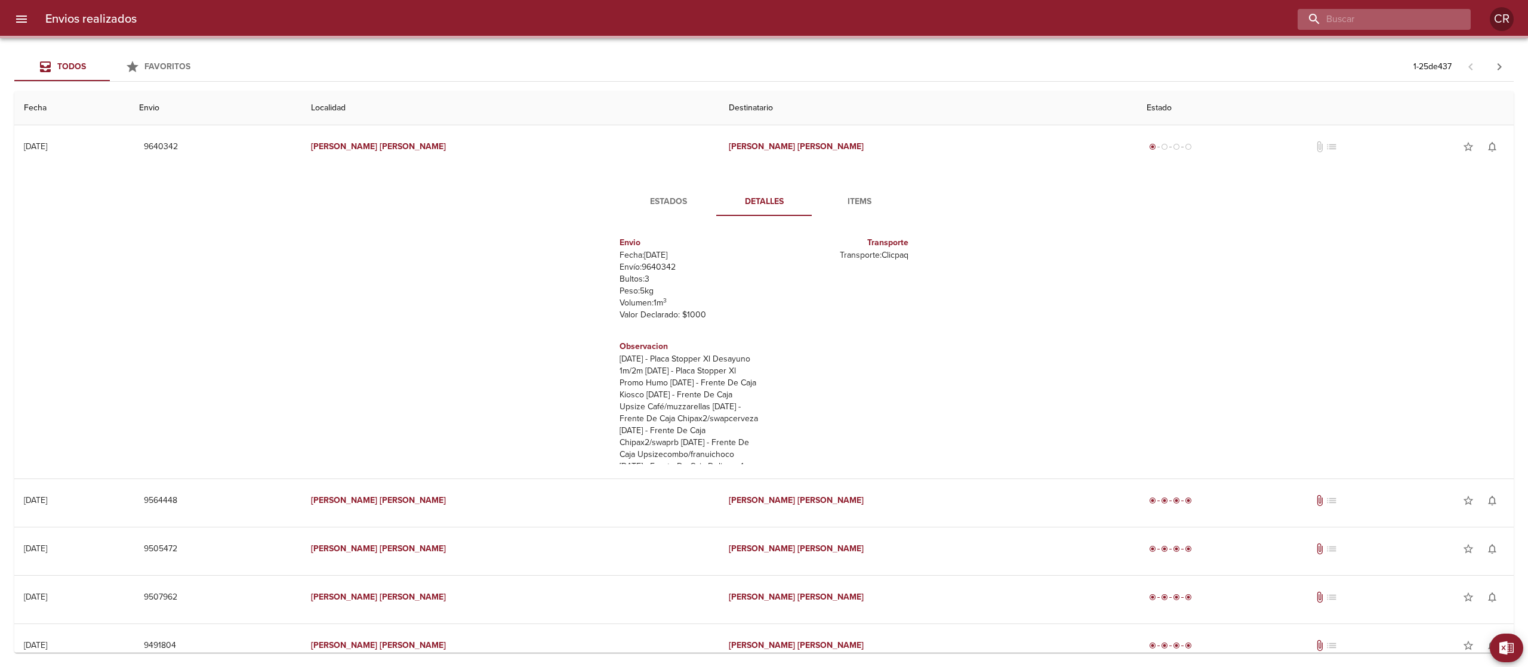
click at [1429, 19] on input "buscar" at bounding box center [1374, 19] width 153 height 21
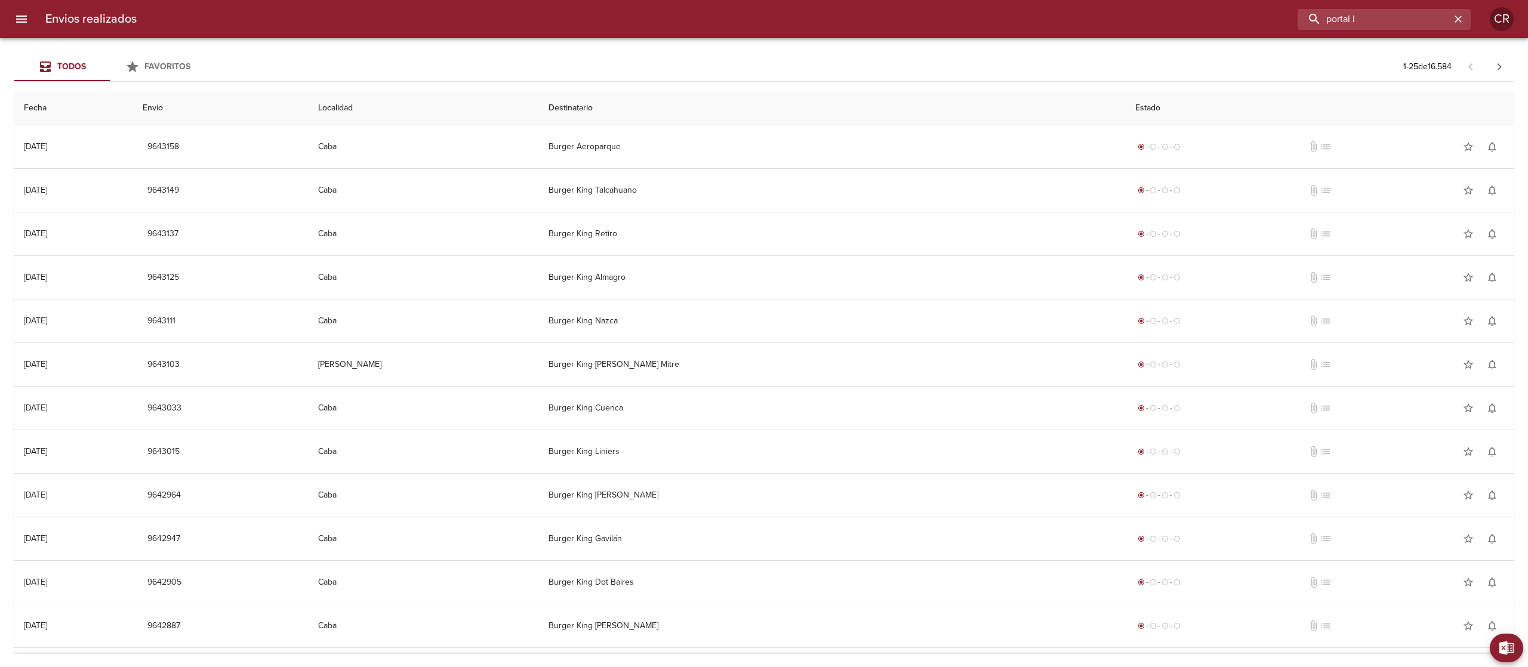
scroll to position [95, 0]
type input "portal lomas"
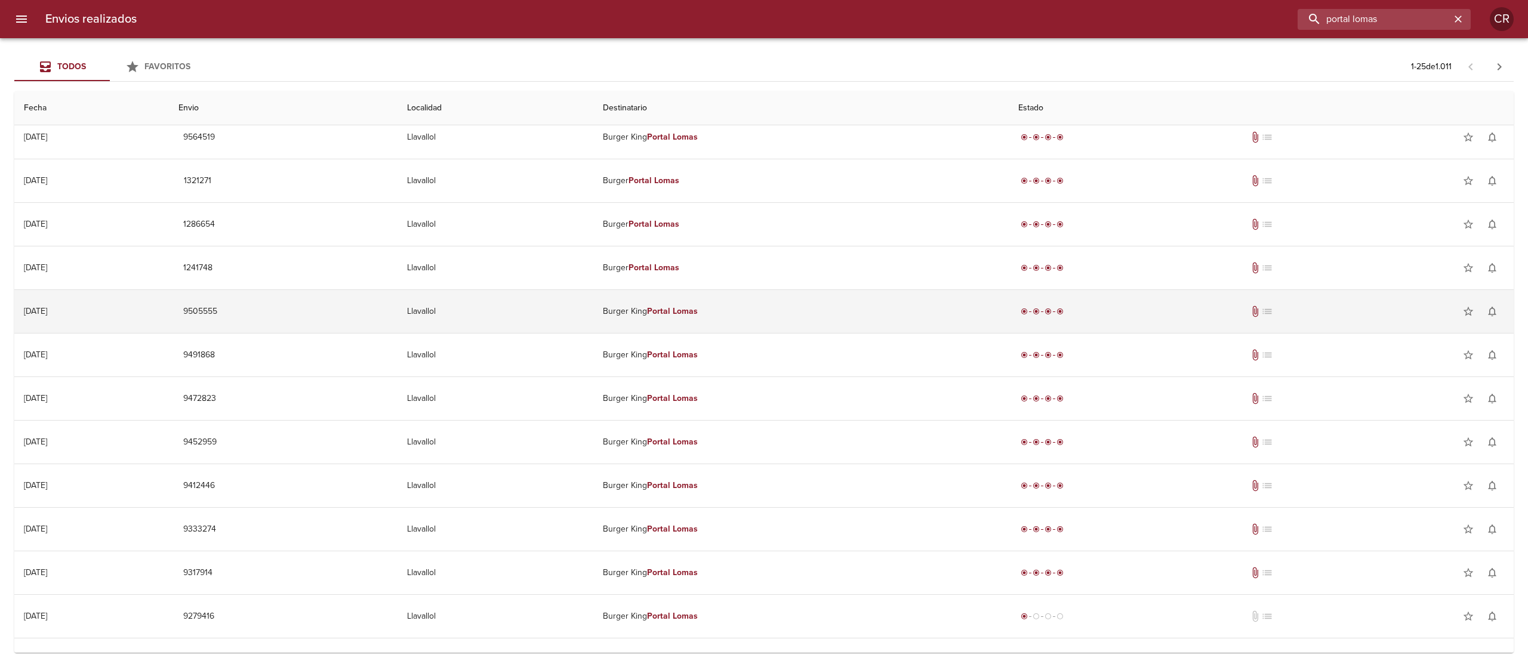
scroll to position [328, 0]
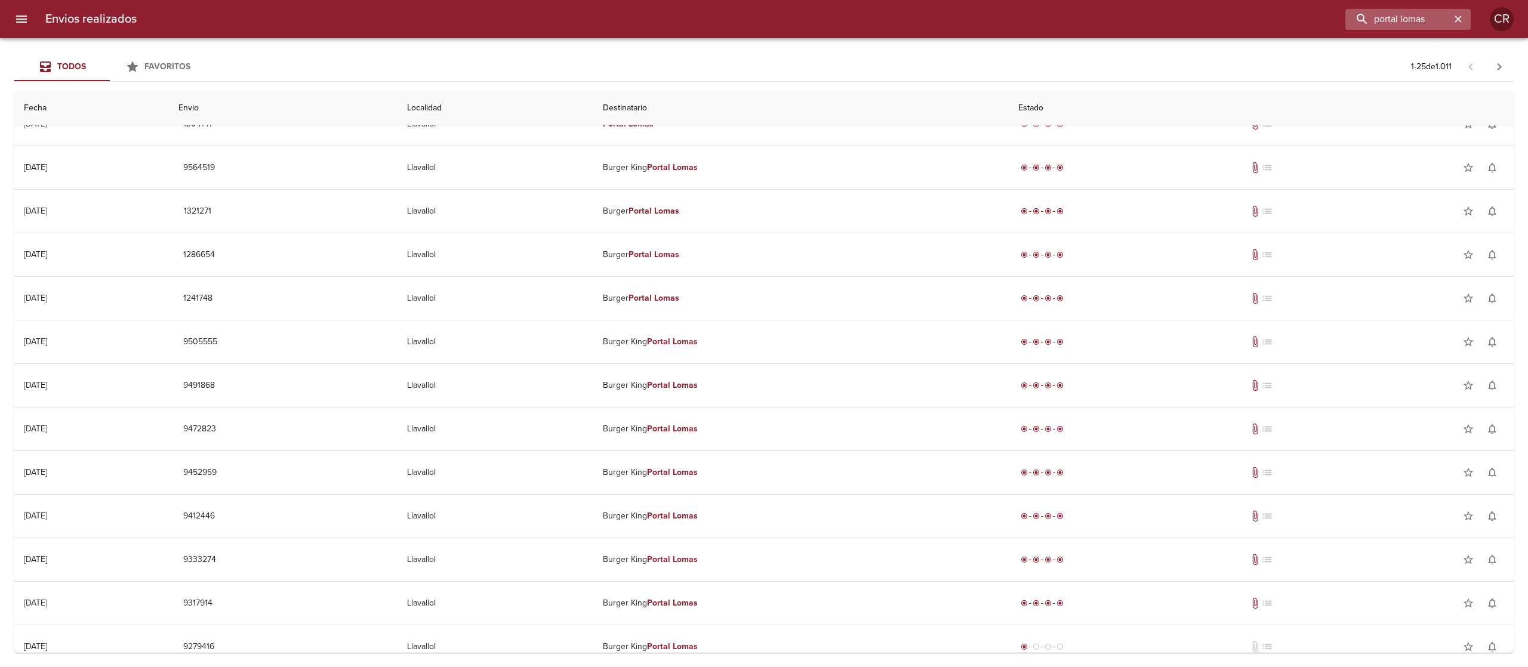
drag, startPoint x: 1462, startPoint y: 19, endPoint x: 1454, endPoint y: 21, distance: 8.0
click at [1462, 21] on icon "button" at bounding box center [1458, 19] width 12 height 12
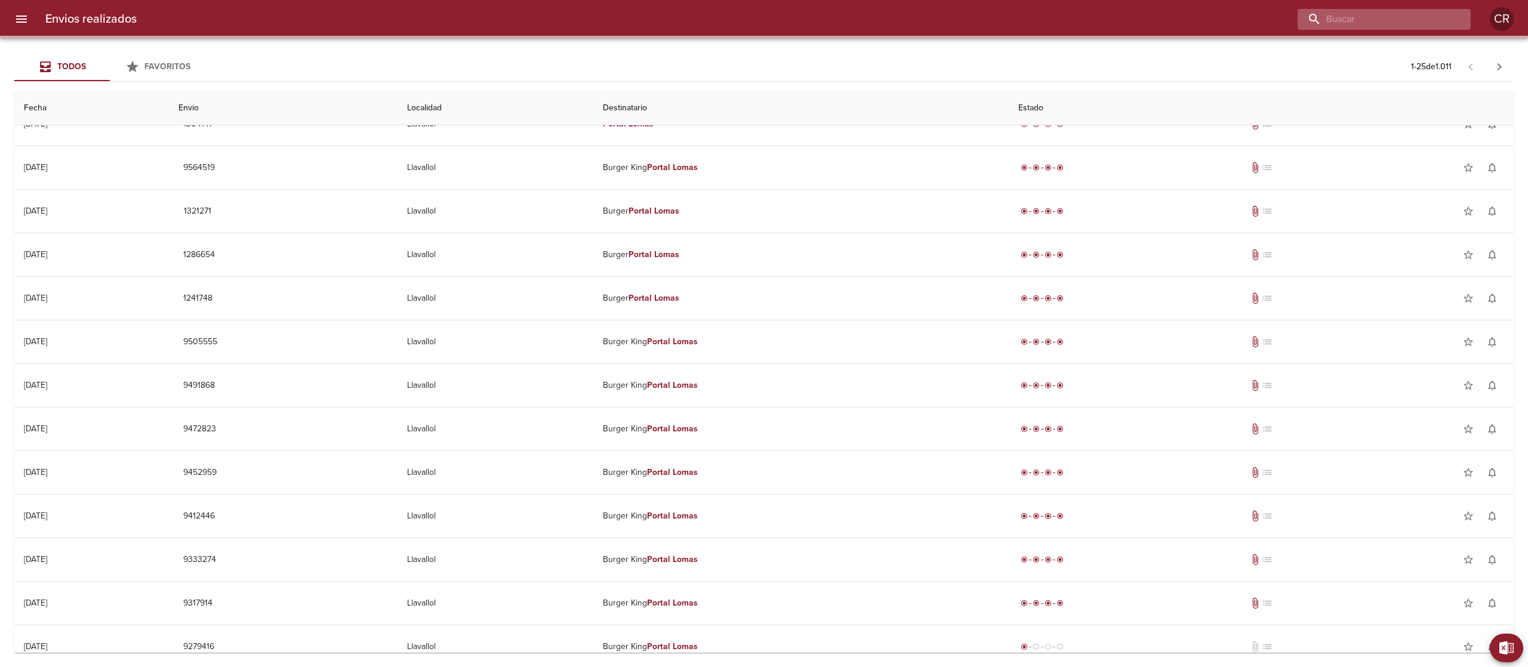
click at [1410, 19] on input "buscar" at bounding box center [1374, 19] width 153 height 21
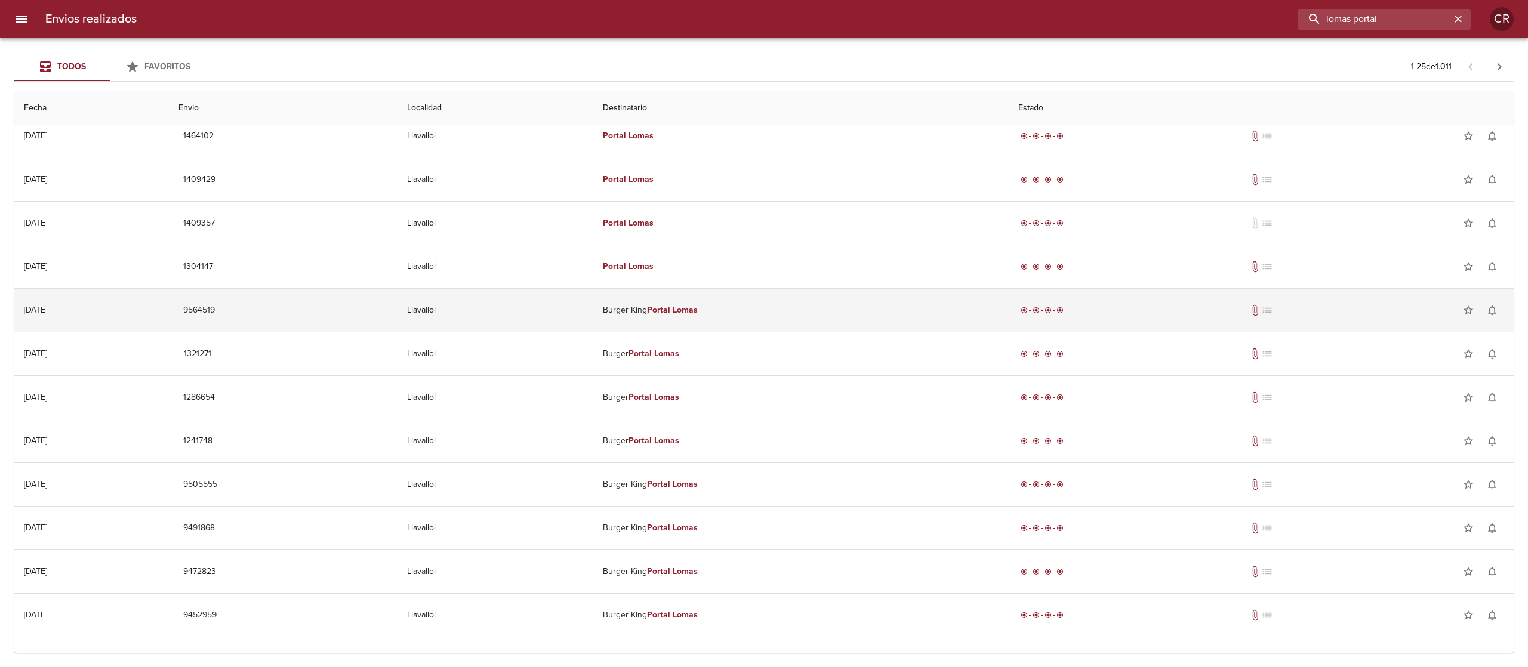
scroll to position [239, 0]
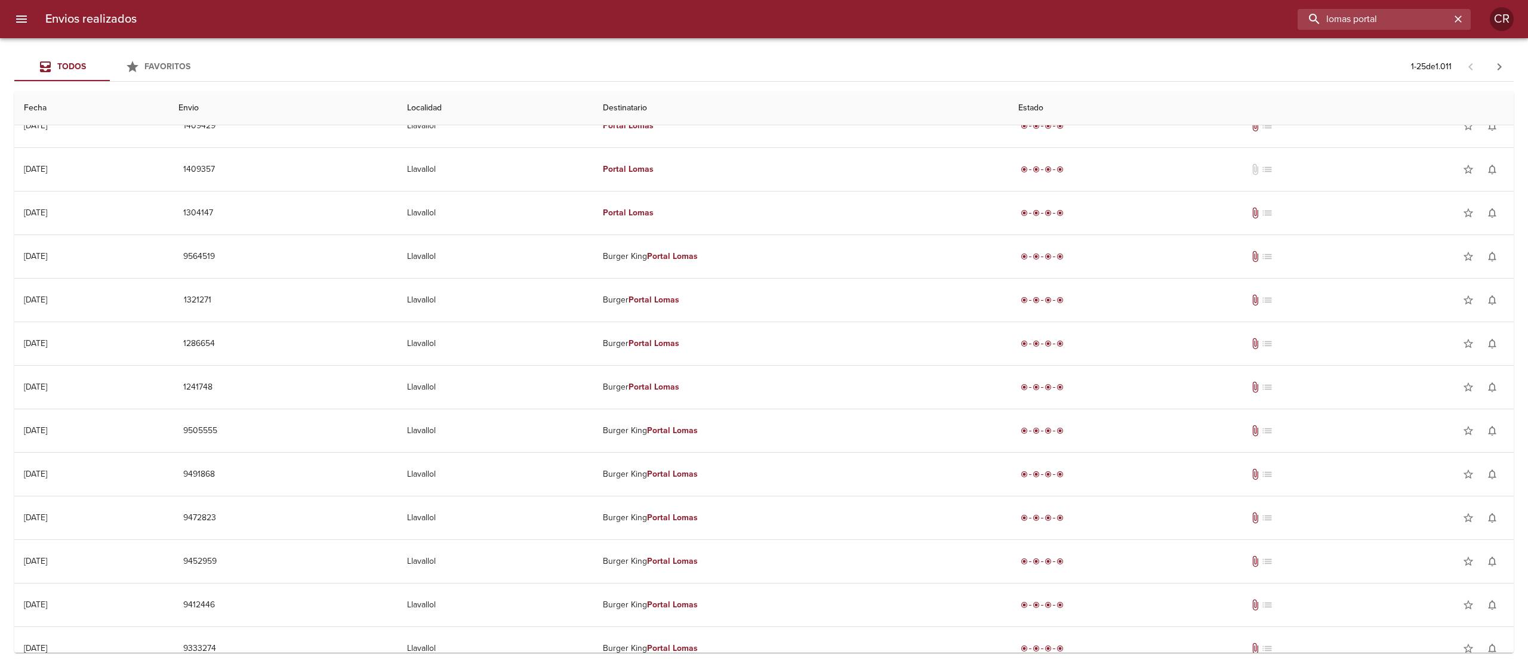
drag, startPoint x: 1290, startPoint y: 20, endPoint x: 1249, endPoint y: 20, distance: 41.8
click at [1249, 20] on div "lomas portal" at bounding box center [808, 19] width 1324 height 21
type input "[PERSON_NAME]"
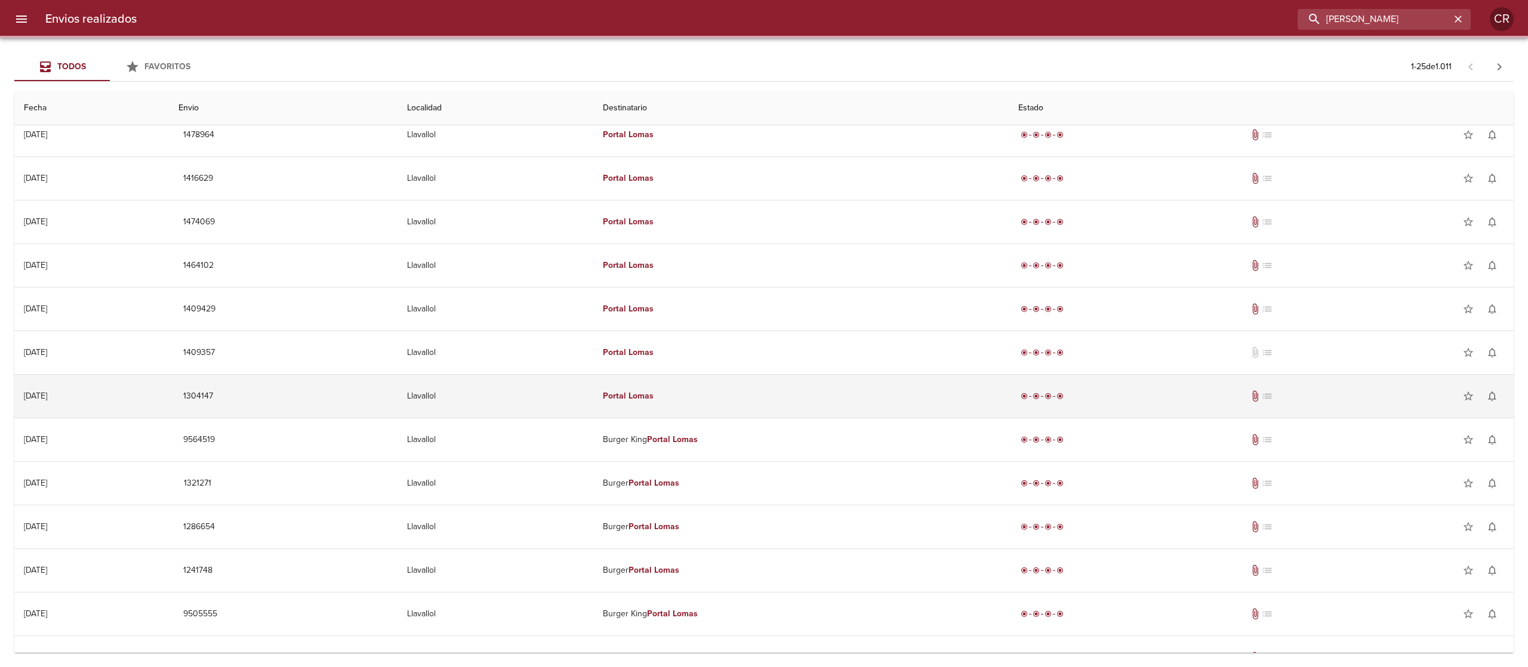
scroll to position [0, 0]
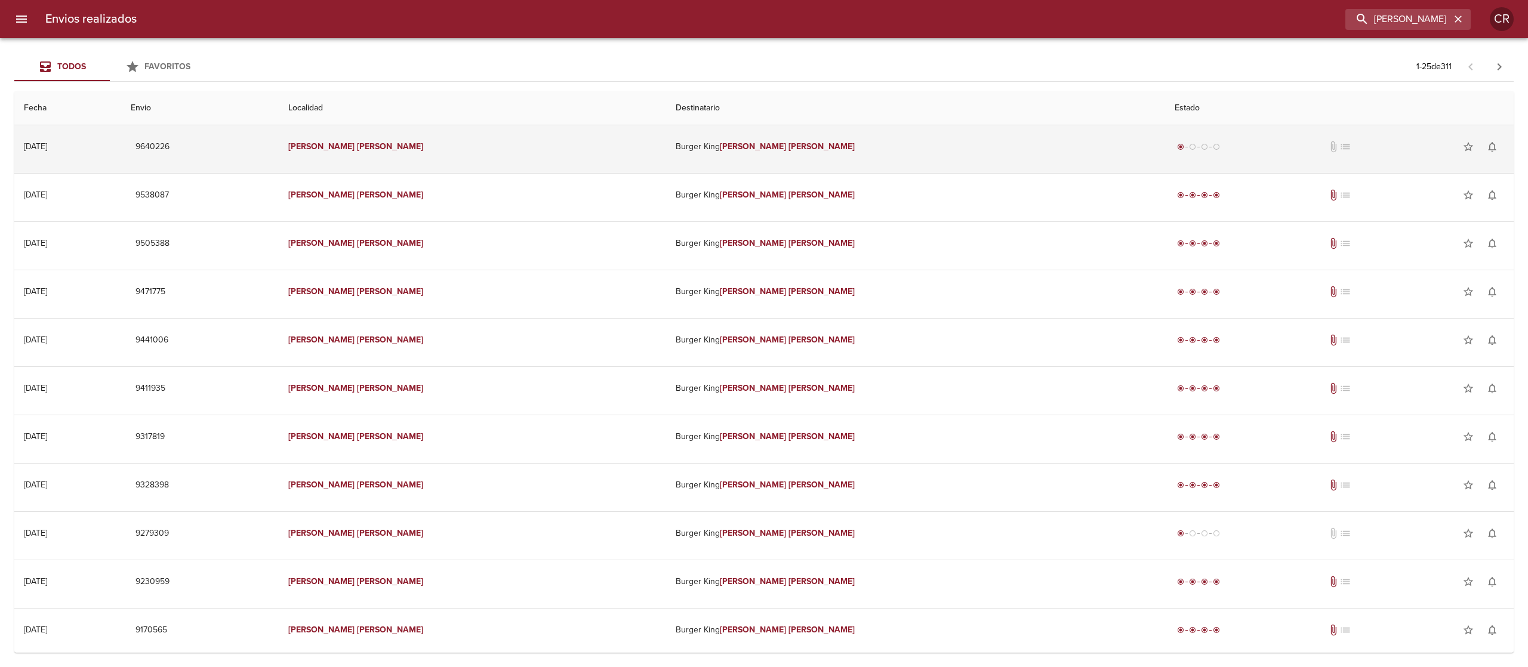
click at [673, 145] on td "Burger King [PERSON_NAME]" at bounding box center [915, 146] width 498 height 43
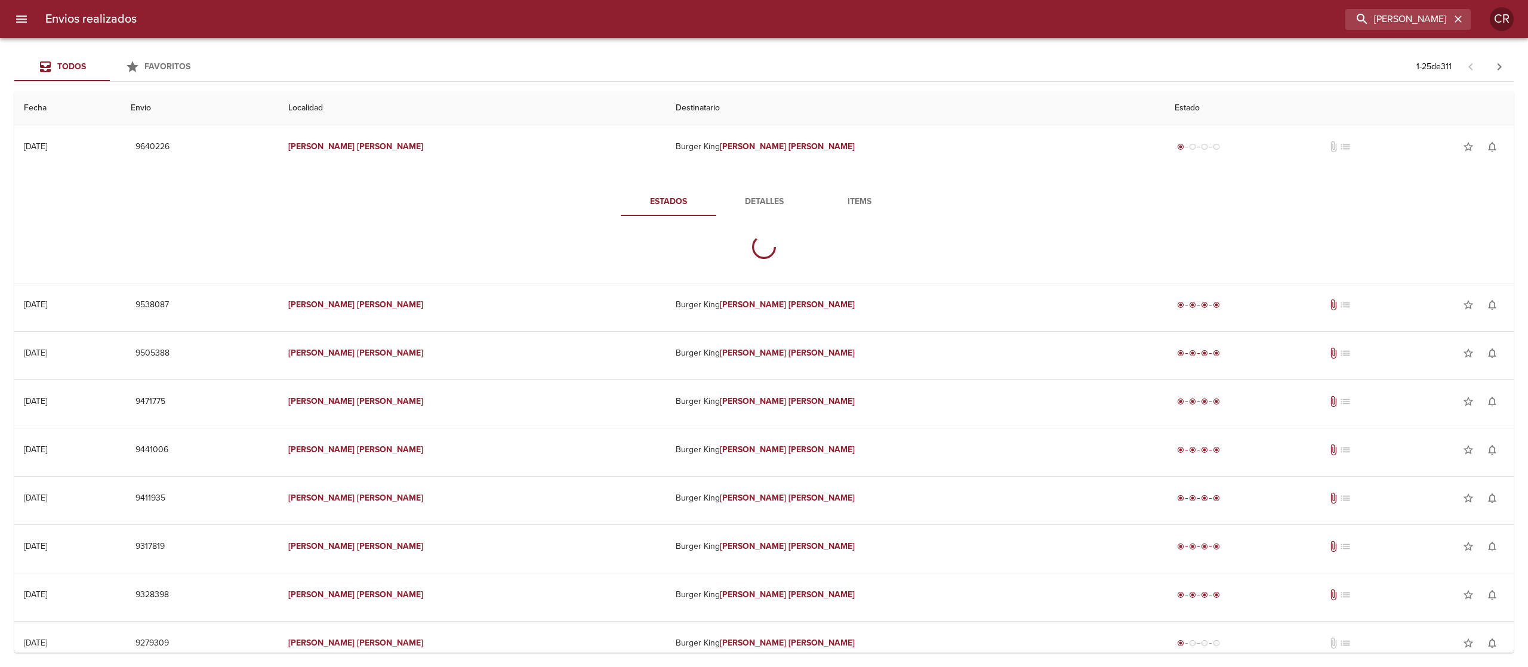
click at [743, 205] on span "Detalles" at bounding box center [763, 202] width 81 height 15
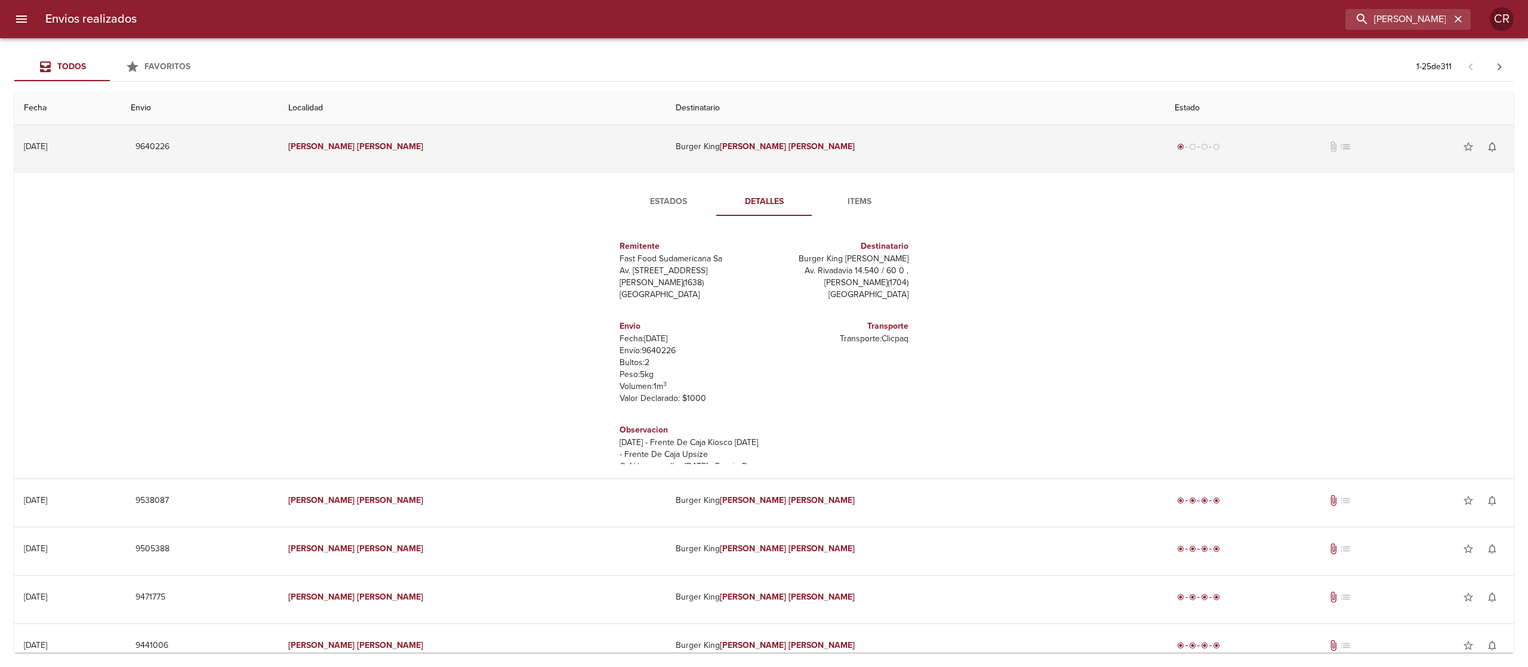
click at [719, 155] on td "Burger King [PERSON_NAME]" at bounding box center [915, 146] width 498 height 43
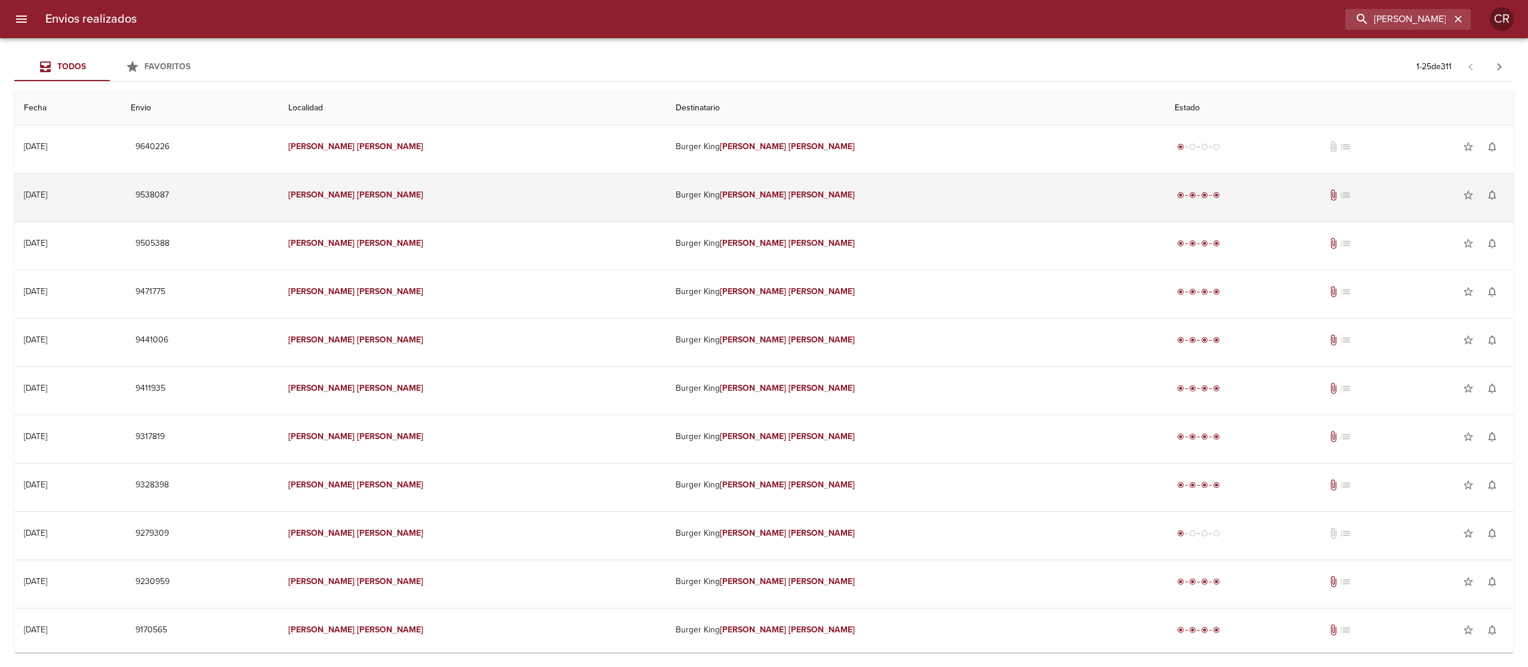
click at [726, 196] on em "[PERSON_NAME]" at bounding box center [753, 195] width 66 height 10
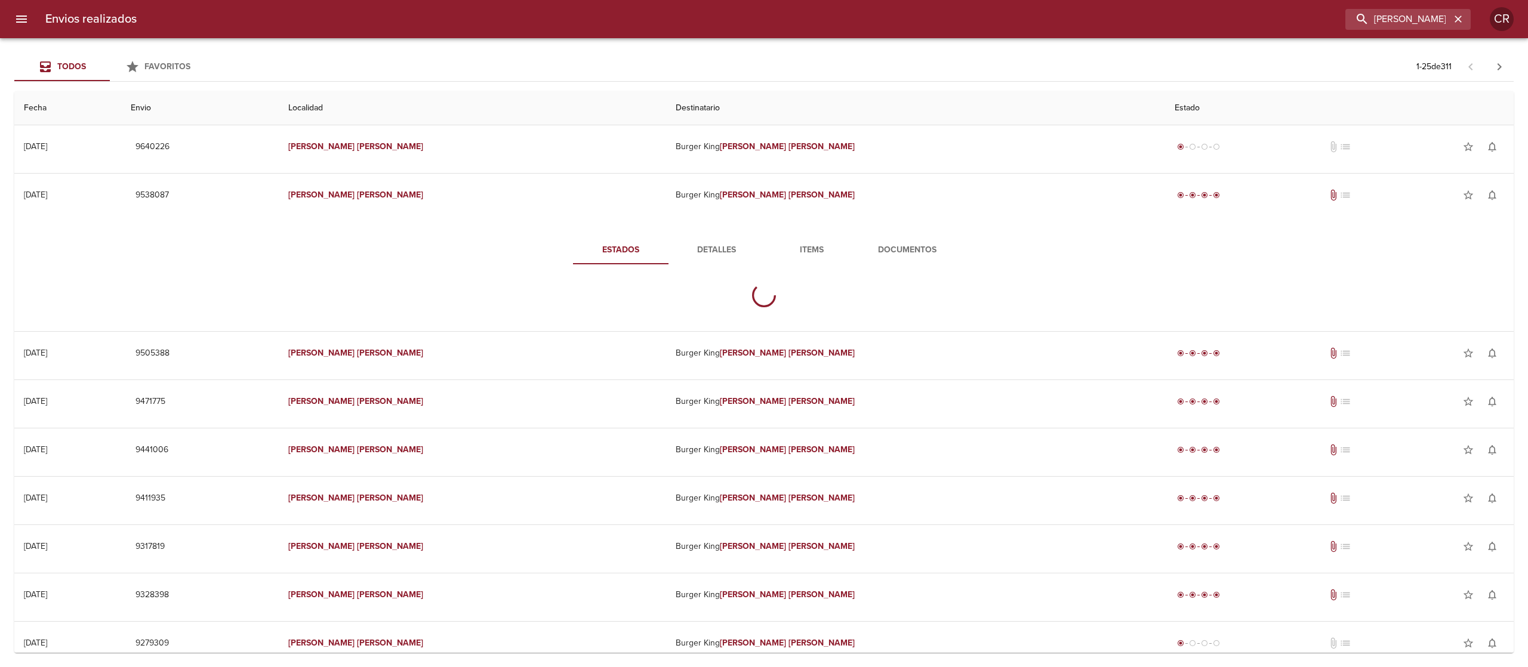
click at [714, 252] on span "Detalles" at bounding box center [716, 250] width 81 height 15
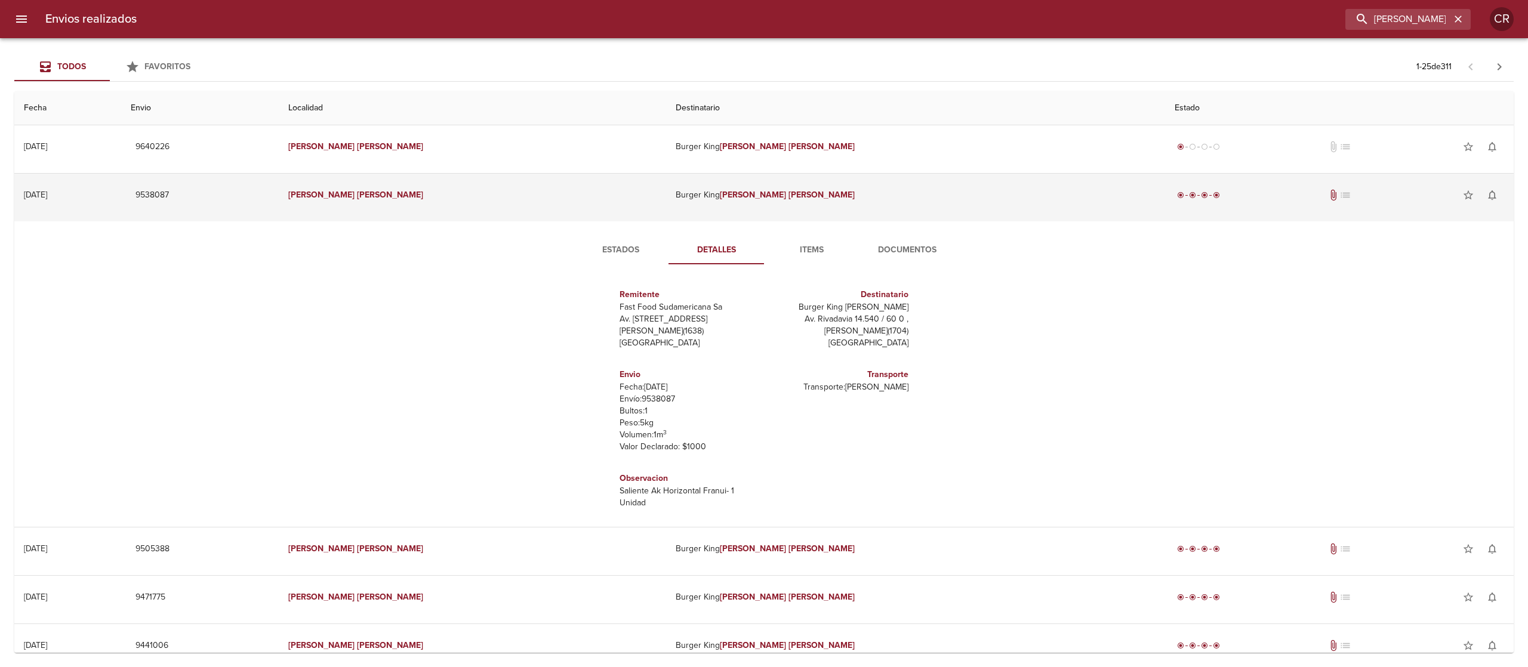
click at [721, 195] on em "[PERSON_NAME]" at bounding box center [753, 195] width 66 height 10
